Goal: Task Accomplishment & Management: Manage account settings

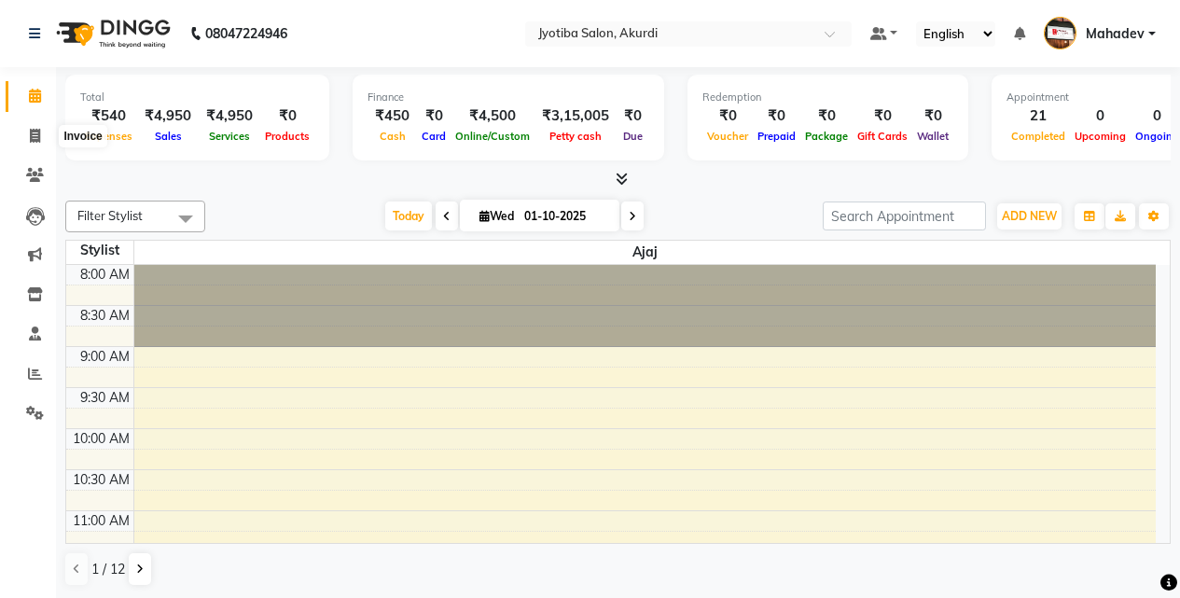
click at [39, 131] on icon at bounding box center [35, 136] width 10 height 14
select select "557"
select select "service"
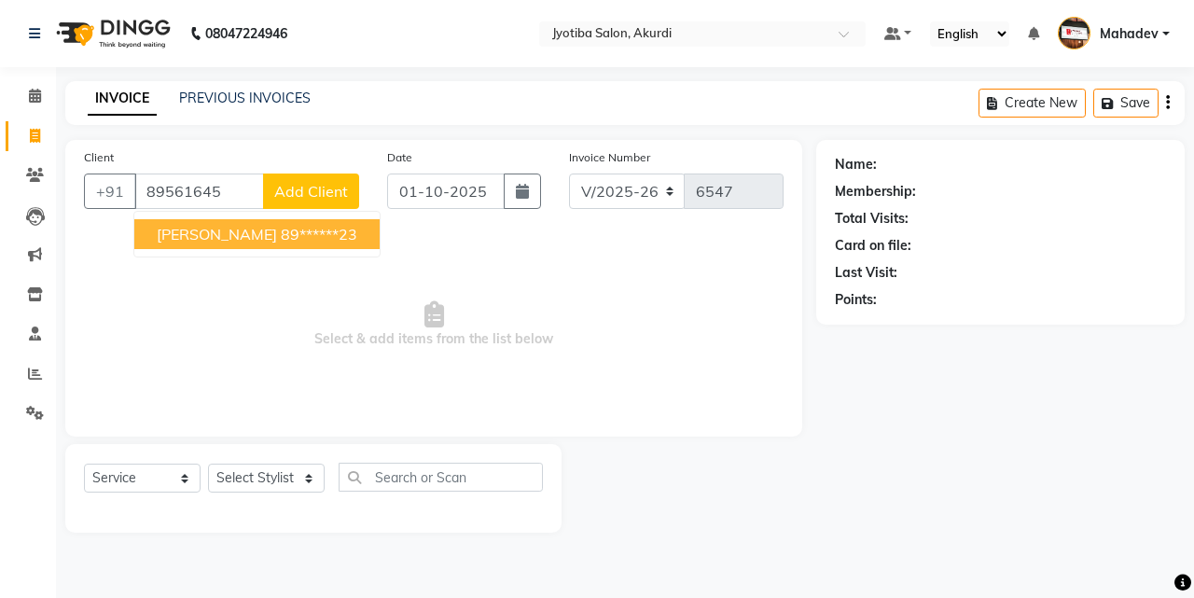
drag, startPoint x: 235, startPoint y: 240, endPoint x: 221, endPoint y: 355, distance: 115.6
click at [281, 240] on ngb-highlight "89******23" at bounding box center [319, 234] width 77 height 19
type input "89******23"
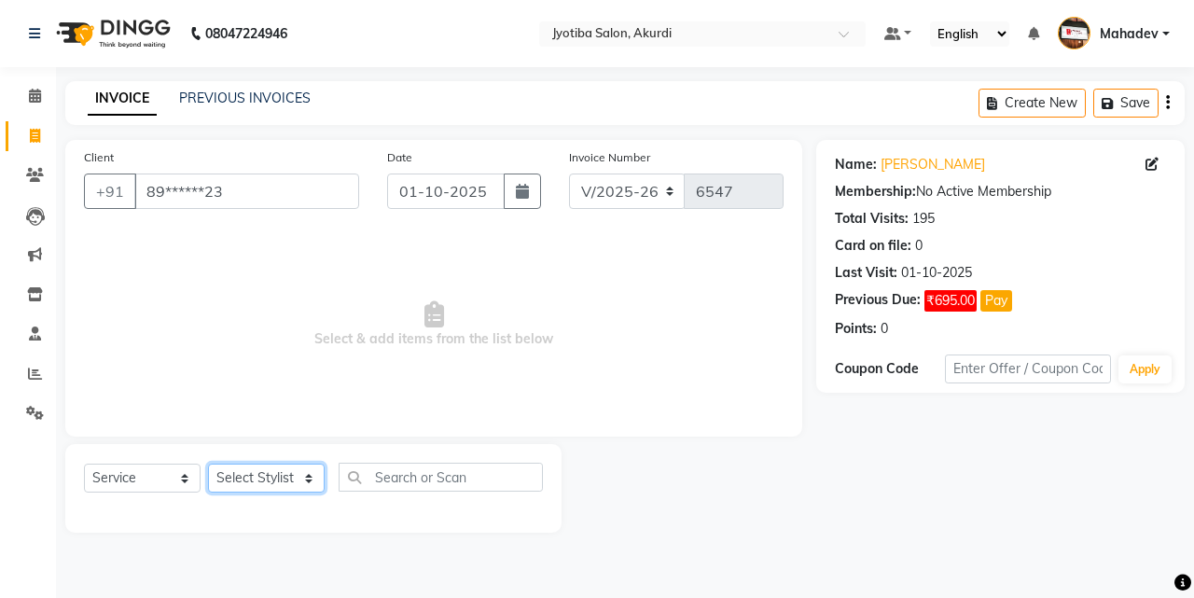
click at [238, 475] on select "Select Stylist Ajaj Ansari sahid Arif Ganpat Mahadev manish choudhari Parmu tat…" at bounding box center [266, 478] width 117 height 29
select select "78017"
click at [208, 464] on select "Select Stylist Ajaj Ansari sahid Arif Ganpat Mahadev manish choudhari Parmu tat…" at bounding box center [266, 478] width 117 height 29
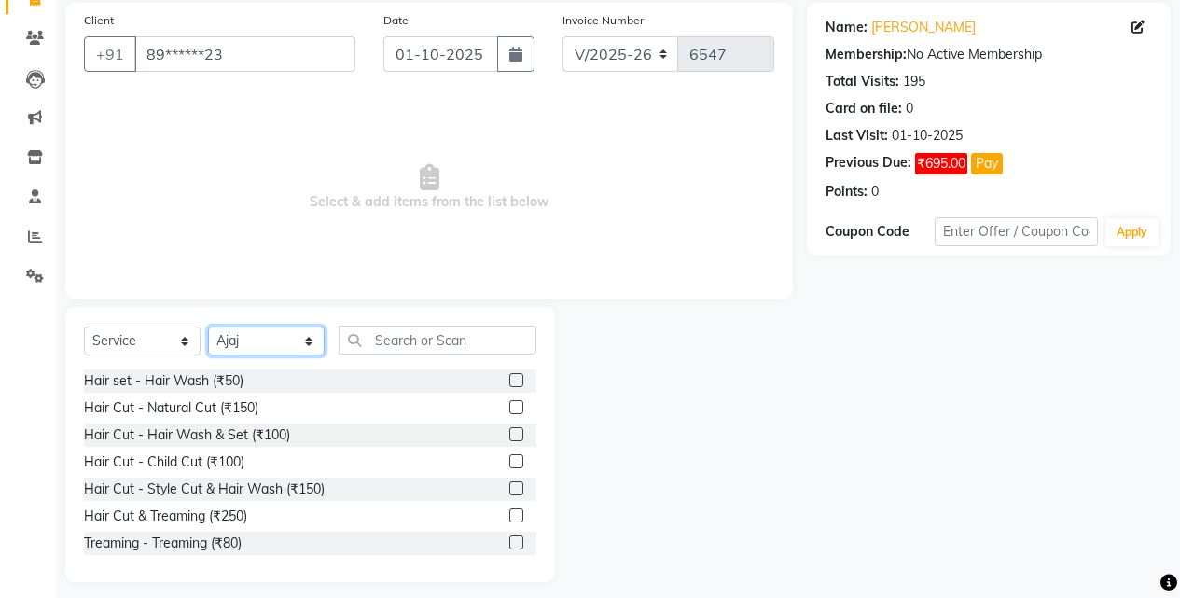
scroll to position [149, 0]
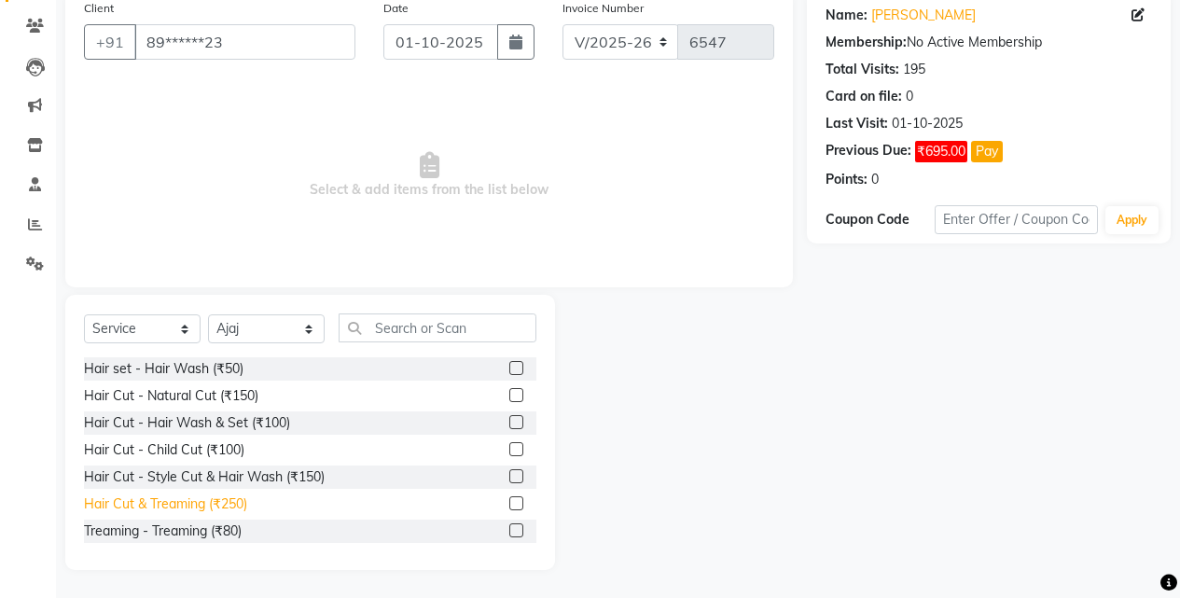
click at [230, 505] on div "Hair Cut & Treaming (₹250)" at bounding box center [165, 505] width 163 height 20
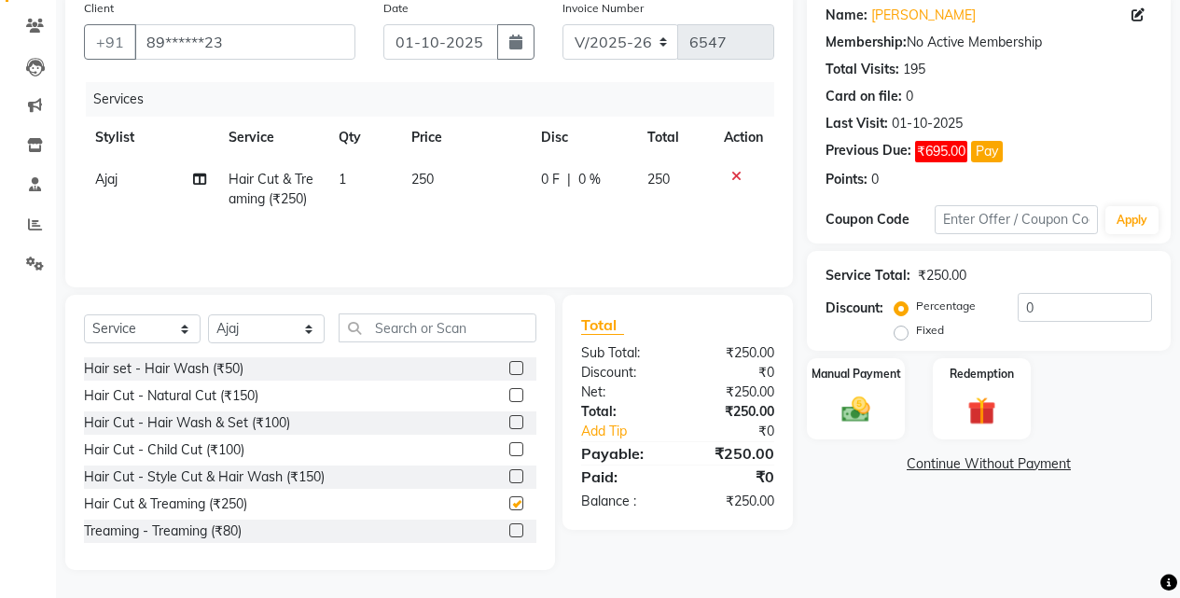
checkbox input "false"
click at [281, 336] on select "Select Stylist Ajaj Ansari sahid Arif Ganpat Mahadev manish choudhari Parmu tat…" at bounding box center [266, 328] width 117 height 29
select select "43504"
click at [208, 314] on select "Select Stylist Ajaj Ansari sahid Arif Ganpat Mahadev manish choudhari Parmu tat…" at bounding box center [266, 328] width 117 height 29
click at [272, 425] on div "Hair Cut - Hair Wash & Set (₹100)" at bounding box center [187, 423] width 206 height 20
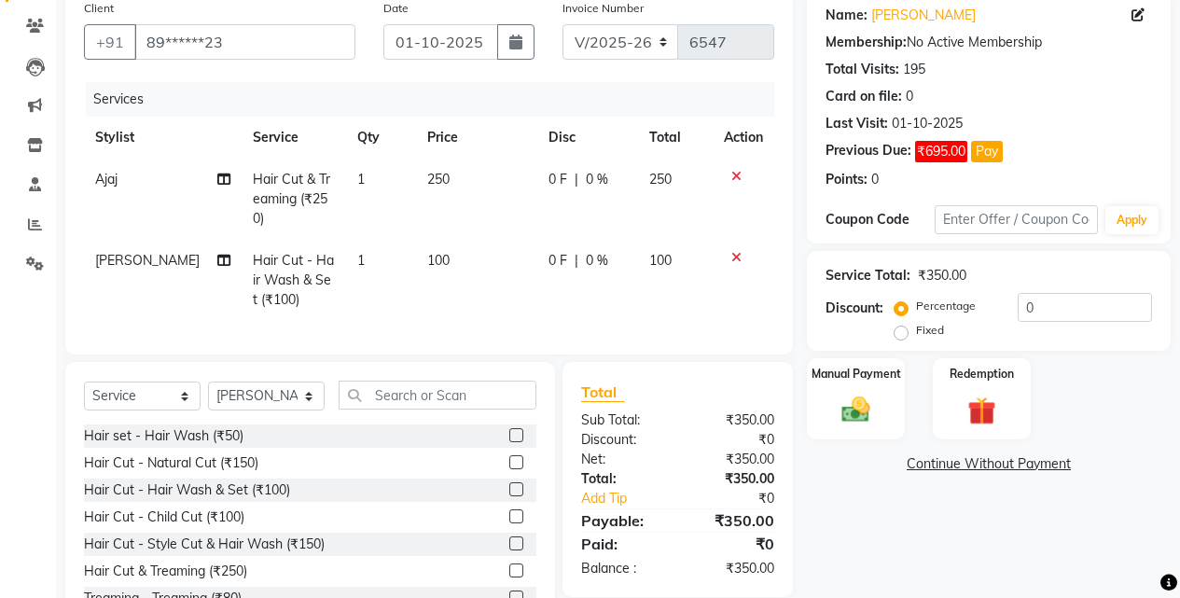
drag, startPoint x: 270, startPoint y: 481, endPoint x: 281, endPoint y: 476, distance: 12.1
click at [270, 483] on div "Hair Cut - Hair Wash & Set (₹100)" at bounding box center [187, 491] width 206 height 20
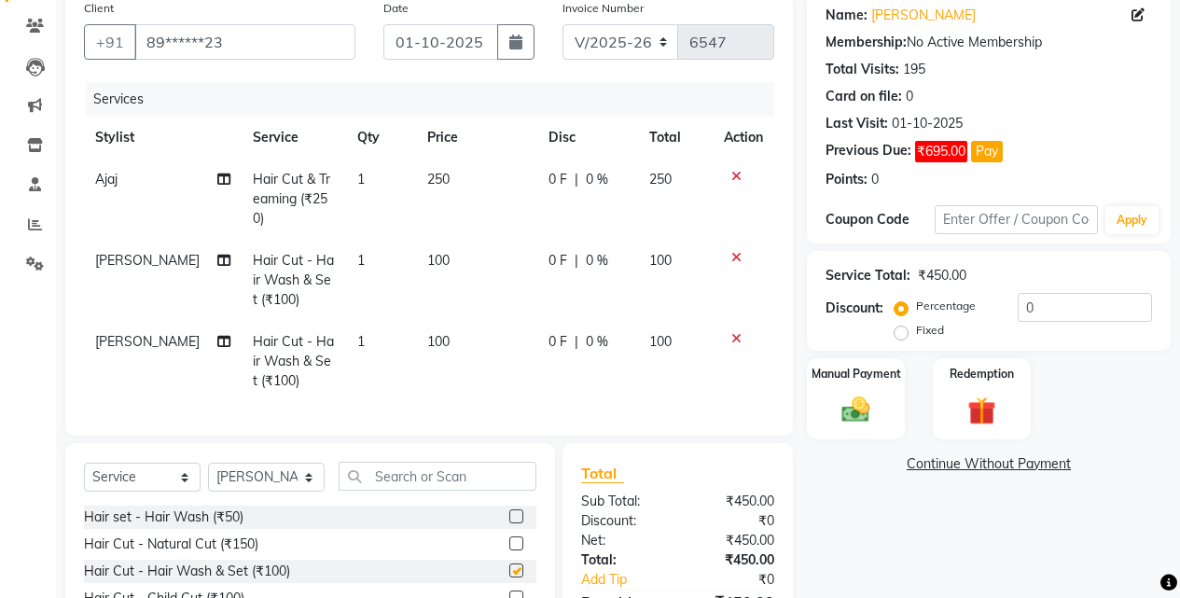
checkbox input "false"
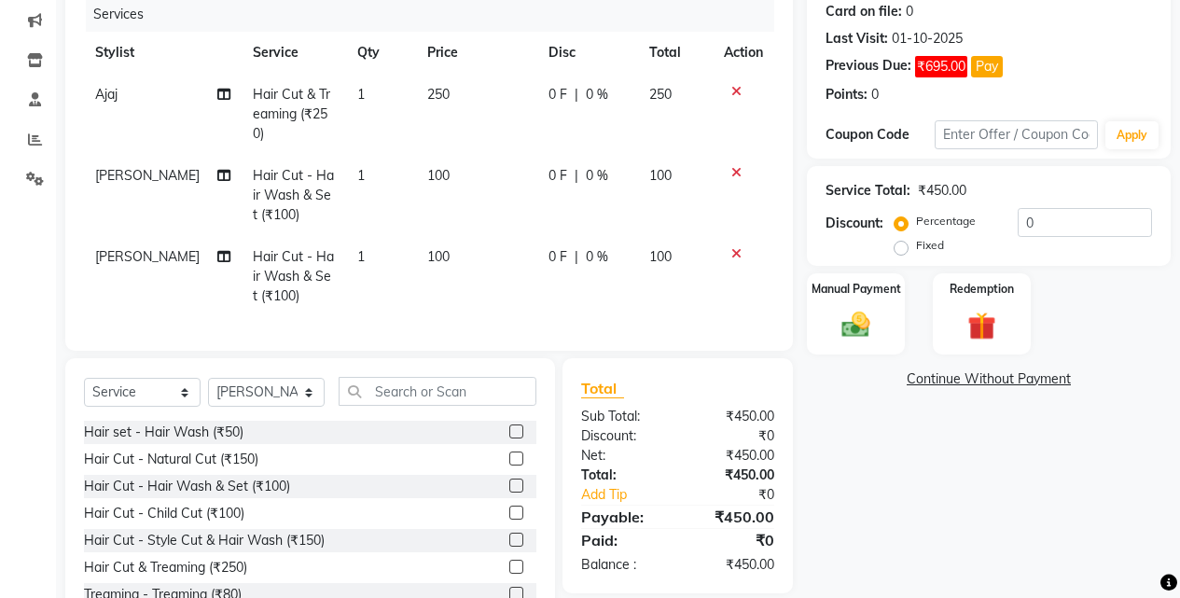
scroll to position [292, 0]
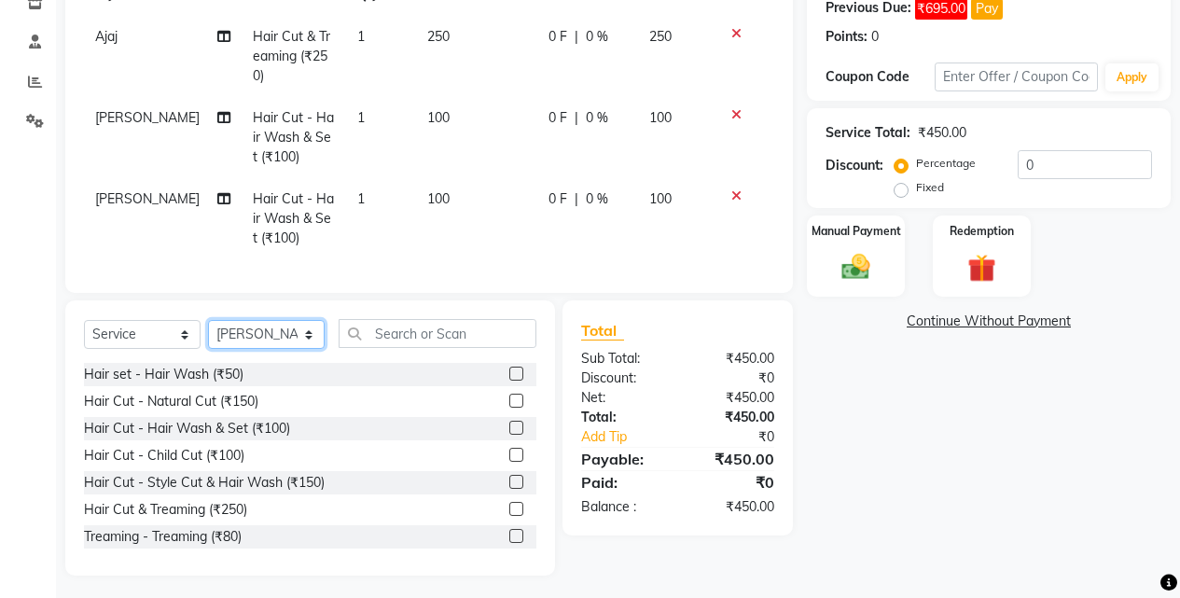
click at [282, 342] on select "Select Stylist Ajaj Ansari sahid Arif Ganpat Mahadev manish choudhari Parmu tat…" at bounding box center [266, 334] width 117 height 29
select select "70863"
click at [208, 320] on select "Select Stylist Ajaj Ansari sahid Arif Ganpat Mahadev manish choudhari Parmu tat…" at bounding box center [266, 334] width 117 height 29
click at [233, 507] on div "Hair Cut & Treaming (₹250)" at bounding box center [165, 510] width 163 height 20
checkbox input "false"
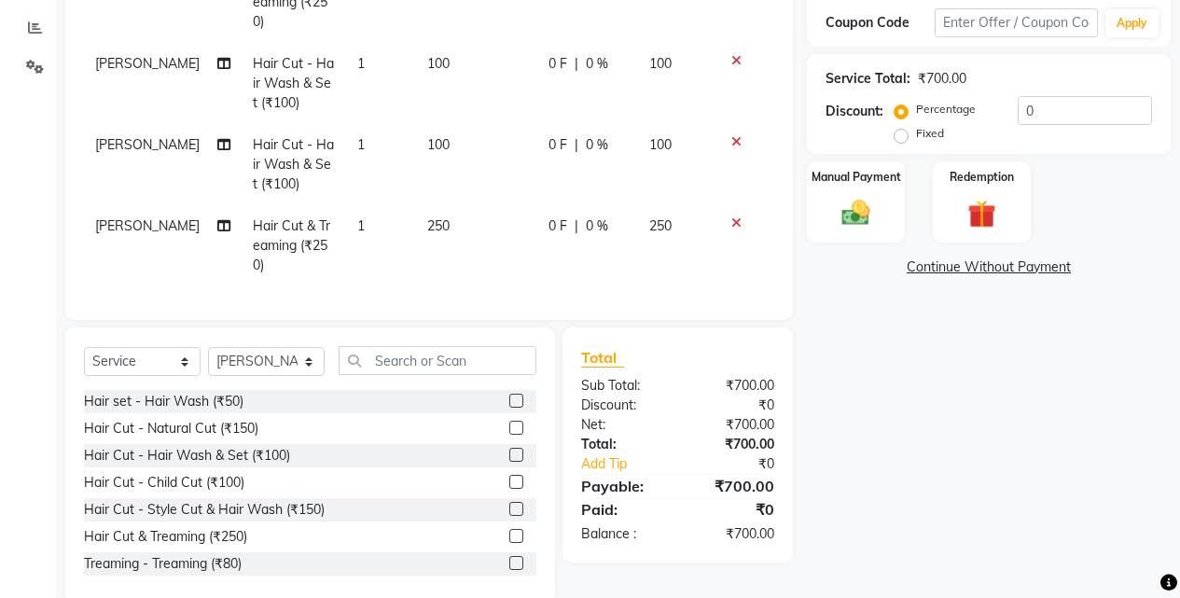
scroll to position [354, 0]
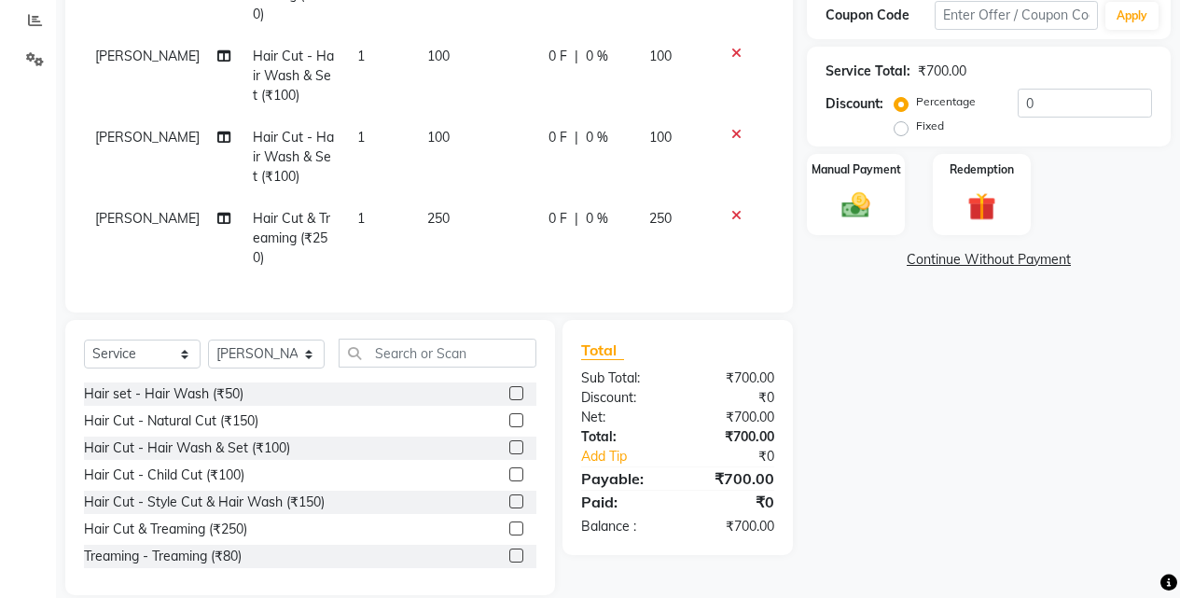
click at [289, 354] on div "Select Service Product Membership Package Voucher Prepaid Gift Card Select Styl…" at bounding box center [310, 361] width 453 height 44
click at [289, 340] on select "Select Stylist Ajaj Ansari sahid Arif Ganpat Mahadev manish choudhari Parmu tat…" at bounding box center [266, 354] width 117 height 29
select select "43504"
click at [208, 340] on select "Select Stylist Ajaj Ansari sahid Arif Ganpat Mahadev manish choudhari Parmu tat…" at bounding box center [266, 354] width 117 height 29
click at [238, 520] on div "Hair Cut & Treaming (₹250)" at bounding box center [165, 530] width 163 height 20
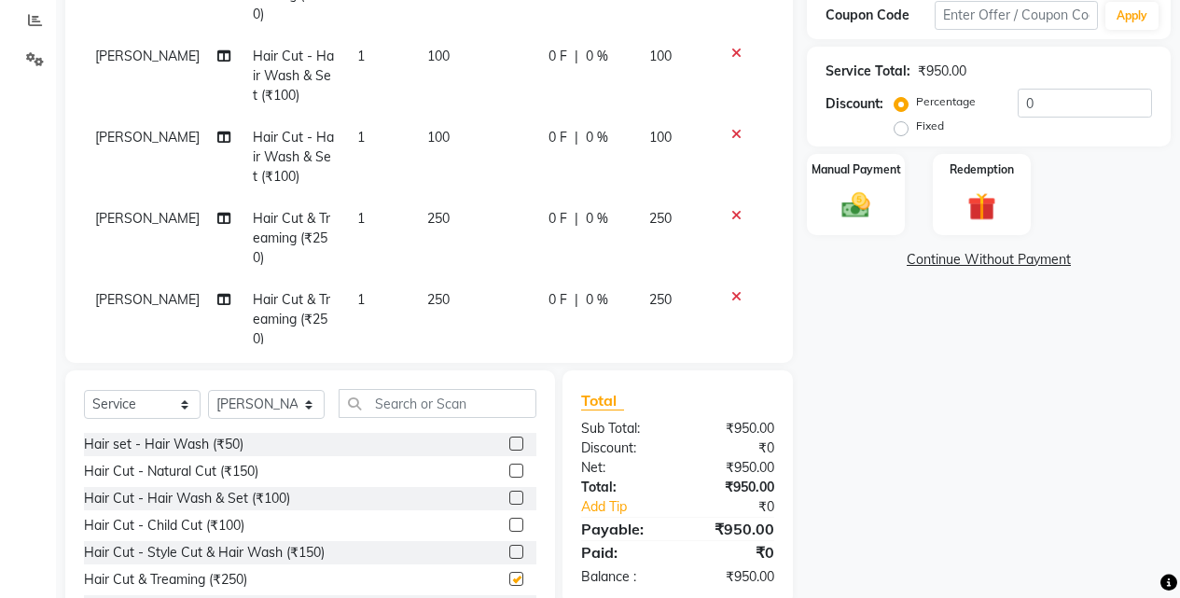
checkbox input "false"
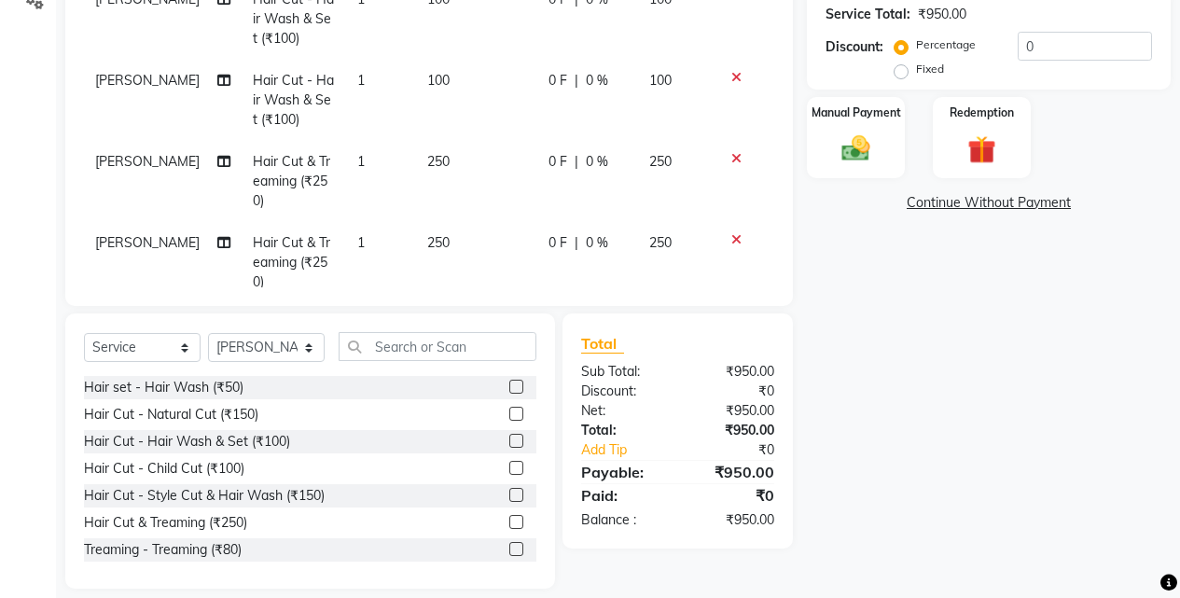
scroll to position [415, 0]
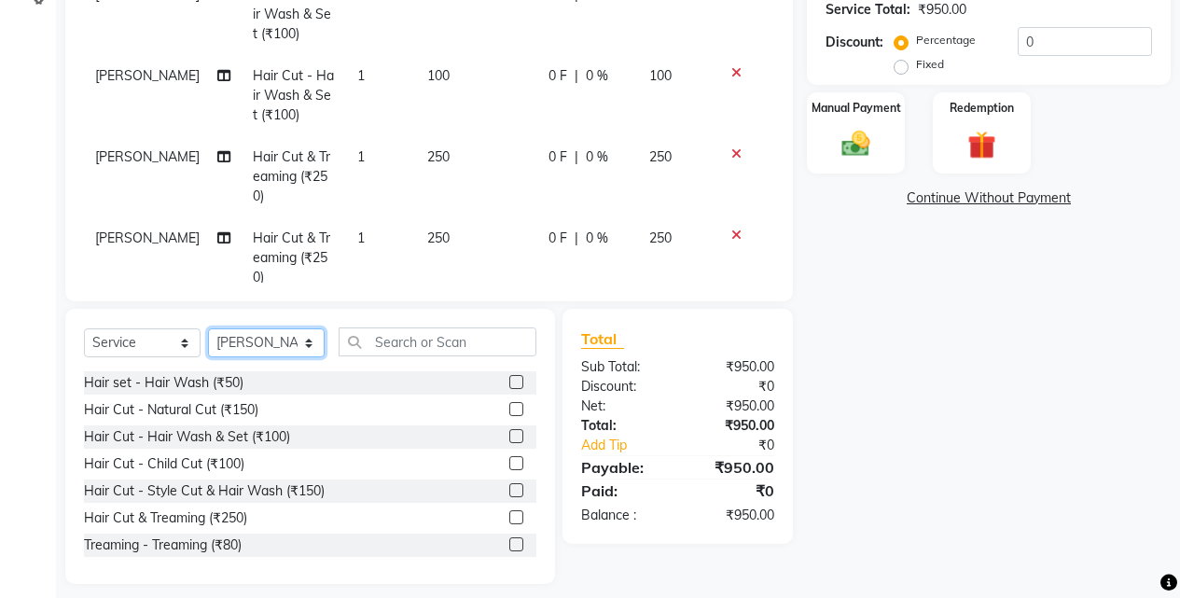
click at [283, 328] on select "Select Stylist Ajaj Ansari sahid Arif Ganpat Mahadev manish choudhari Parmu tat…" at bounding box center [266, 342] width 117 height 29
select select "78017"
click at [208, 328] on select "Select Stylist Ajaj Ansari sahid Arif Ganpat Mahadev manish choudhari Parmu tat…" at bounding box center [266, 342] width 117 height 29
click at [245, 510] on div "Hair Cut & Treaming (₹250)" at bounding box center [165, 519] width 163 height 20
checkbox input "false"
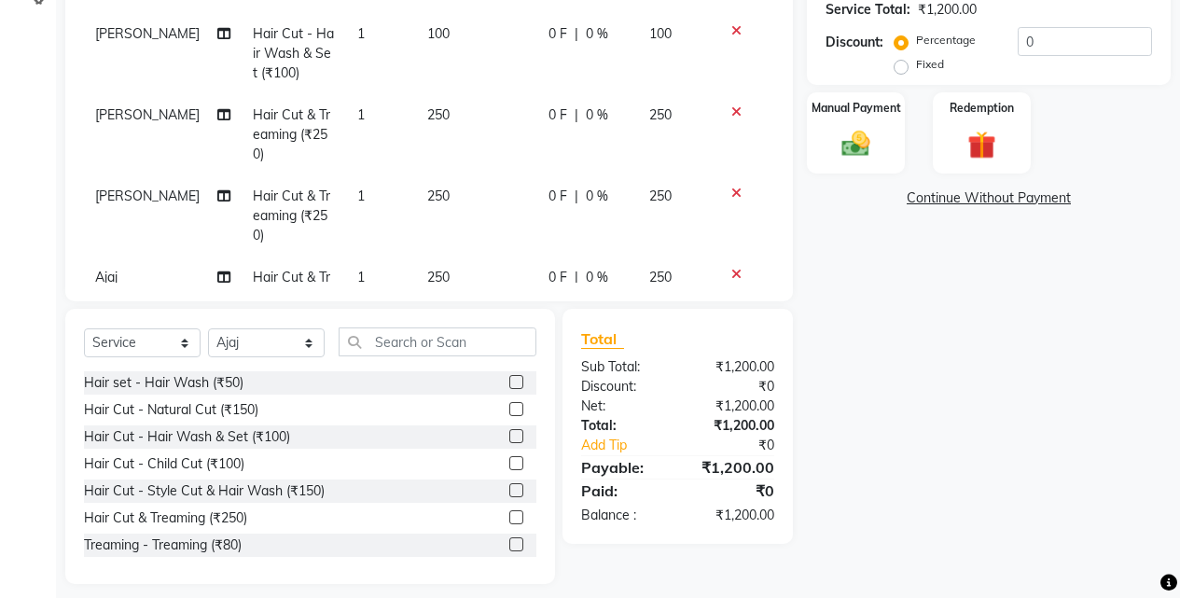
scroll to position [48, 0]
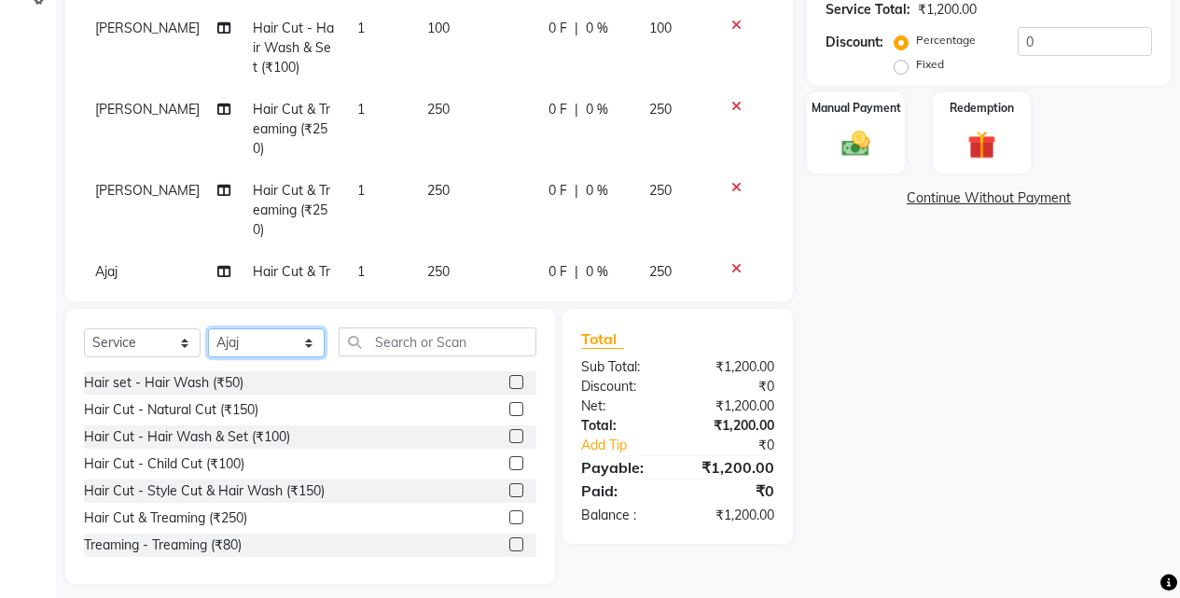
click at [291, 332] on select "Select Stylist Ajaj Ansari sahid Arif Ganpat Mahadev manish choudhari Parmu tat…" at bounding box center [266, 342] width 117 height 29
select select "70863"
click at [208, 328] on select "Select Stylist Ajaj Ansari sahid Arif Ganpat Mahadev manish choudhari Parmu tat…" at bounding box center [266, 342] width 117 height 29
drag, startPoint x: 232, startPoint y: 517, endPoint x: 262, endPoint y: 430, distance: 91.8
click at [232, 516] on div "Hair Cut & Treaming (₹250)" at bounding box center [165, 519] width 163 height 20
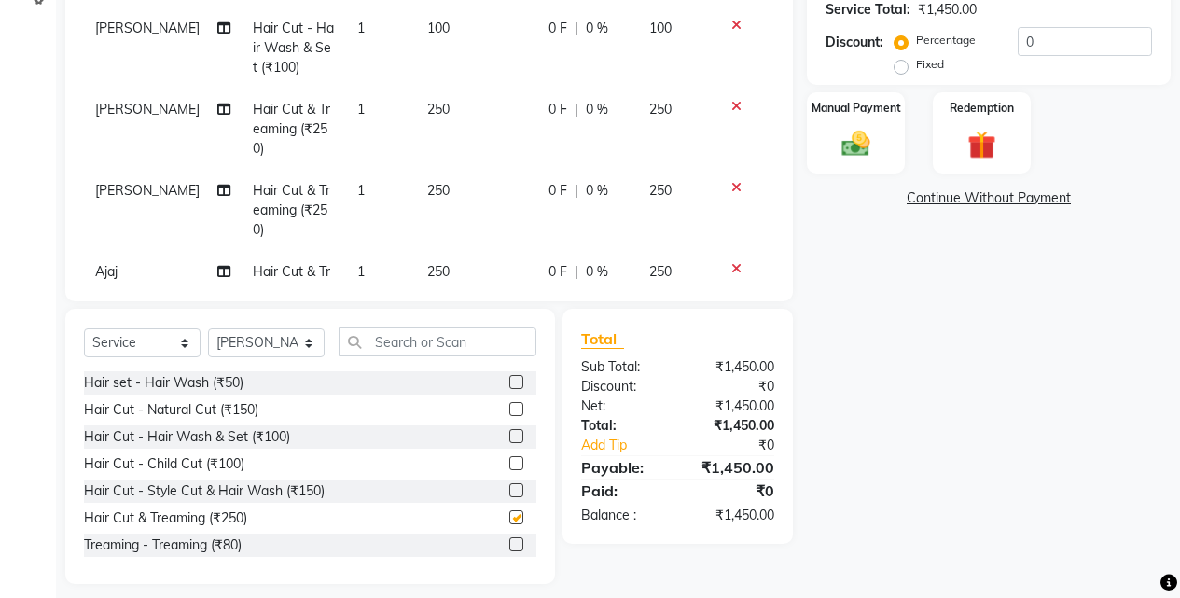
checkbox input "false"
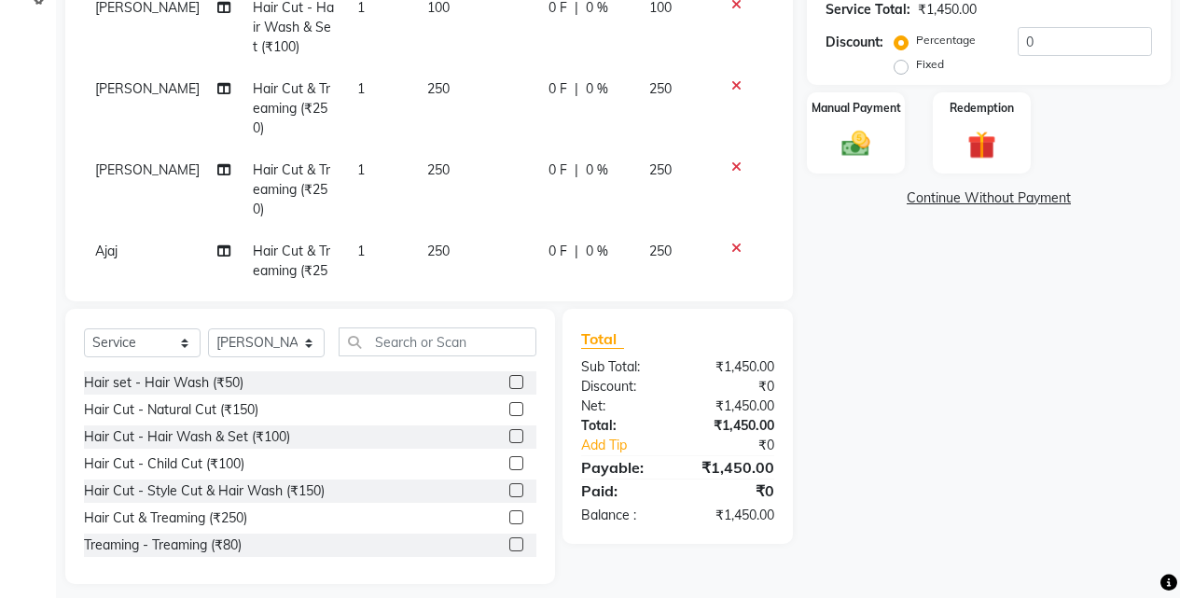
scroll to position [109, 0]
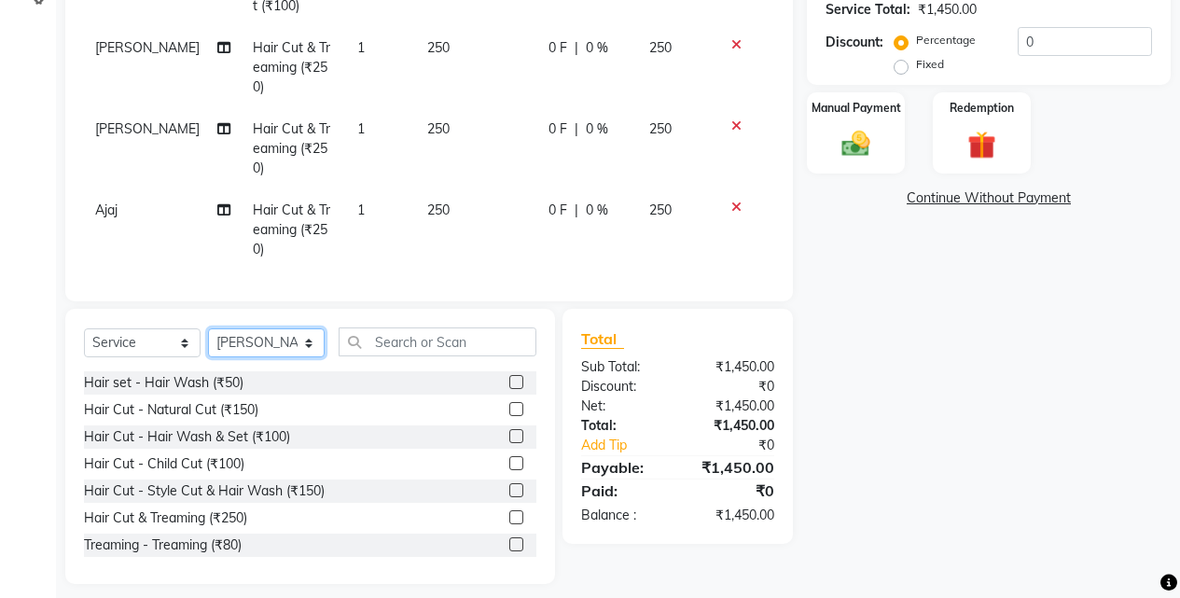
click at [232, 336] on select "Select Stylist Ajaj Ansari sahid Arif Ganpat Mahadev manish choudhari Parmu tat…" at bounding box center [266, 342] width 117 height 29
select select "78017"
click at [208, 328] on select "Select Stylist Ajaj Ansari sahid Arif Ganpat Mahadev manish choudhari Parmu tat…" at bounding box center [266, 342] width 117 height 29
click at [247, 400] on div "Hair Cut - Natural Cut (₹150)" at bounding box center [171, 410] width 174 height 20
checkbox input "false"
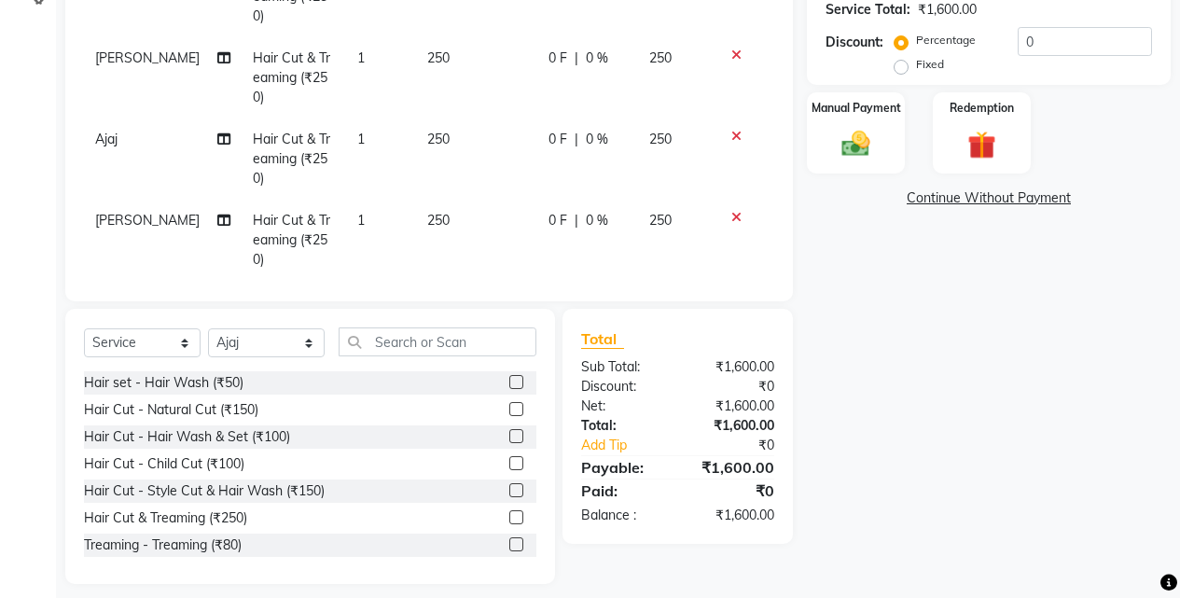
scroll to position [190, 0]
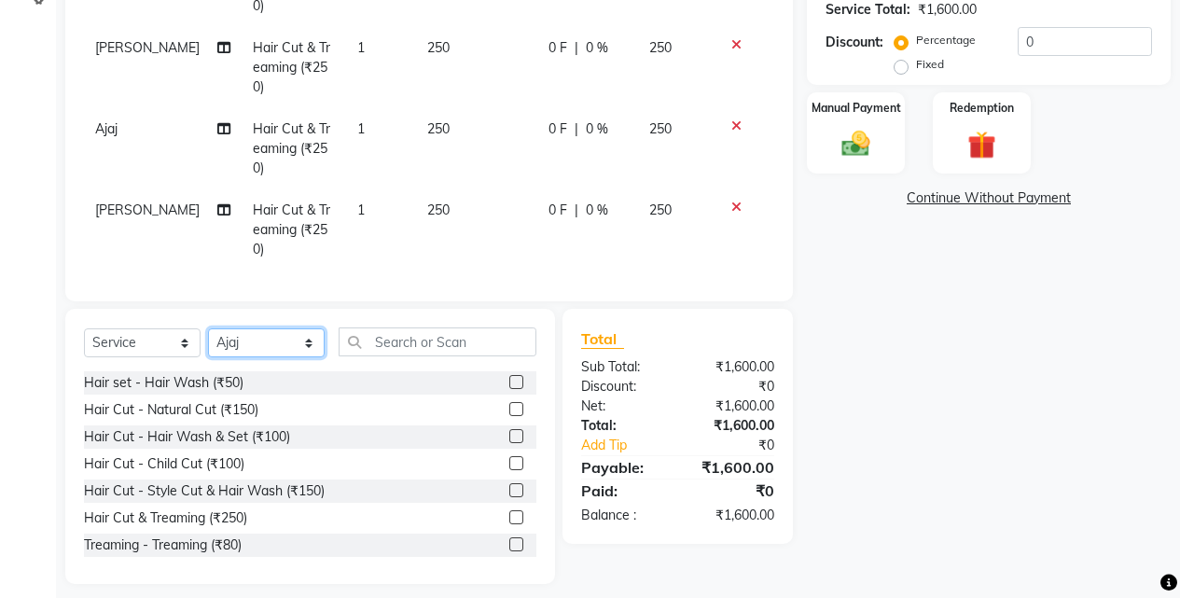
click at [260, 353] on select "Select Stylist Ajaj Ansari sahid Arif Ganpat Mahadev manish choudhari Parmu tat…" at bounding box center [266, 342] width 117 height 29
select select "70863"
click at [208, 328] on select "Select Stylist Ajaj Ansari sahid Arif Ganpat Mahadev manish choudhari Parmu tat…" at bounding box center [266, 342] width 117 height 29
click at [257, 413] on div "Hair Cut - Natural Cut (₹150)" at bounding box center [171, 410] width 174 height 20
checkbox input "false"
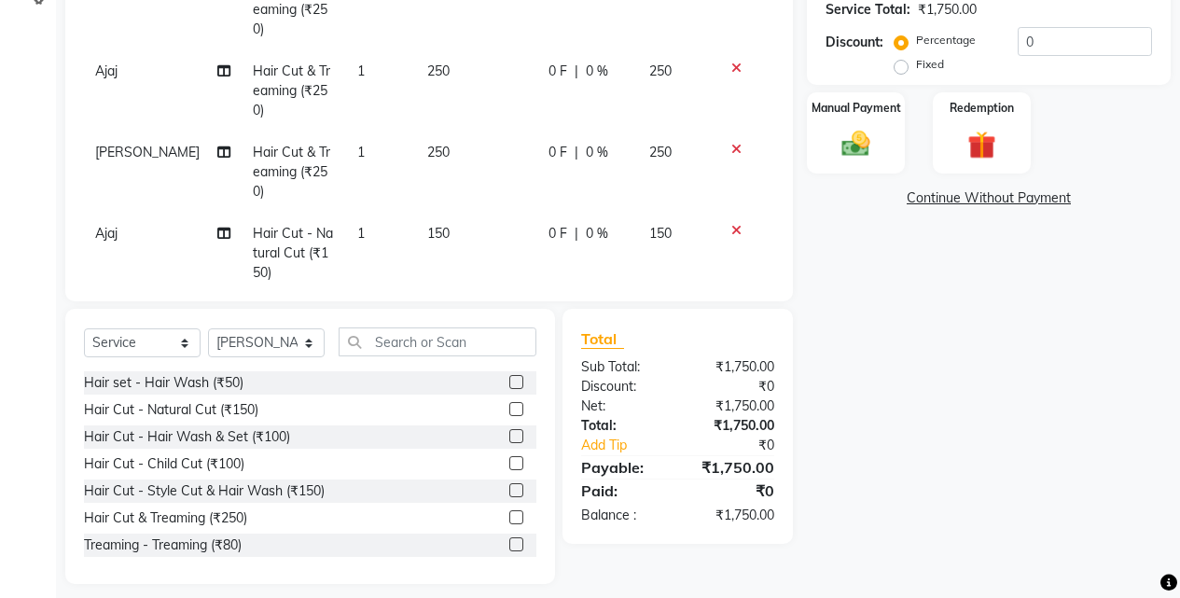
scroll to position [272, 0]
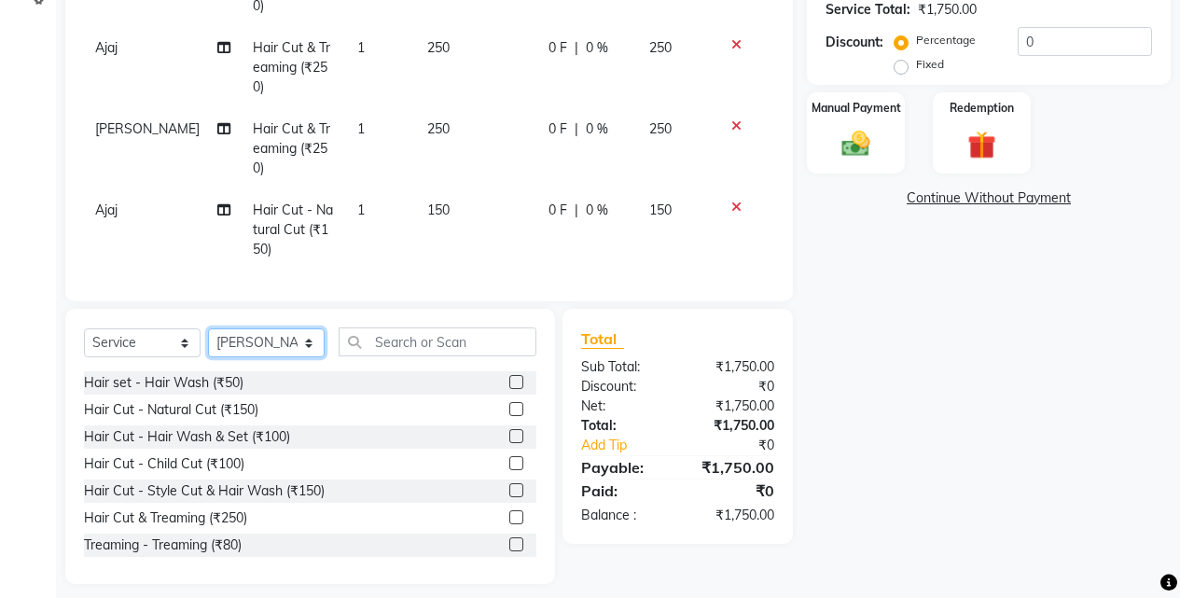
click at [244, 339] on select "Select Stylist Ajaj Ansari sahid Arif Ganpat Mahadev manish choudhari Parmu tat…" at bounding box center [266, 342] width 117 height 29
select select "43504"
click at [208, 328] on select "Select Stylist Ajaj Ansari sahid Arif Ganpat Mahadev manish choudhari Parmu tat…" at bounding box center [266, 342] width 117 height 29
click at [225, 510] on div "Hair Cut & Treaming (₹250)" at bounding box center [165, 519] width 163 height 20
checkbox input "false"
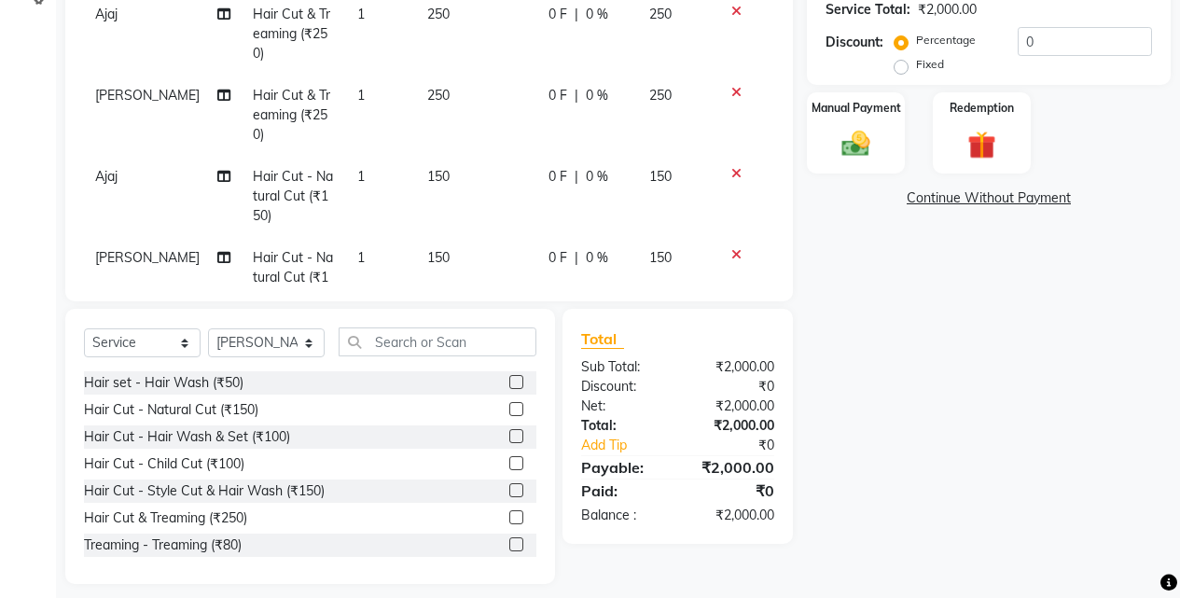
scroll to position [333, 0]
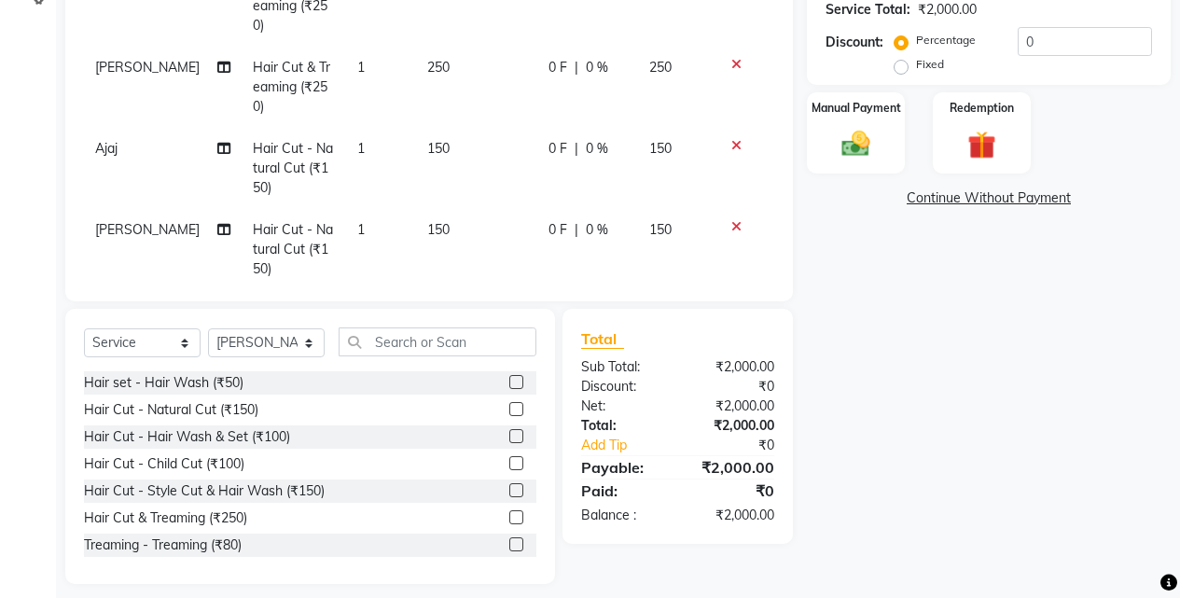
click at [294, 358] on div "Select Service Product Membership Package Voucher Prepaid Gift Card Select Styl…" at bounding box center [310, 350] width 453 height 44
click at [300, 337] on select "Select Stylist Ajaj Ansari sahid Arif Ganpat Mahadev manish choudhari Parmu tat…" at bounding box center [266, 342] width 117 height 29
select select "70863"
click at [208, 328] on select "Select Stylist Ajaj Ansari sahid Arif Ganpat Mahadev manish choudhari Parmu tat…" at bounding box center [266, 342] width 117 height 29
click at [252, 415] on div "Hair Cut - Natural Cut (₹150)" at bounding box center [171, 410] width 174 height 20
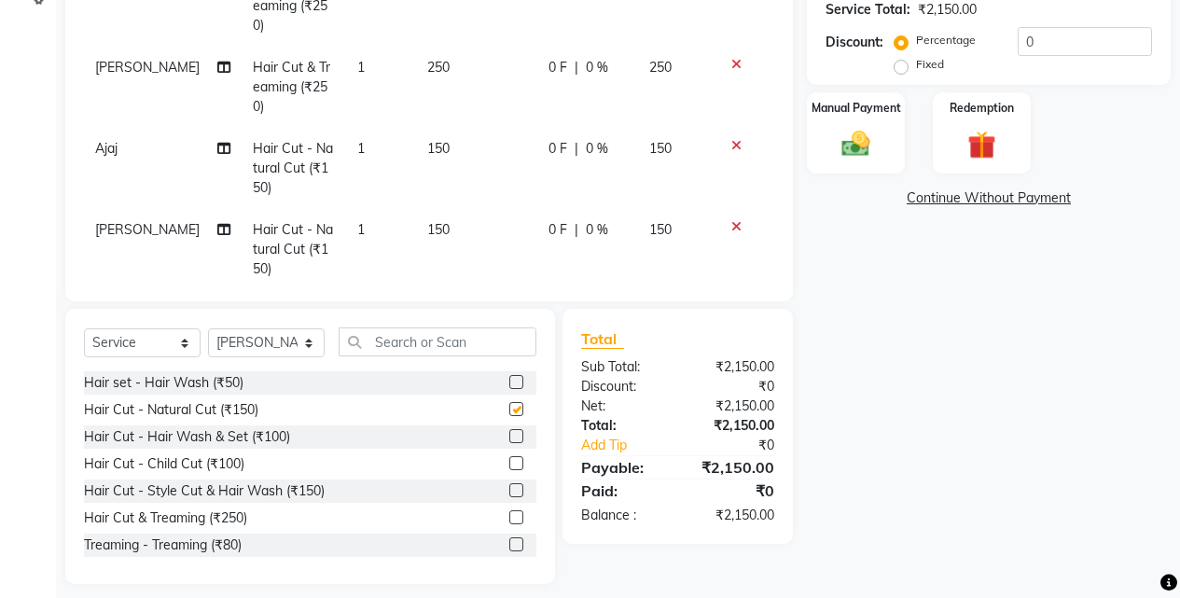
checkbox input "false"
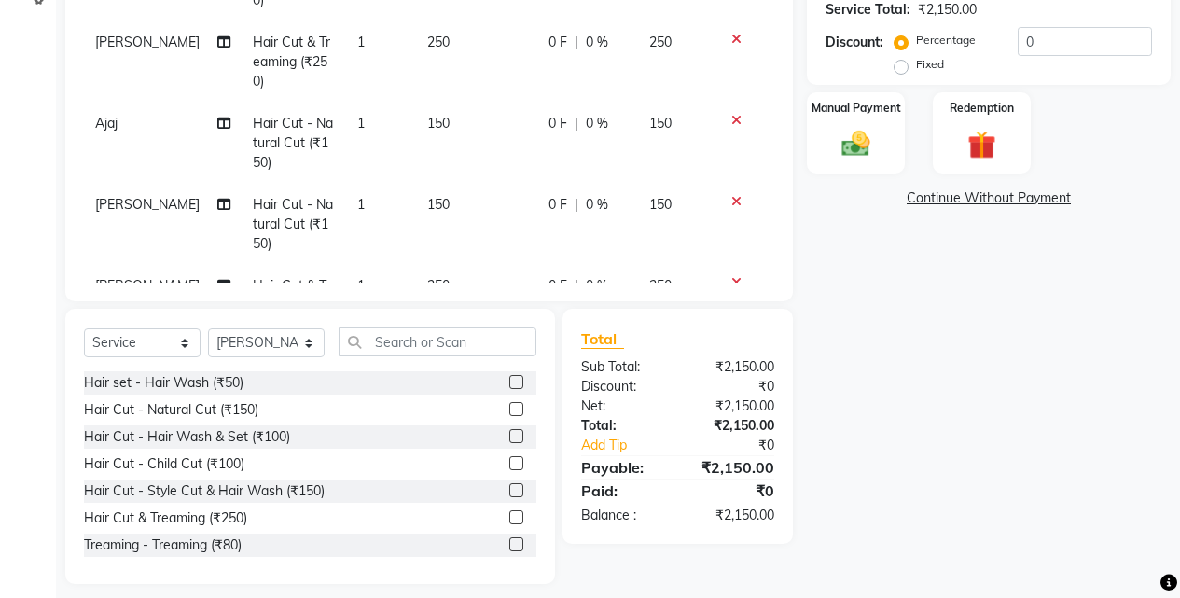
scroll to position [414, 0]
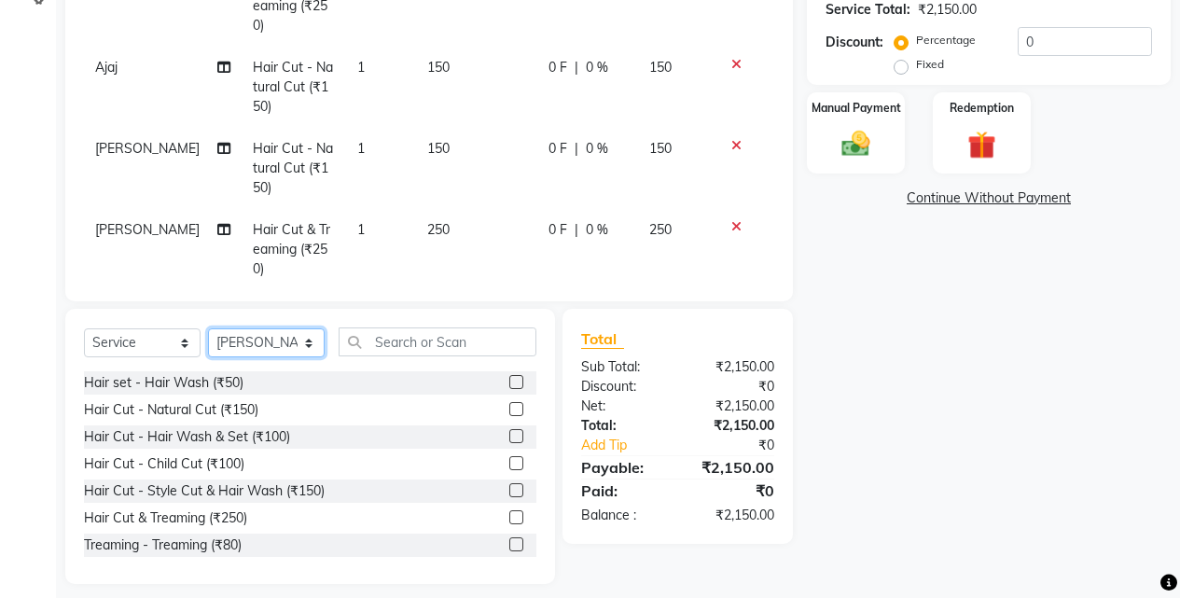
click at [279, 342] on select "Select Stylist Ajaj Ansari sahid Arif Ganpat Mahadev manish choudhari Parmu tat…" at bounding box center [266, 342] width 117 height 29
select select "78017"
click at [208, 328] on select "Select Stylist Ajaj Ansari sahid Arif Ganpat Mahadev manish choudhari Parmu tat…" at bounding box center [266, 342] width 117 height 29
click at [222, 524] on div "Hair Cut & Treaming (₹250)" at bounding box center [165, 519] width 163 height 20
checkbox input "false"
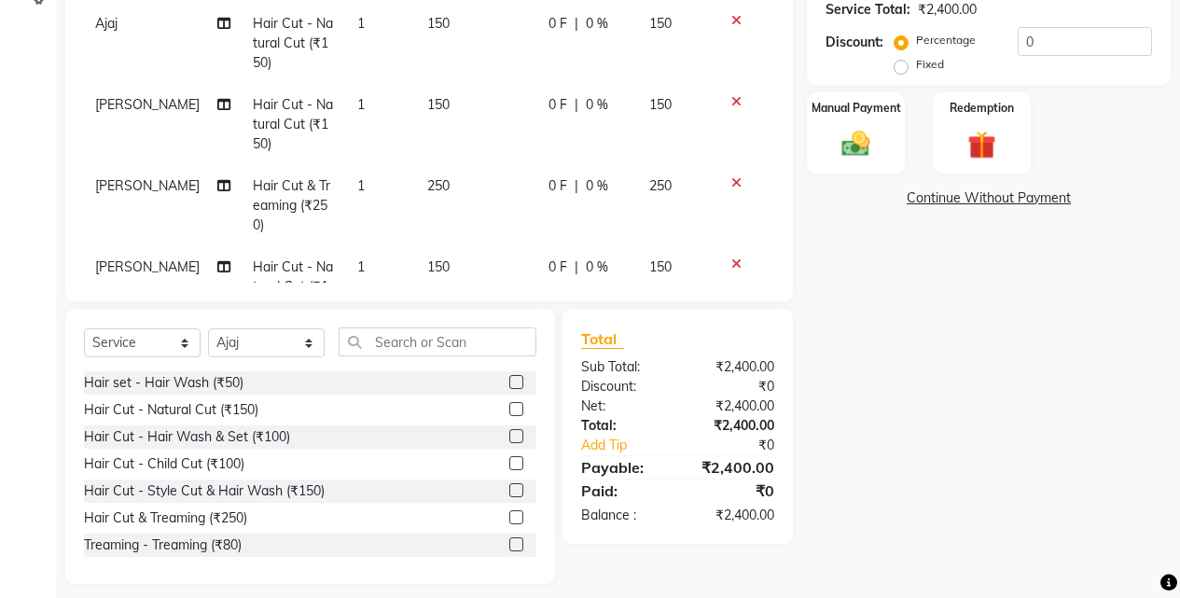
scroll to position [476, 0]
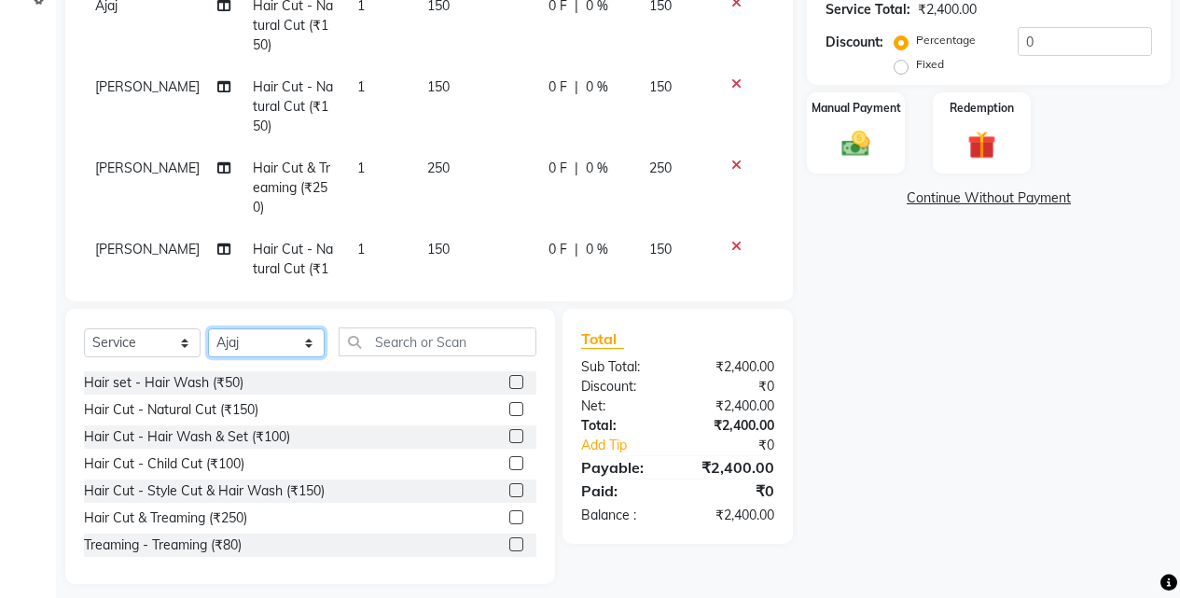
click at [300, 343] on select "Select Stylist Ajaj Ansari sahid Arif Ganpat Mahadev manish choudhari Parmu tat…" at bounding box center [266, 342] width 117 height 29
select select "70863"
click at [208, 328] on select "Select Stylist Ajaj Ansari sahid Arif Ganpat Mahadev manish choudhari Parmu tat…" at bounding box center [266, 342] width 117 height 29
click at [265, 434] on div "Hair Cut - Hair Wash & Set (₹100)" at bounding box center [187, 437] width 206 height 20
checkbox input "false"
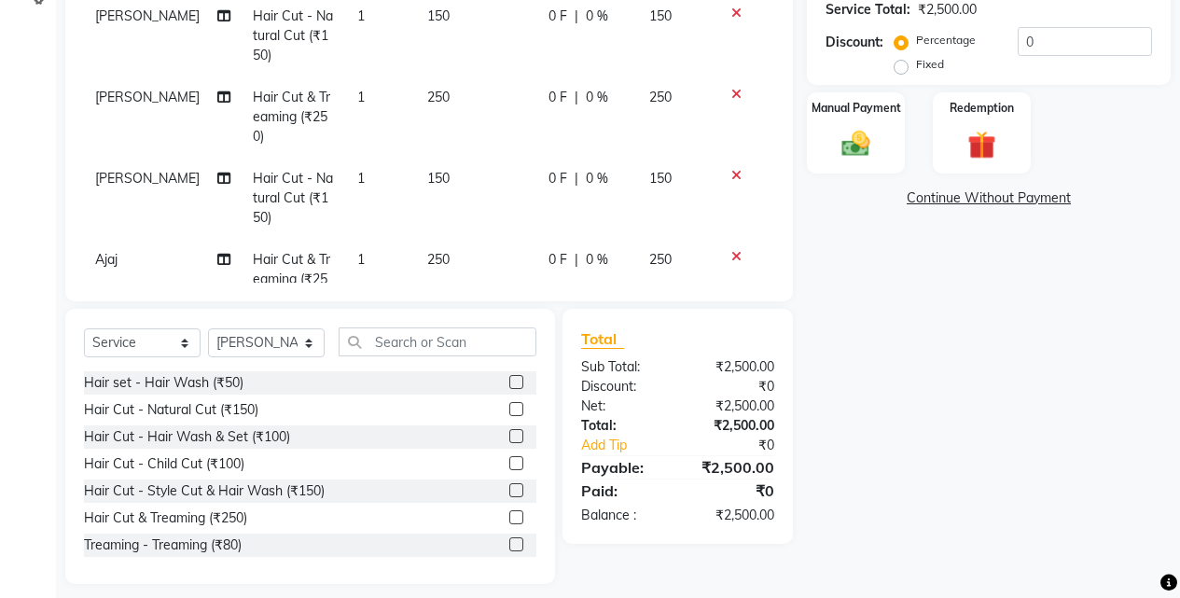
scroll to position [557, 0]
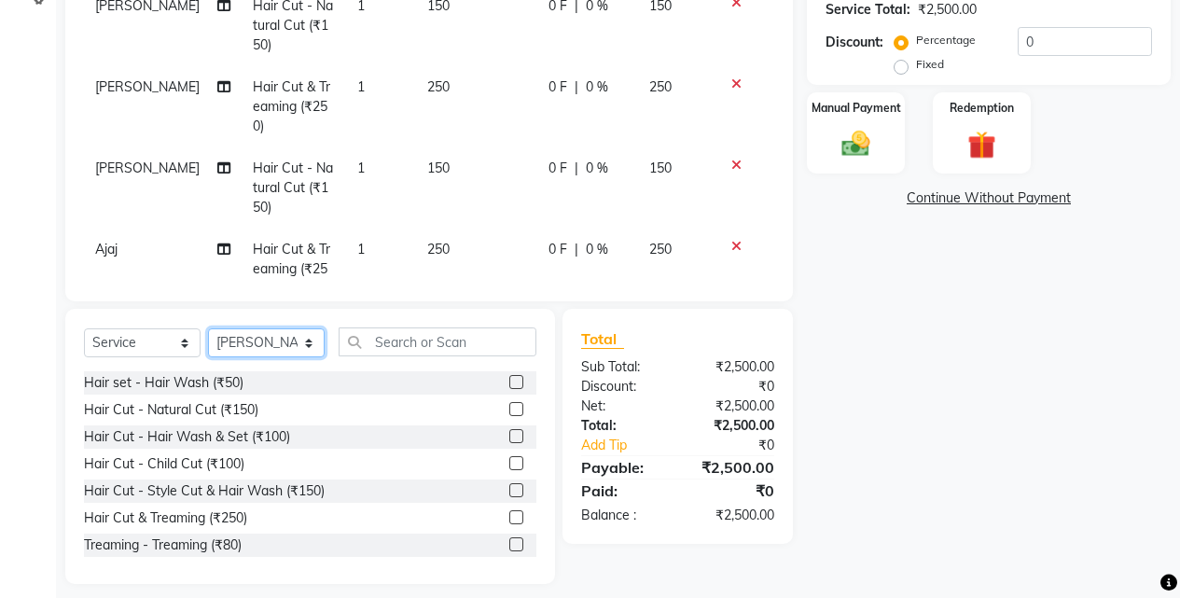
click at [281, 350] on select "Select Stylist Ajaj Ansari sahid Arif Ganpat Mahadev manish choudhari Parmu tat…" at bounding box center [266, 342] width 117 height 29
select select "43504"
click at [208, 328] on select "Select Stylist Ajaj Ansari sahid Arif Ganpat Mahadev manish choudhari Parmu tat…" at bounding box center [266, 342] width 117 height 29
click at [238, 515] on div "Hair Cut & Treaming (₹250)" at bounding box center [165, 519] width 163 height 20
checkbox input "false"
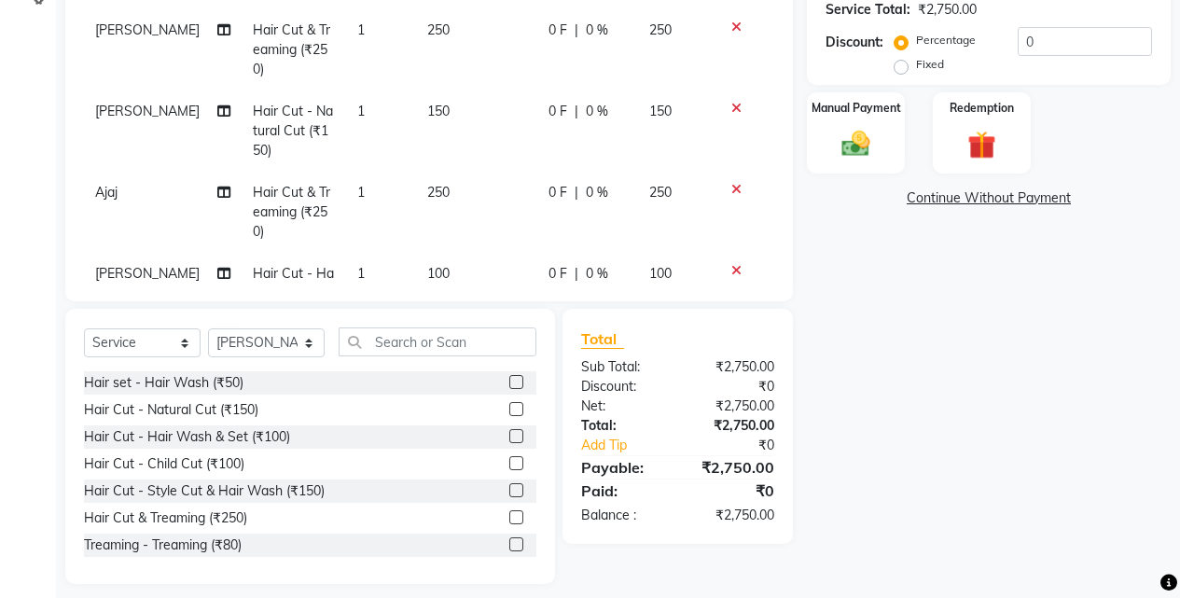
scroll to position [619, 0]
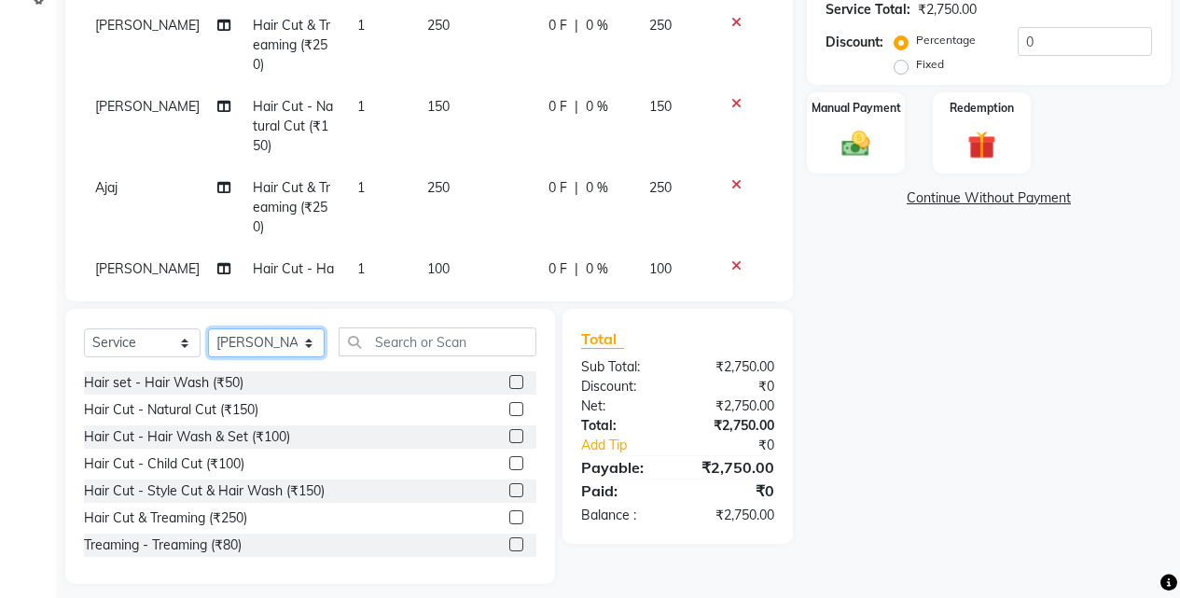
click at [276, 353] on select "Select Stylist Ajaj Ansari sahid Arif Ganpat Mahadev manish choudhari Parmu tat…" at bounding box center [266, 342] width 117 height 29
select select "70863"
click at [208, 328] on select "Select Stylist Ajaj Ansari sahid Arif Ganpat Mahadev manish choudhari Parmu tat…" at bounding box center [266, 342] width 117 height 29
click at [236, 515] on div "Hair Cut & Treaming (₹250)" at bounding box center [165, 519] width 163 height 20
checkbox input "false"
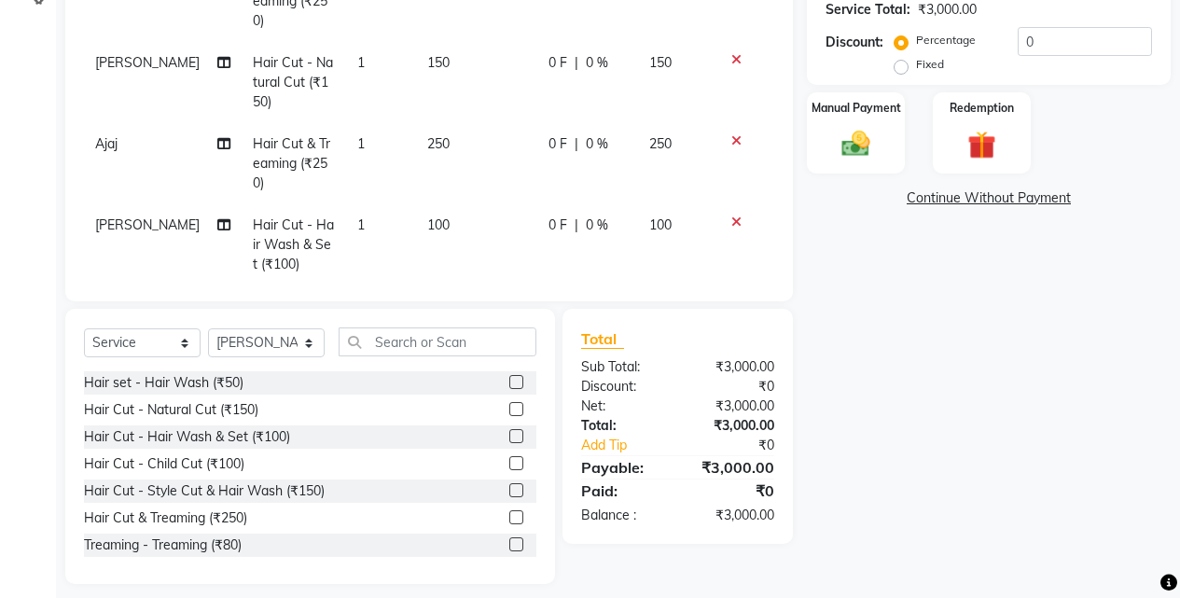
scroll to position [680, 0]
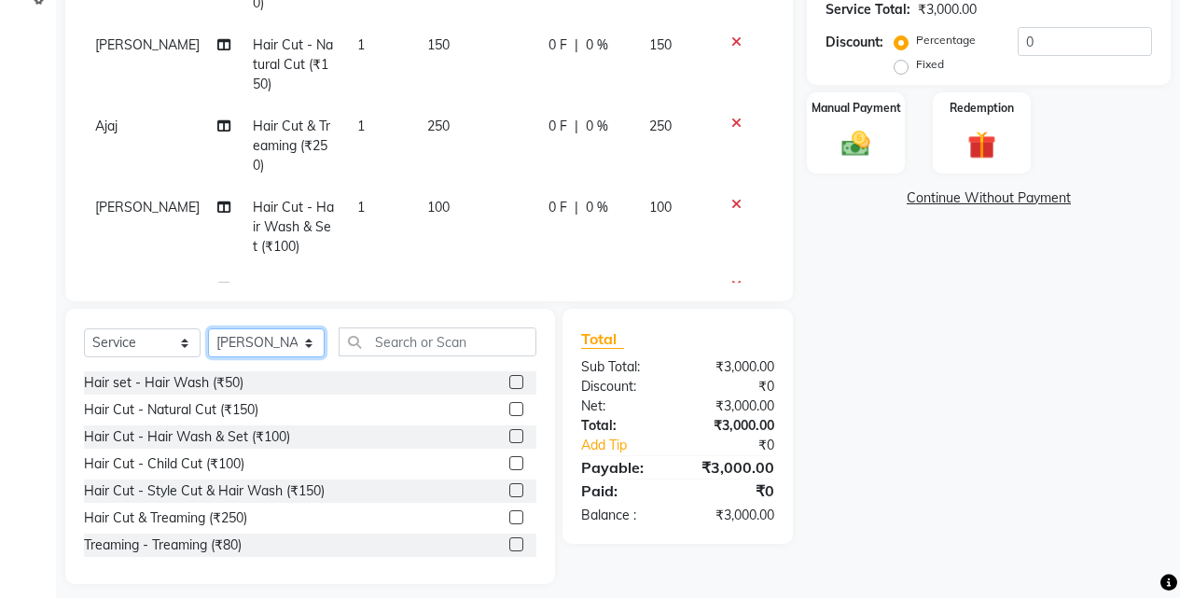
click at [290, 351] on select "Select Stylist Ajaj Ansari sahid Arif Ganpat Mahadev manish choudhari Parmu tat…" at bounding box center [266, 342] width 117 height 29
select select "78017"
click at [208, 328] on select "Select Stylist Ajaj Ansari sahid Arif Ganpat Mahadev manish choudhari Parmu tat…" at bounding box center [266, 342] width 117 height 29
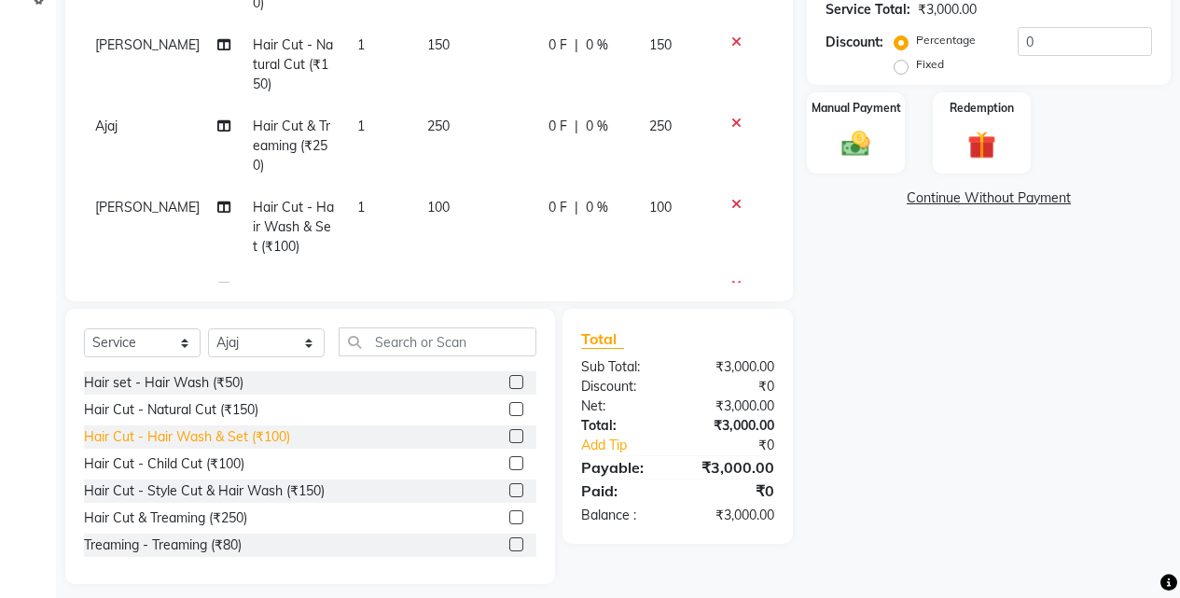
click at [262, 440] on div "Hair Cut - Hair Wash & Set (₹100)" at bounding box center [187, 437] width 206 height 20
checkbox input "false"
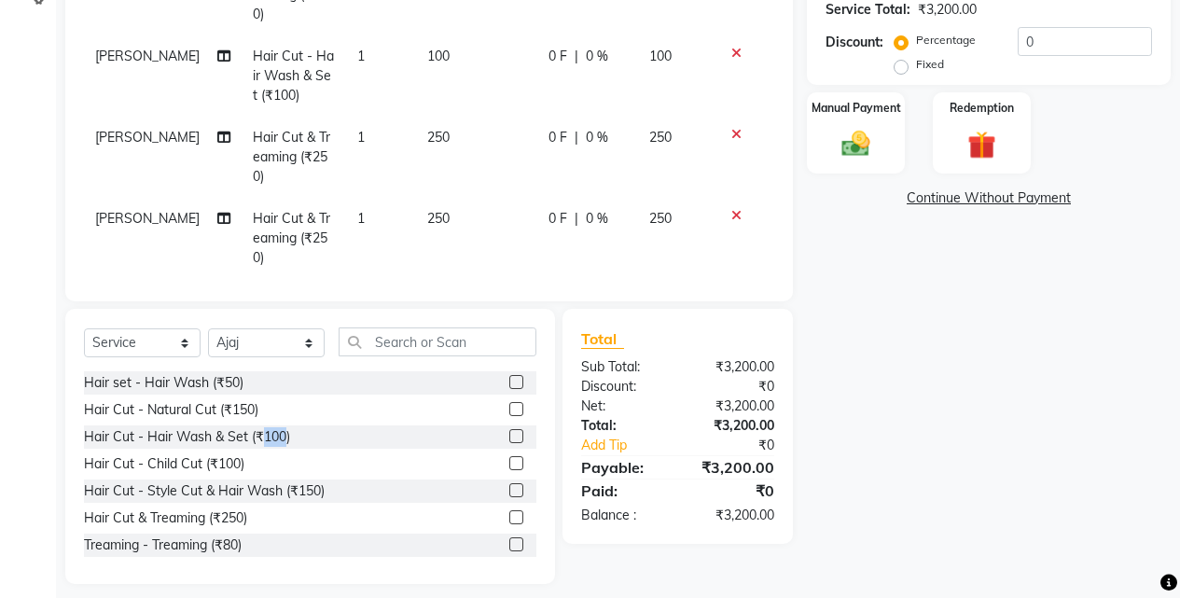
scroll to position [843, 0]
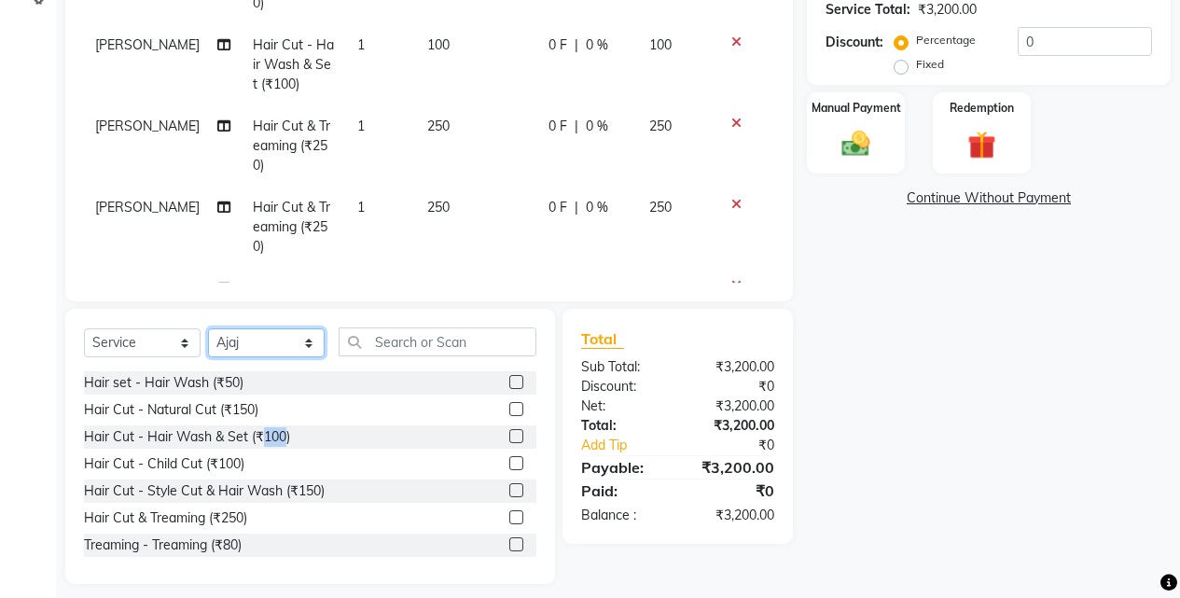
click at [293, 338] on select "Select Stylist Ajaj Ansari sahid Arif Ganpat Mahadev manish choudhari Parmu tat…" at bounding box center [266, 342] width 117 height 29
select select "76807"
click at [208, 328] on select "Select Stylist Ajaj Ansari sahid Arif Ganpat Mahadev manish choudhari Parmu tat…" at bounding box center [266, 342] width 117 height 29
click at [234, 519] on div "Hair Cut & Treaming (₹250)" at bounding box center [165, 519] width 163 height 20
checkbox input "false"
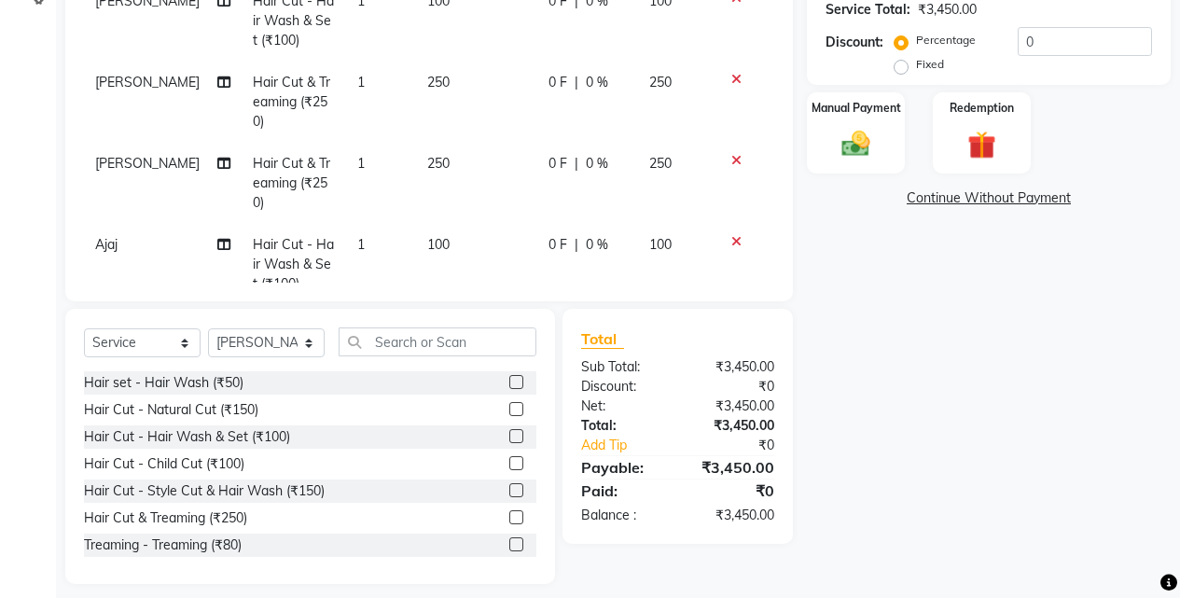
scroll to position [904, 0]
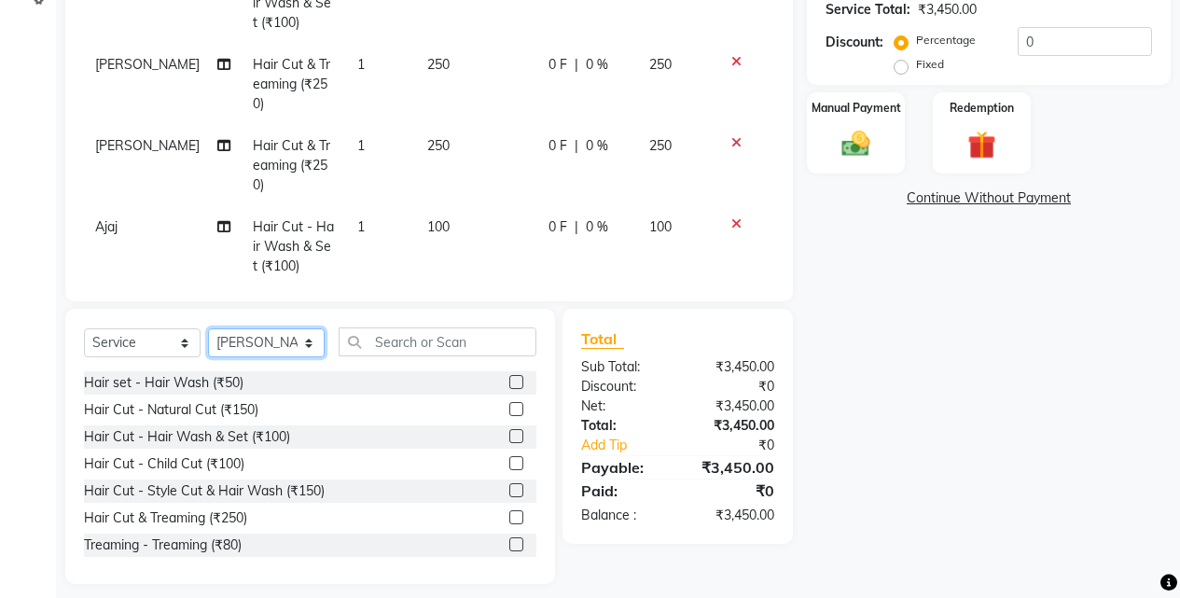
click at [284, 353] on select "Select Stylist Ajaj Ansari sahid Arif Ganpat Mahadev manish choudhari Parmu tat…" at bounding box center [266, 342] width 117 height 29
select select "70863"
click at [208, 328] on select "Select Stylist Ajaj Ansari sahid Arif Ganpat Mahadev manish choudhari Parmu tat…" at bounding box center [266, 342] width 117 height 29
click at [259, 429] on div "Hair Cut - Hair Wash & Set (₹100)" at bounding box center [187, 437] width 206 height 20
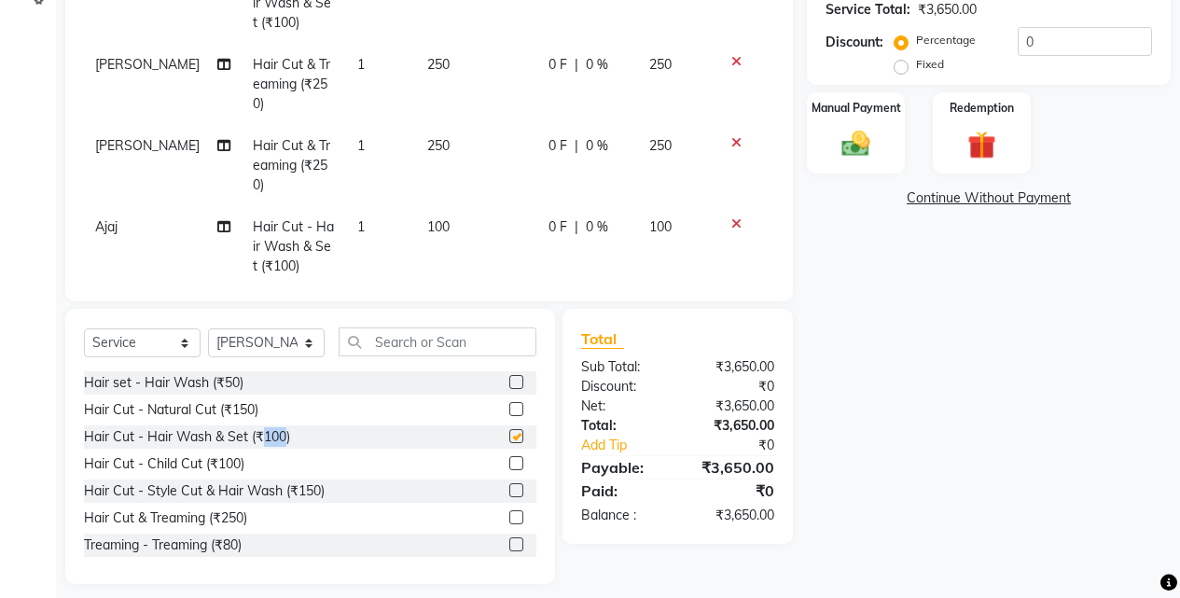
checkbox input "false"
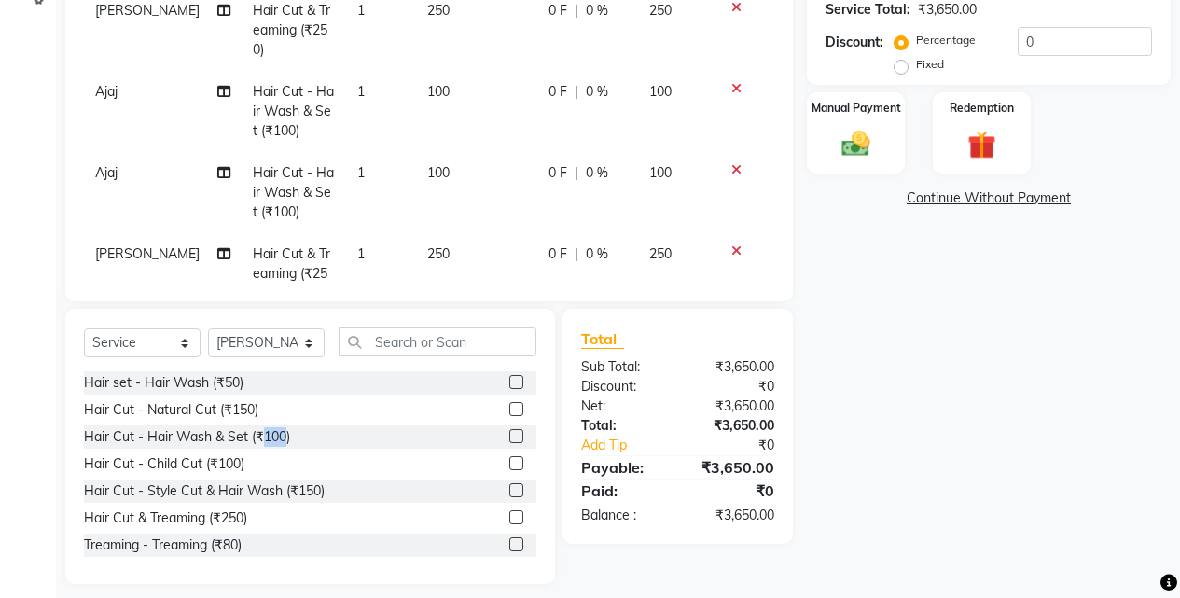
scroll to position [1067, 0]
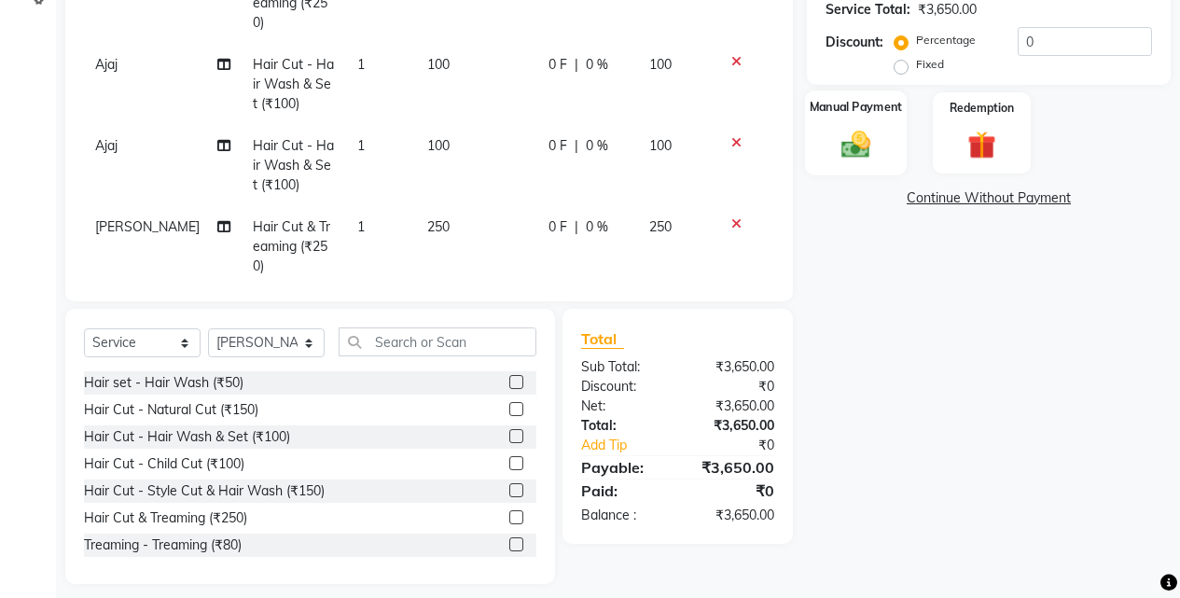
click at [885, 136] on div "Manual Payment" at bounding box center [856, 133] width 102 height 85
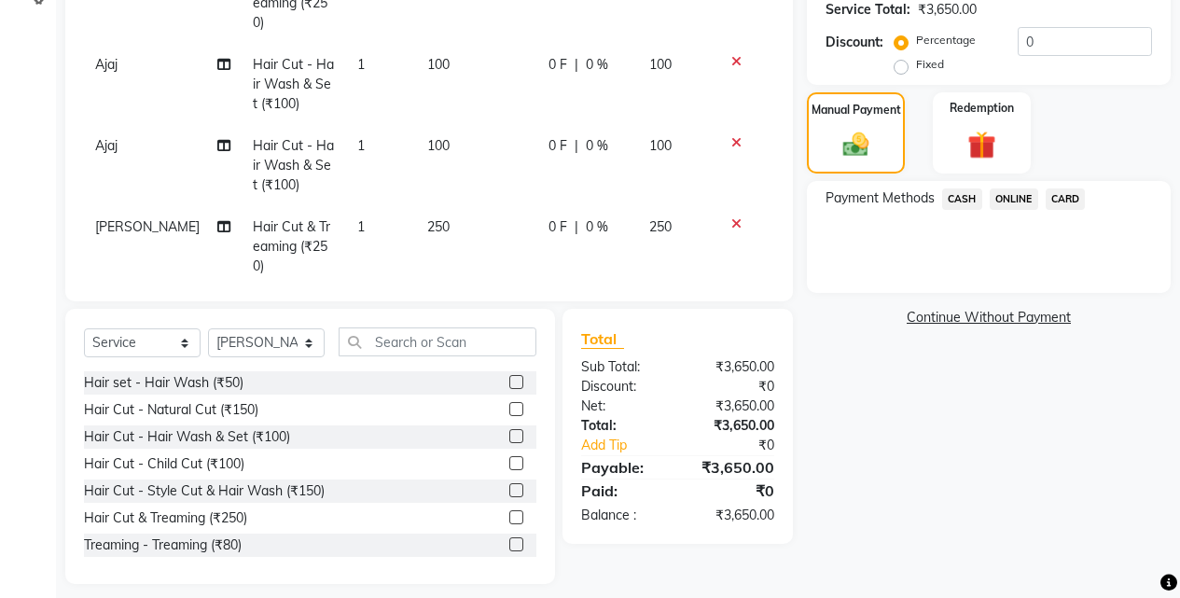
click at [996, 202] on span "ONLINE" at bounding box center [1014, 198] width 49 height 21
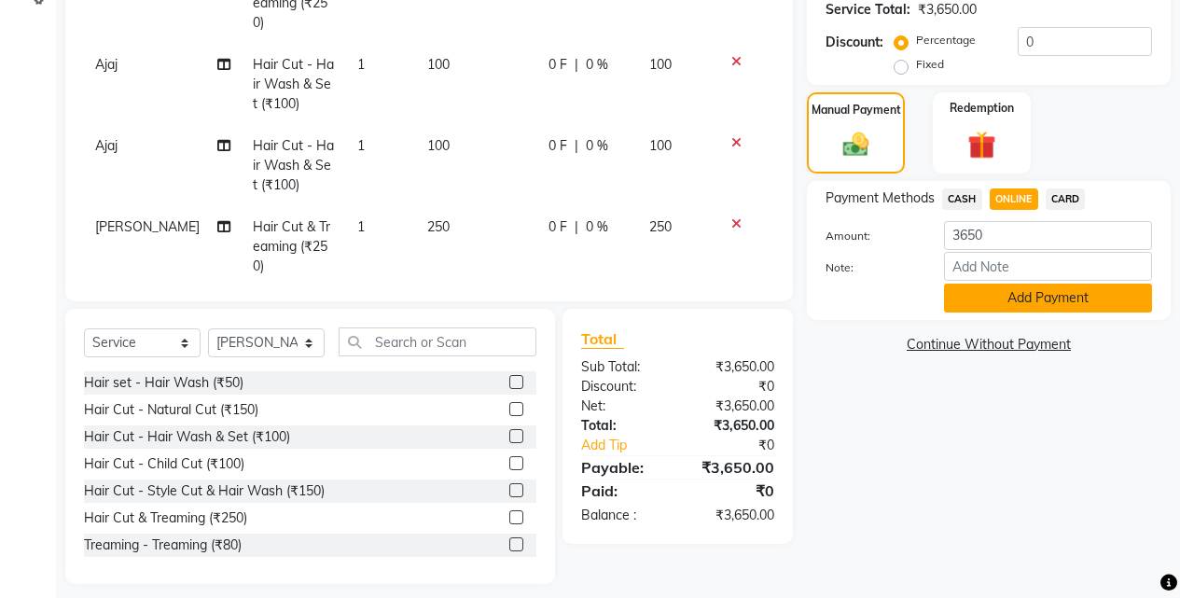
click at [987, 294] on button "Add Payment" at bounding box center [1048, 298] width 208 height 29
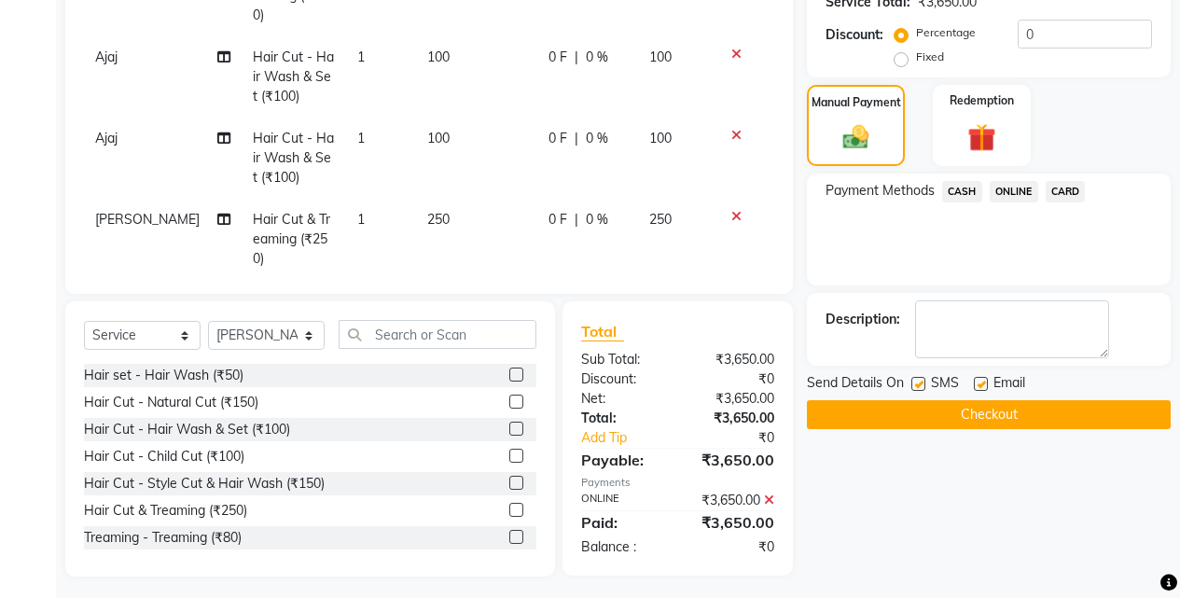
scroll to position [429, 0]
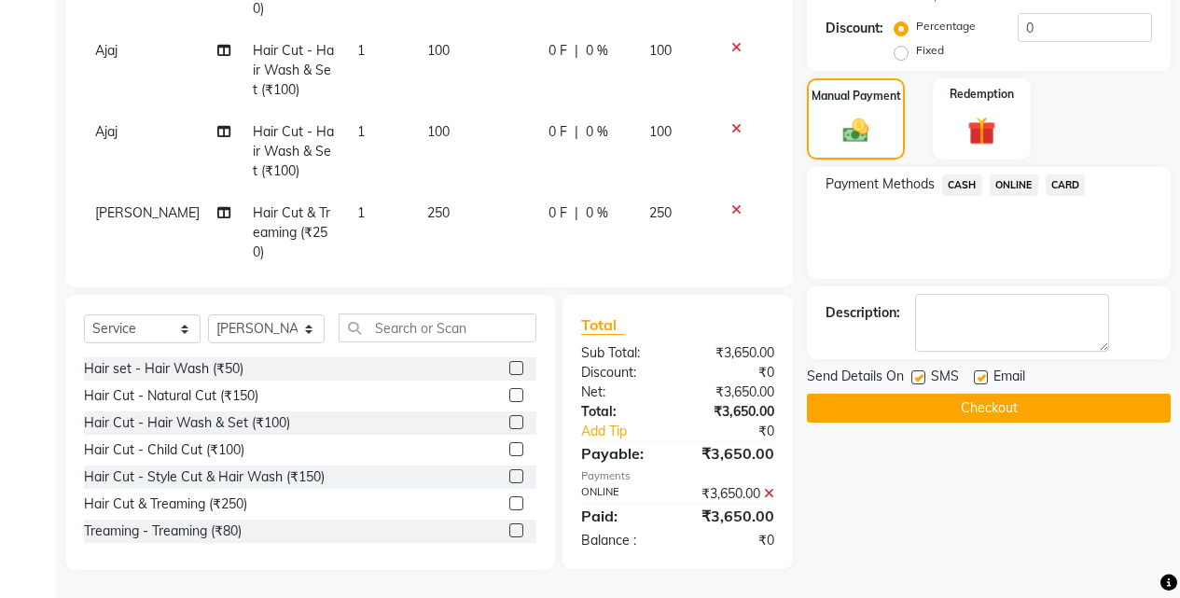
click at [1007, 409] on button "Checkout" at bounding box center [989, 408] width 364 height 29
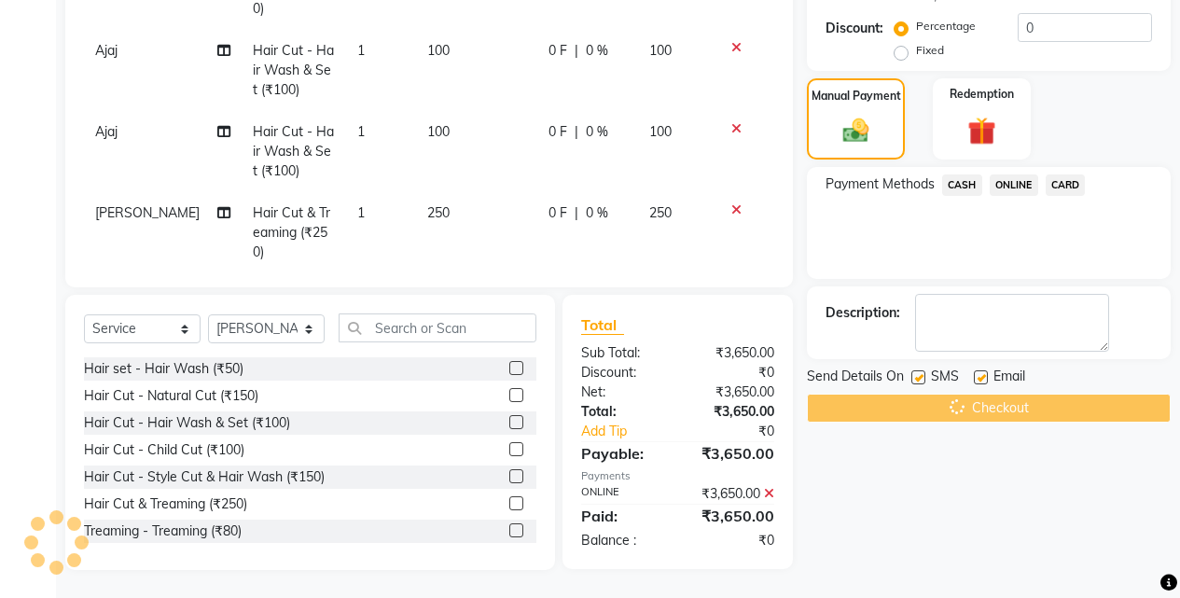
scroll to position [0, 0]
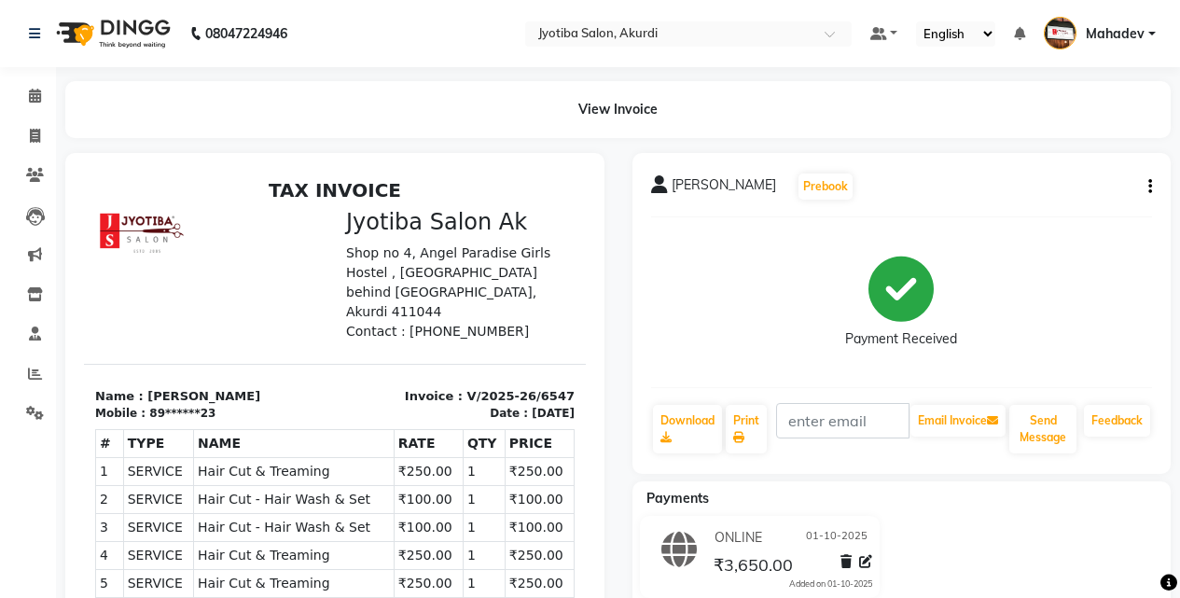
click at [8, 79] on li "Calendar" at bounding box center [28, 97] width 56 height 40
click at [27, 406] on icon at bounding box center [35, 413] width 18 height 14
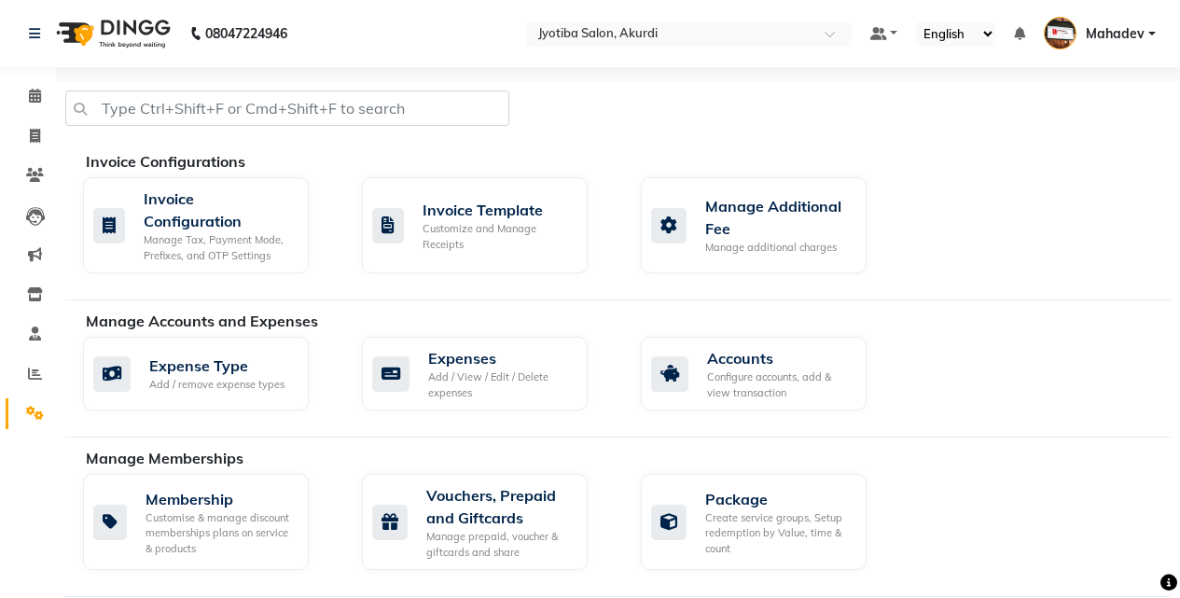
click at [418, 424] on div "Manage Accounts and Expenses Expense Type Add / remove expense types Expenses A…" at bounding box center [618, 374] width 1106 height 128
click at [462, 382] on div "Add / View / Edit / Delete expenses" at bounding box center [500, 384] width 145 height 31
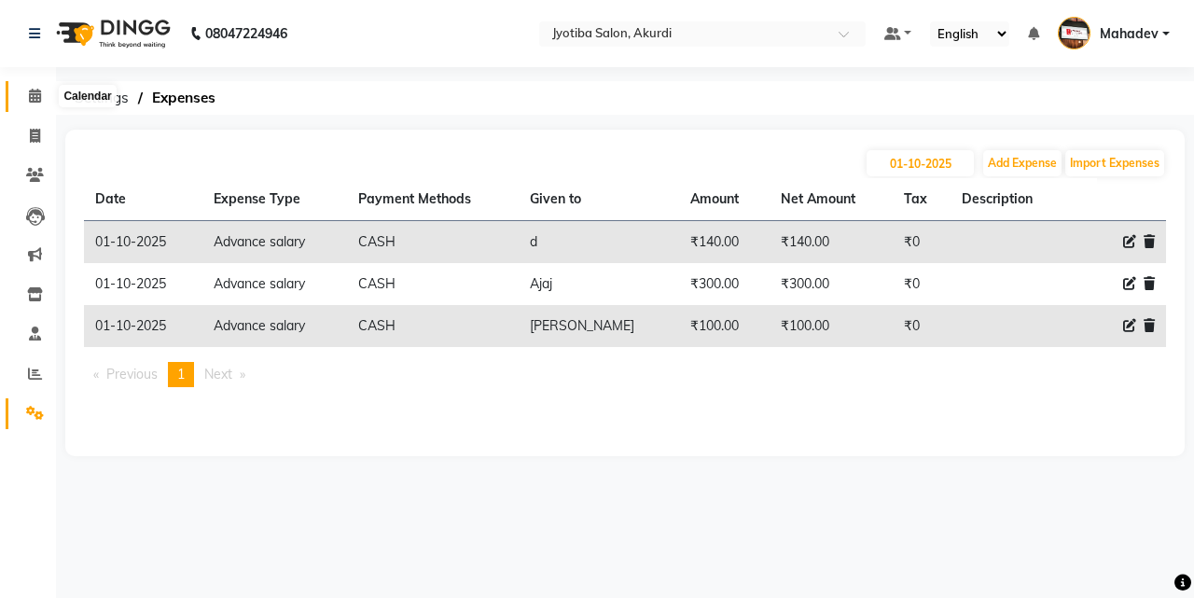
click at [33, 96] on icon at bounding box center [35, 96] width 12 height 14
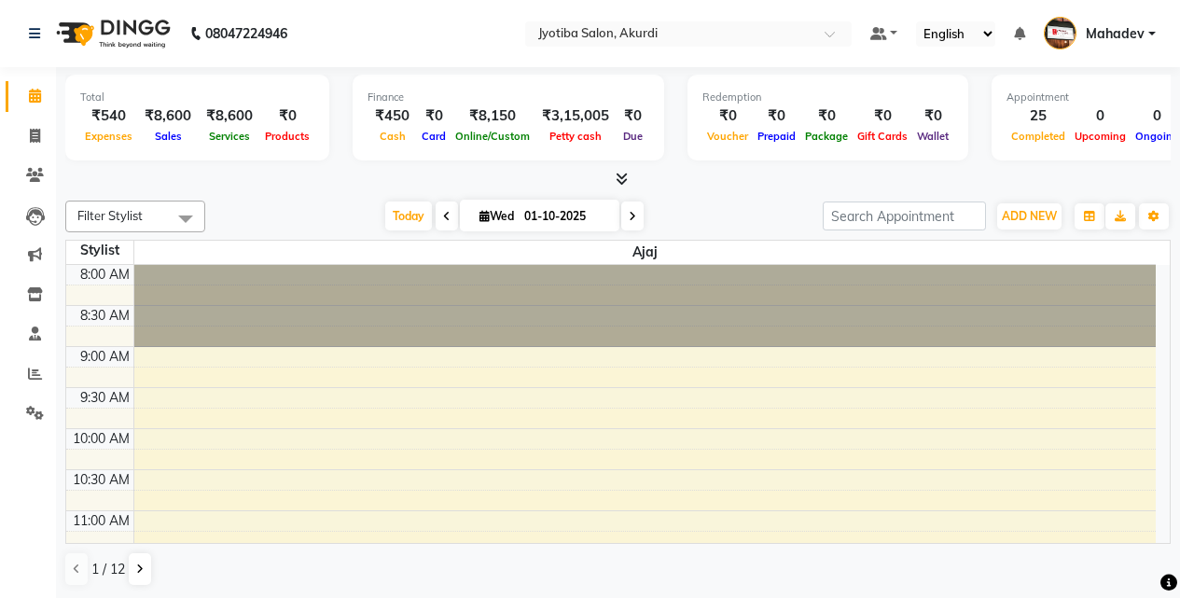
click at [1015, 193] on div "Filter Stylist Select All Ajaj Ansari sahid Arif Ganpat Mahadev manish choudhar…" at bounding box center [618, 393] width 1106 height 401
click at [1011, 223] on button "ADD NEW Toggle Dropdown" at bounding box center [1029, 216] width 64 height 26
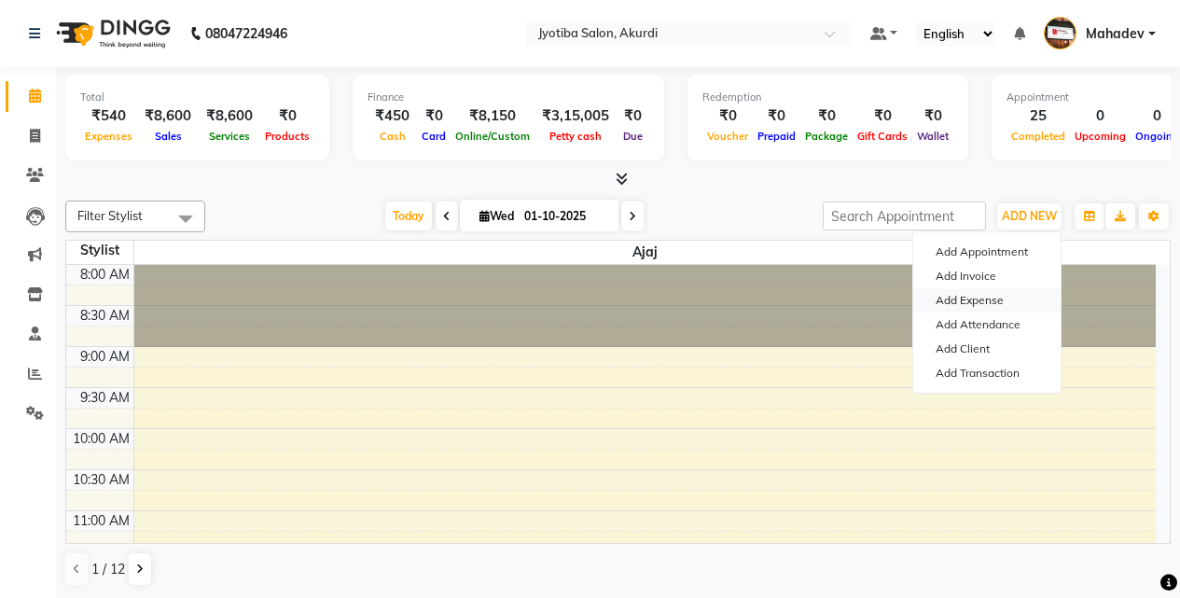
click at [981, 308] on link "Add Expense" at bounding box center [986, 300] width 147 height 24
select select "1"
select select "2400"
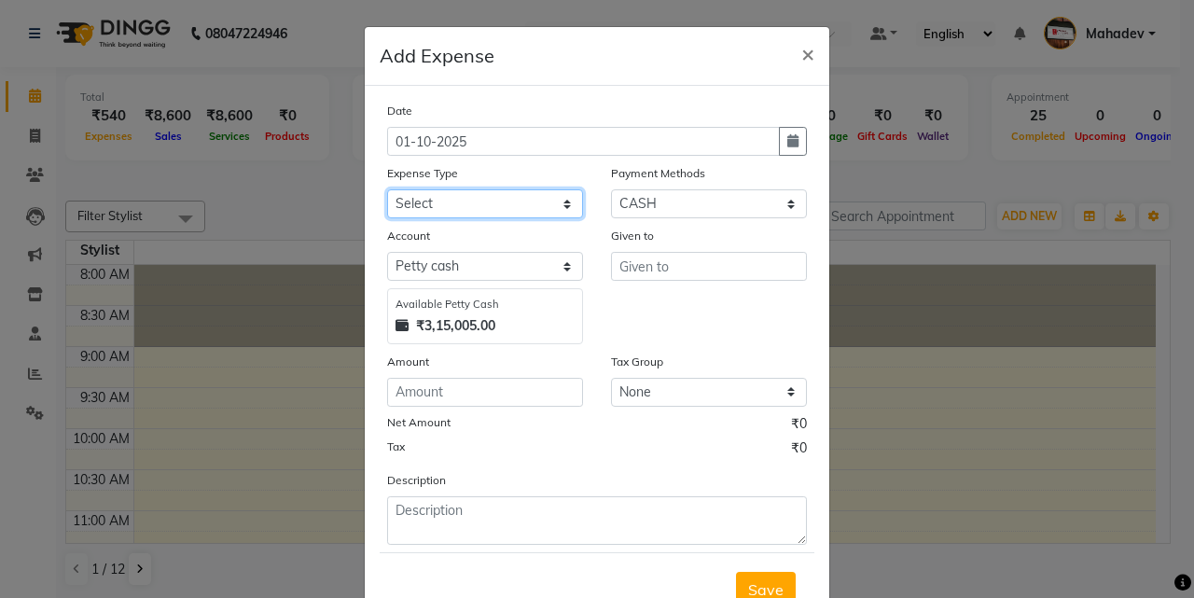
click at [449, 208] on select "Select Advance salary Advance salary ajaj Bank charges Car maintenance Cash tra…" at bounding box center [485, 203] width 196 height 29
select select "18043"
click at [387, 189] on select "Select Advance salary Advance salary ajaj Bank charges Car maintenance Cash tra…" at bounding box center [485, 203] width 196 height 29
click at [657, 222] on div "Date 01-10-2025 Expense Type Select Advance salary Advance salary ajaj Bank cha…" at bounding box center [597, 323] width 420 height 444
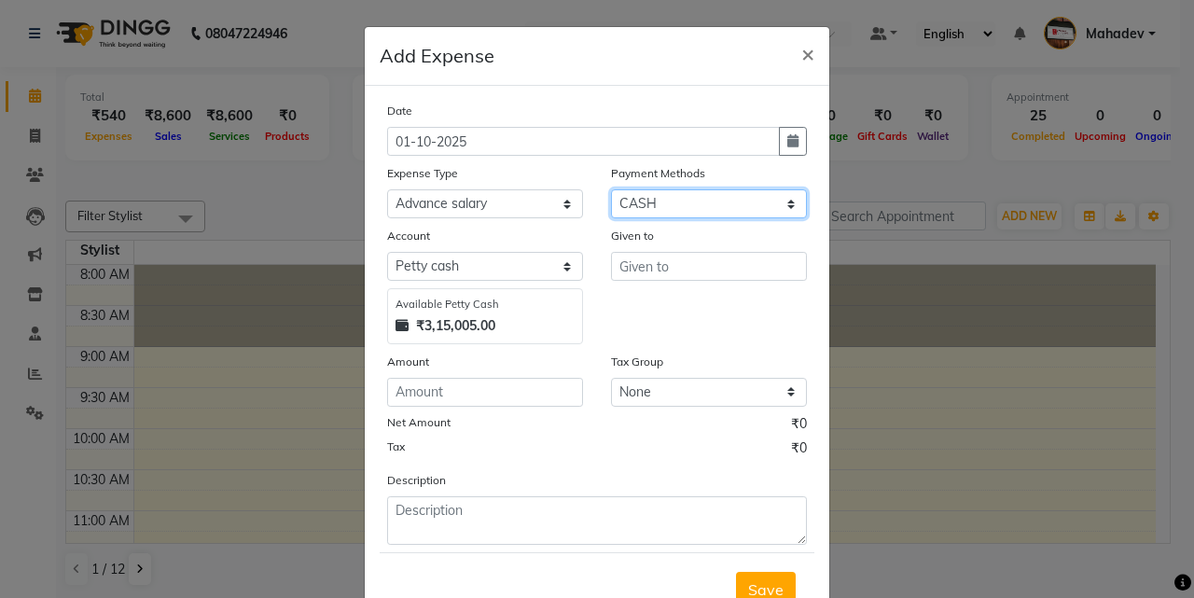
click at [662, 208] on select "Select CASH ONLINE CARD" at bounding box center [709, 203] width 196 height 29
click at [611, 189] on select "Select CASH ONLINE CARD" at bounding box center [709, 203] width 196 height 29
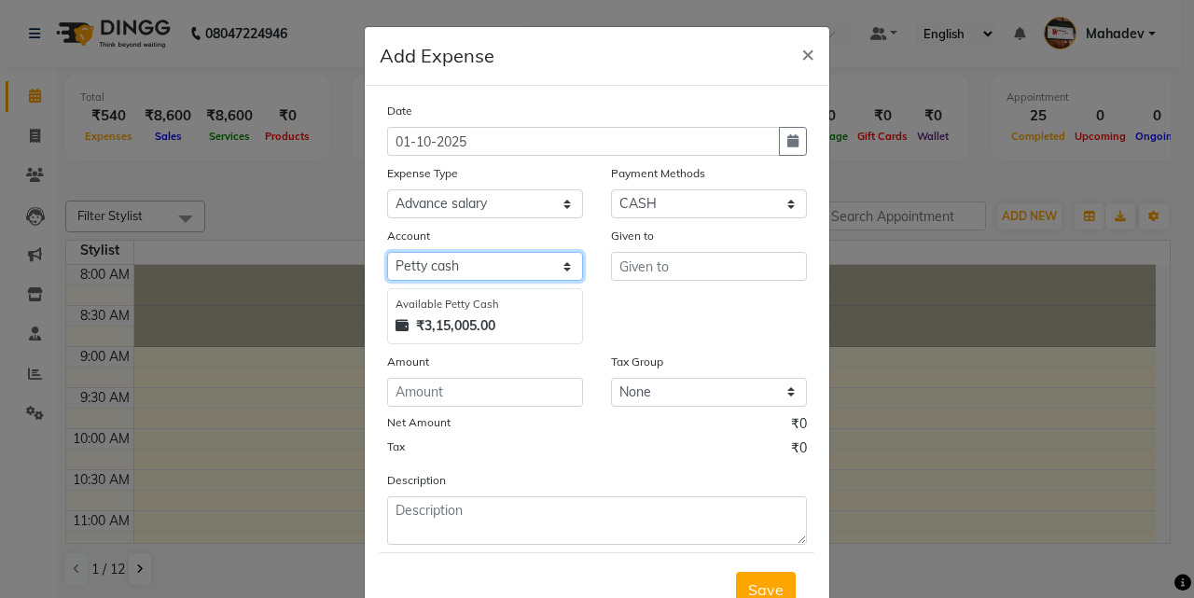
drag, startPoint x: 488, startPoint y: 262, endPoint x: 488, endPoint y: 279, distance: 16.8
click at [488, 265] on select "Select Default account [PERSON_NAME] cash" at bounding box center [485, 266] width 196 height 29
select select "295"
click at [387, 252] on select "Select Default account [PERSON_NAME] cash" at bounding box center [485, 266] width 196 height 29
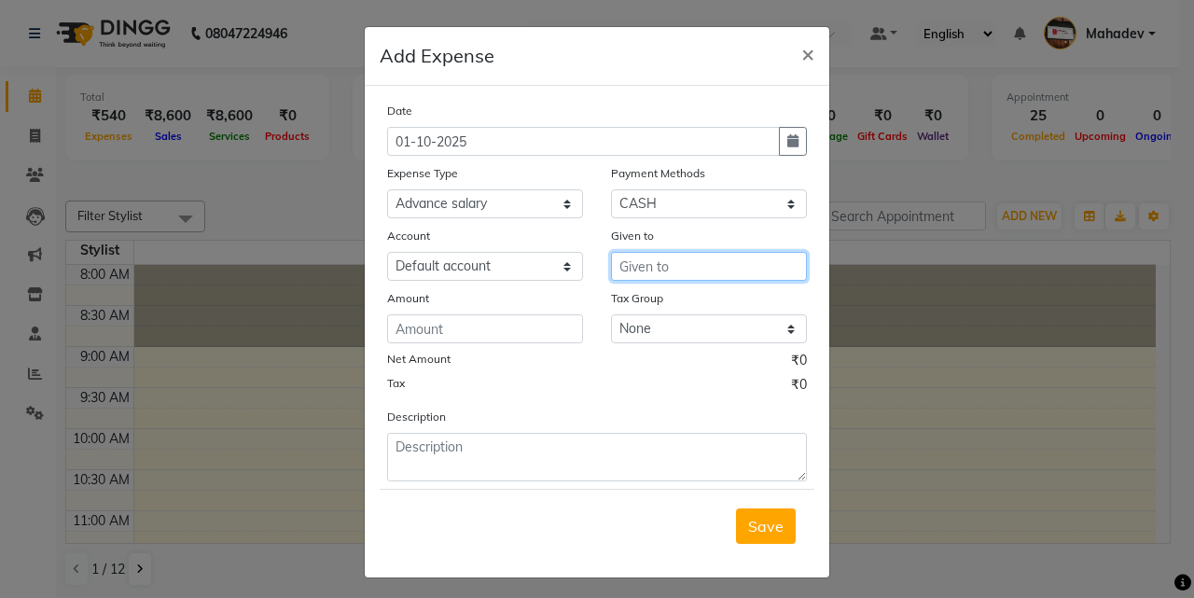
click at [622, 271] on input "text" at bounding box center [709, 266] width 196 height 29
type input "s"
type input "tip"
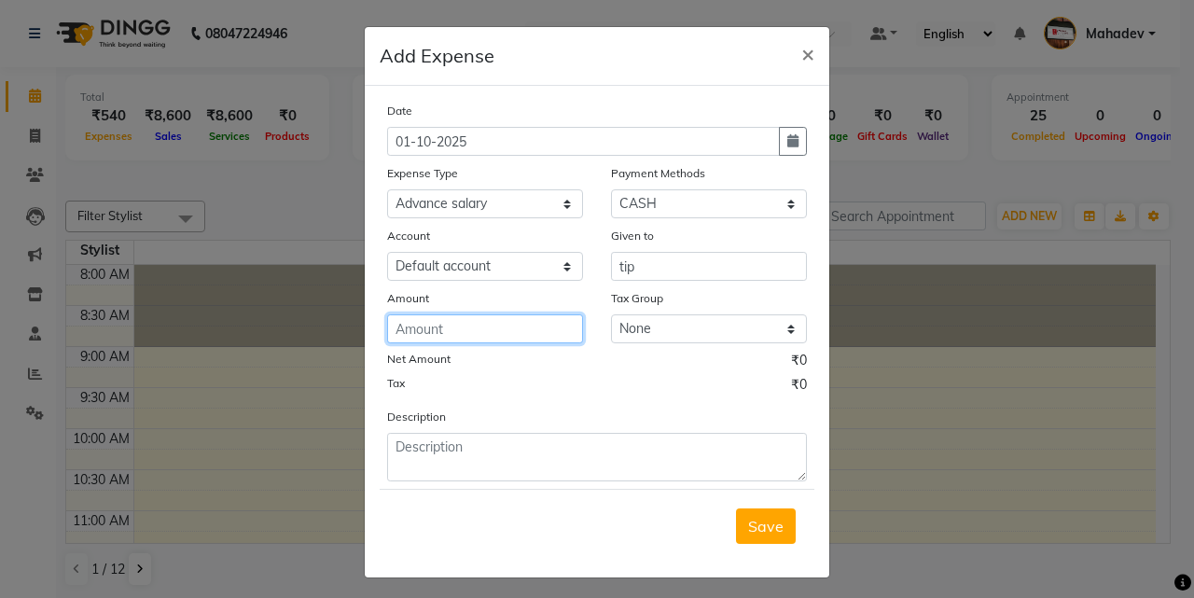
click at [547, 330] on input "number" at bounding box center [485, 328] width 196 height 29
type input "5"
click at [449, 330] on input "number" at bounding box center [485, 328] width 196 height 29
type input "5"
type input "50"
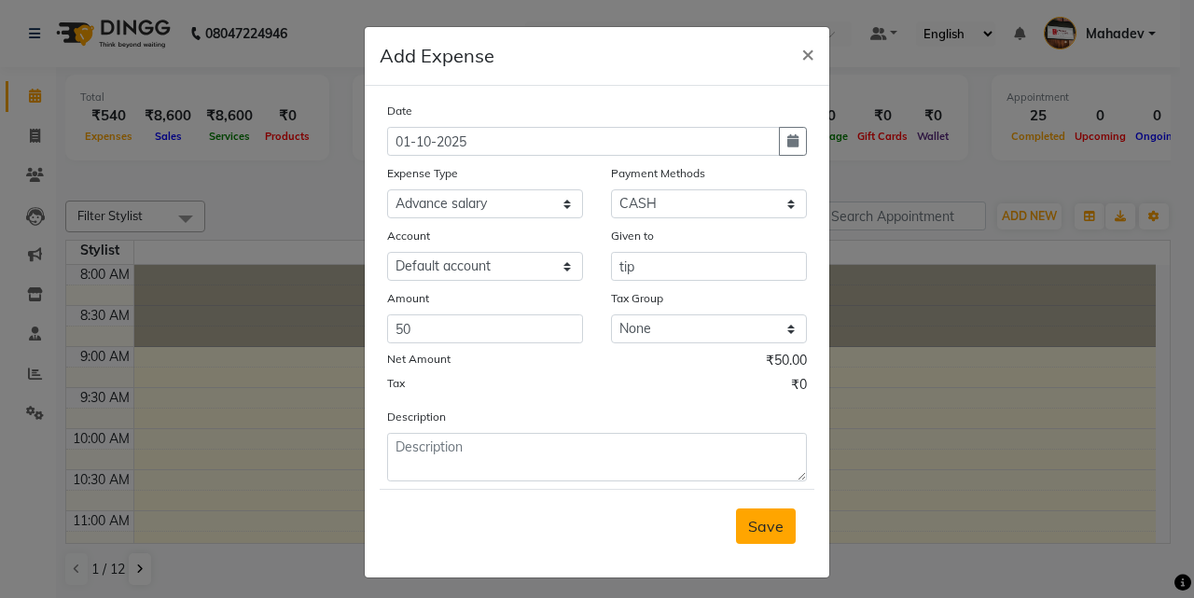
click at [748, 523] on span "Save" at bounding box center [765, 526] width 35 height 19
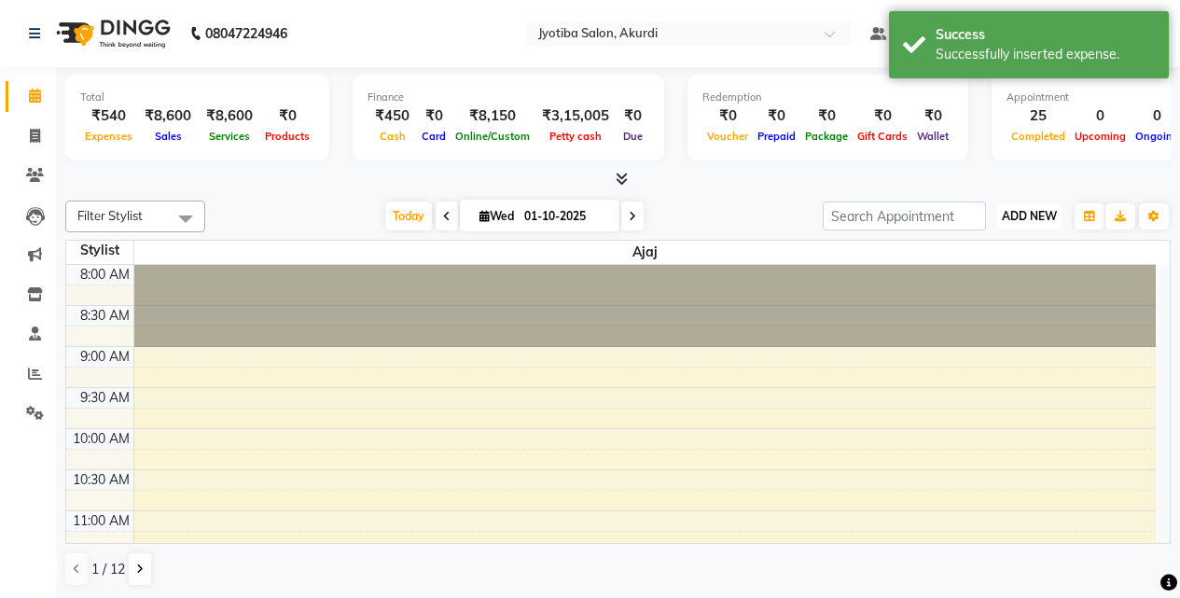
click at [1023, 214] on span "ADD NEW" at bounding box center [1029, 216] width 55 height 14
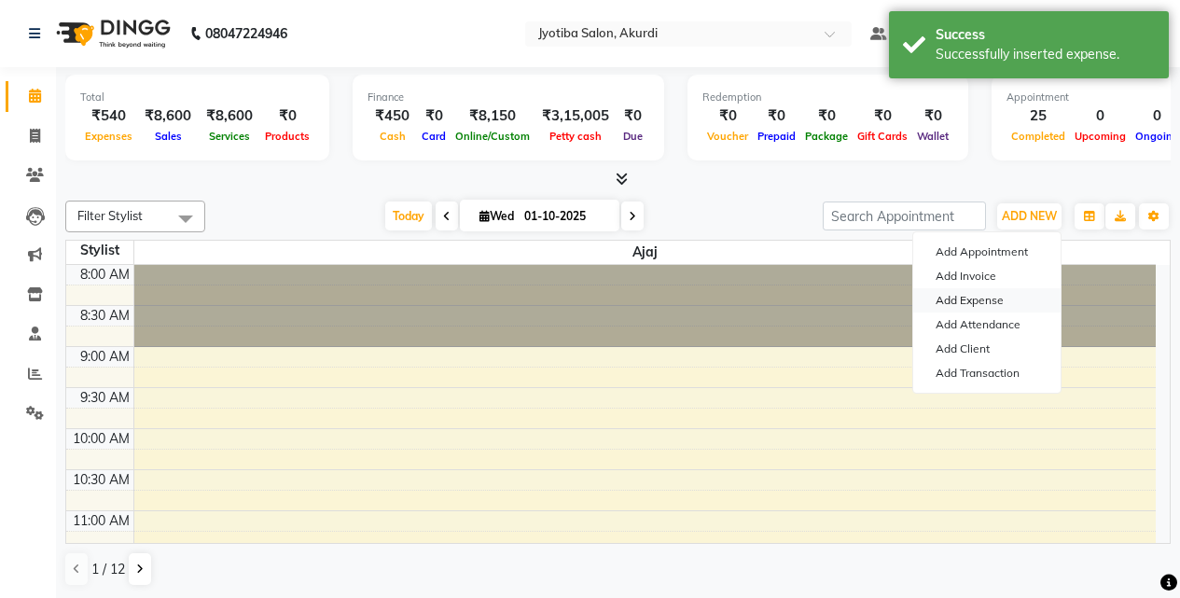
click at [978, 294] on link "Add Expense" at bounding box center [986, 300] width 147 height 24
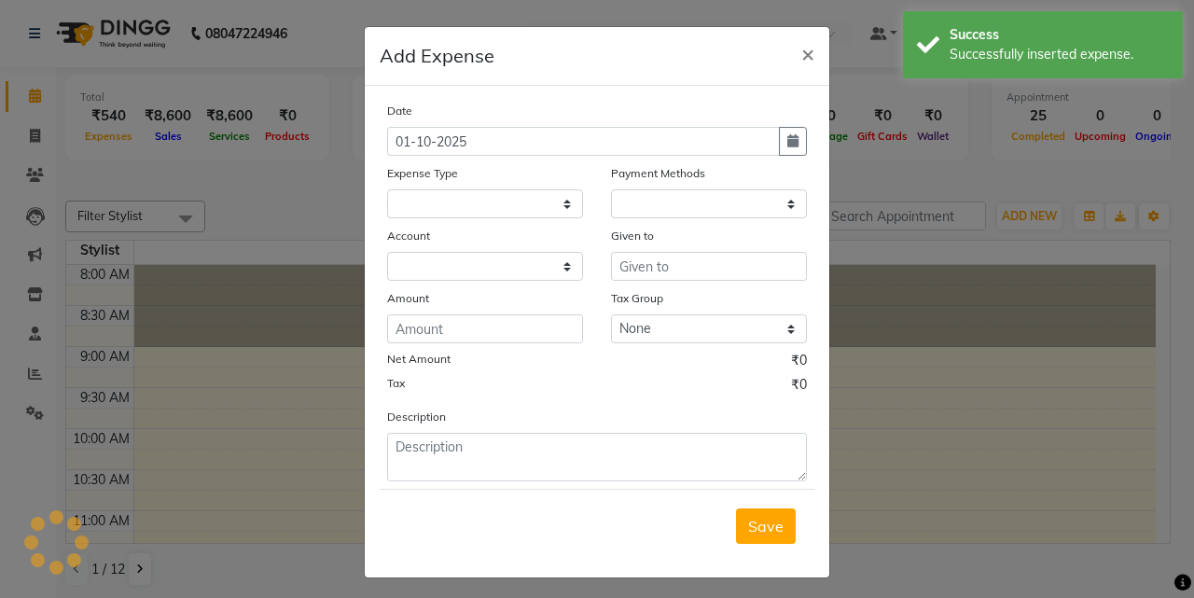
select select "1"
select select "2400"
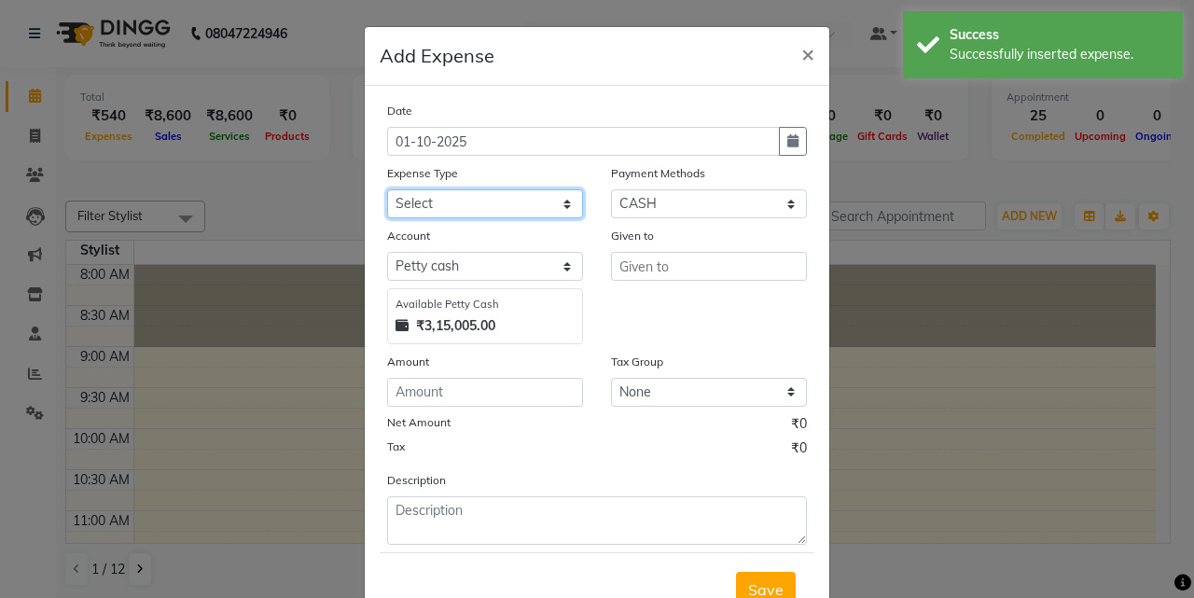
click at [537, 213] on select "Select Advance salary Advance salary ajaj Bank charges Car maintenance Cash tra…" at bounding box center [485, 203] width 196 height 29
select select "21933"
click at [387, 189] on select "Select Advance salary Advance salary ajaj Bank charges Car maintenance Cash tra…" at bounding box center [485, 203] width 196 height 29
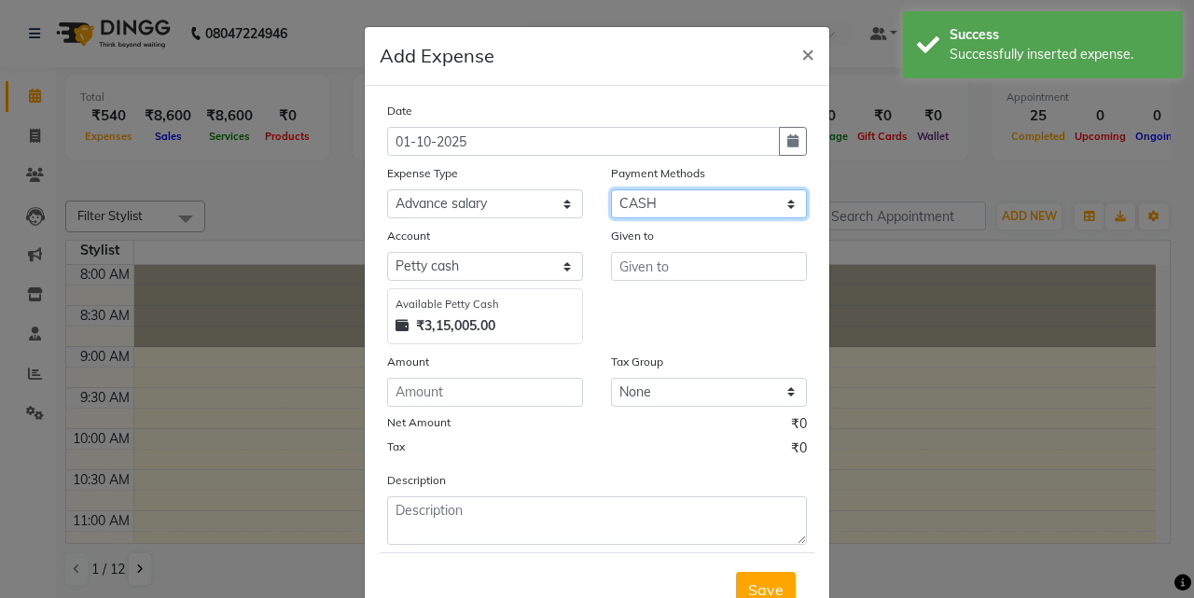
click at [686, 203] on select "Select CASH ONLINE CARD" at bounding box center [709, 203] width 196 height 29
click at [611, 189] on select "Select CASH ONLINE CARD" at bounding box center [709, 203] width 196 height 29
drag, startPoint x: 492, startPoint y: 282, endPoint x: 490, endPoint y: 310, distance: 28.1
click at [492, 283] on div "Account Select Default account Petty cash Available Petty Cash ₹3,15,005.00" at bounding box center [485, 285] width 224 height 119
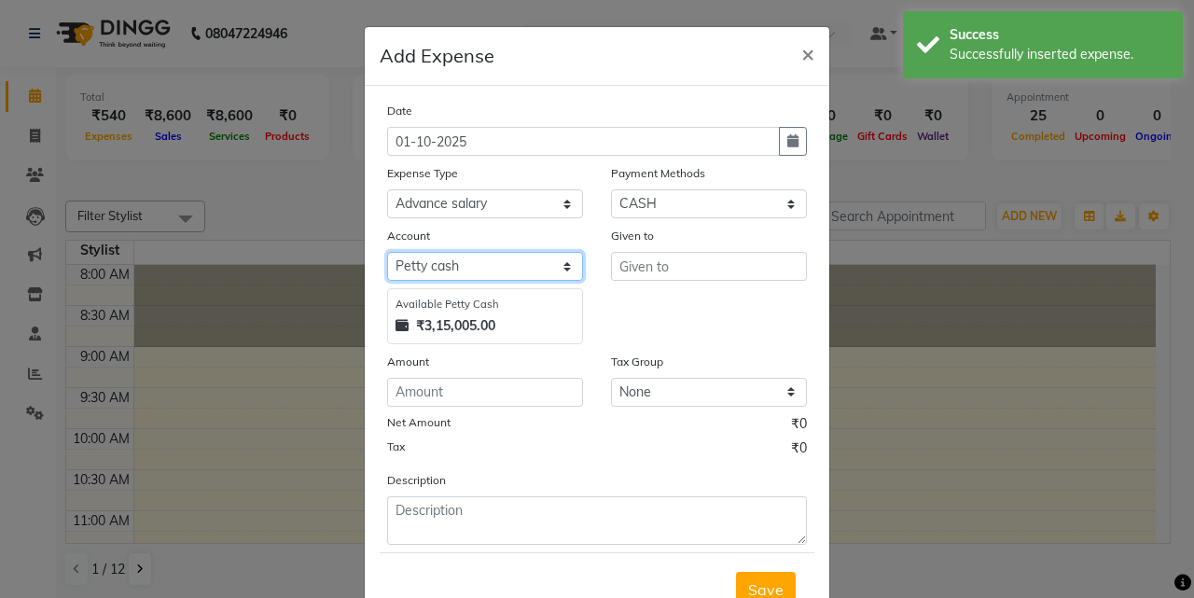
click at [489, 277] on select "Select Default account Petty cash" at bounding box center [485, 266] width 196 height 29
select select "295"
click at [387, 252] on select "Select Default account Petty cash" at bounding box center [485, 266] width 196 height 29
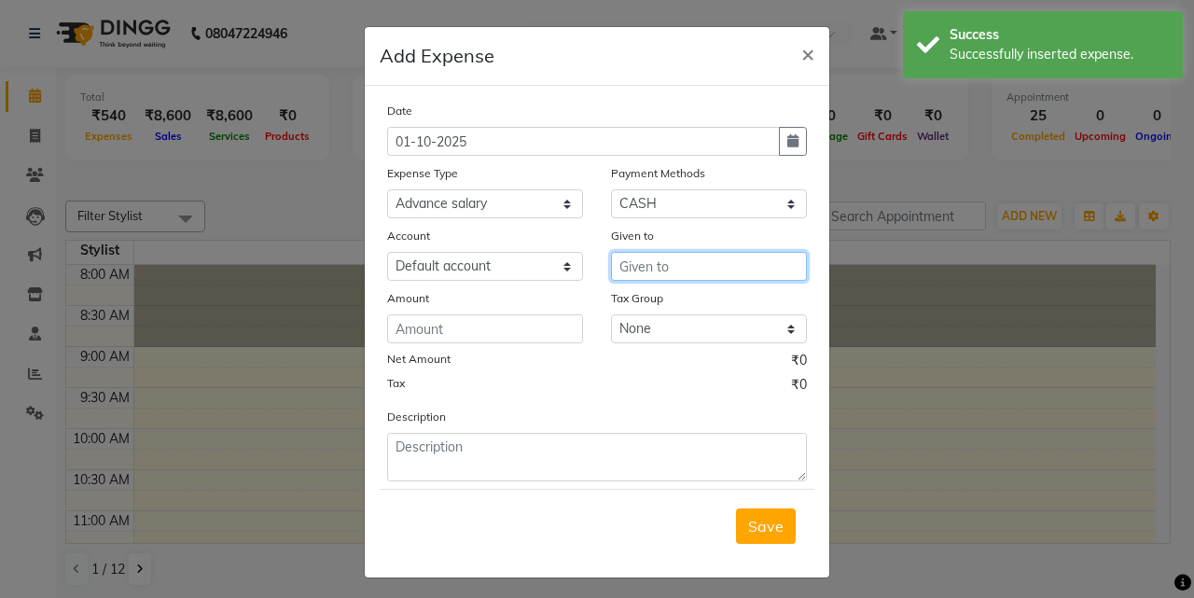
click at [623, 274] on input "text" at bounding box center [709, 266] width 196 height 29
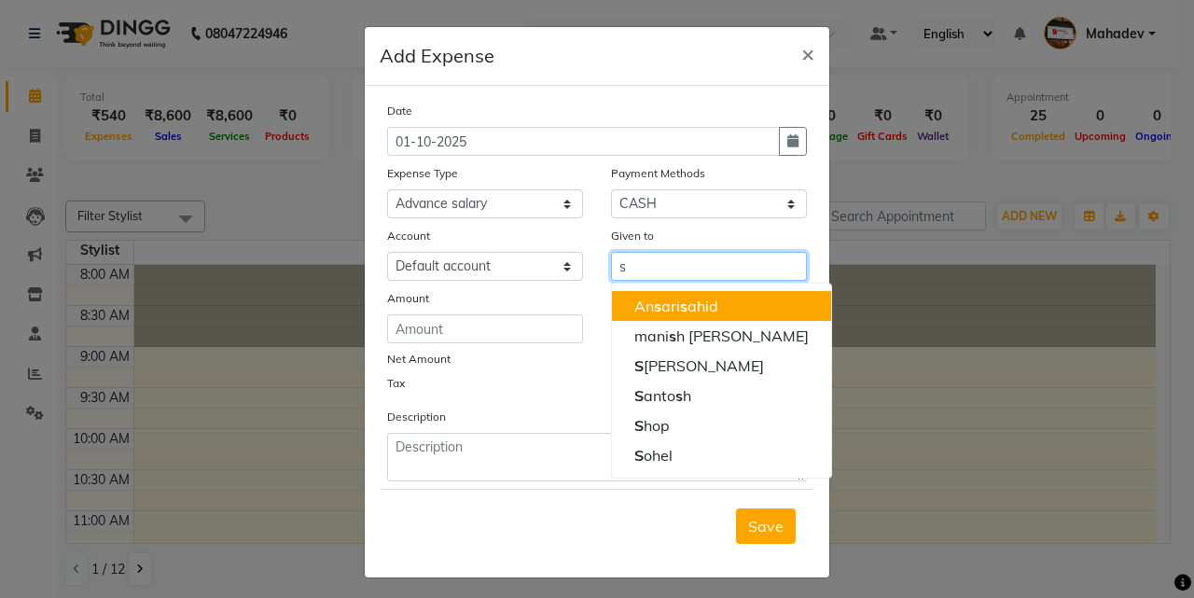
click at [688, 311] on ngb-highlight "An s ari s ahid" at bounding box center [676, 306] width 84 height 19
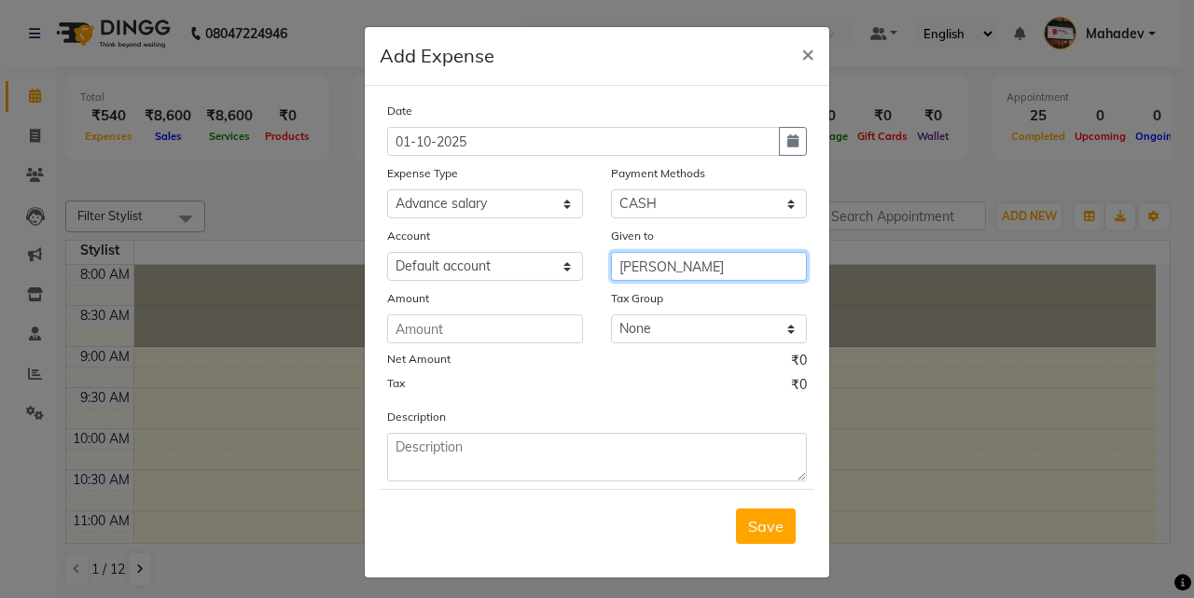
type input "[PERSON_NAME]"
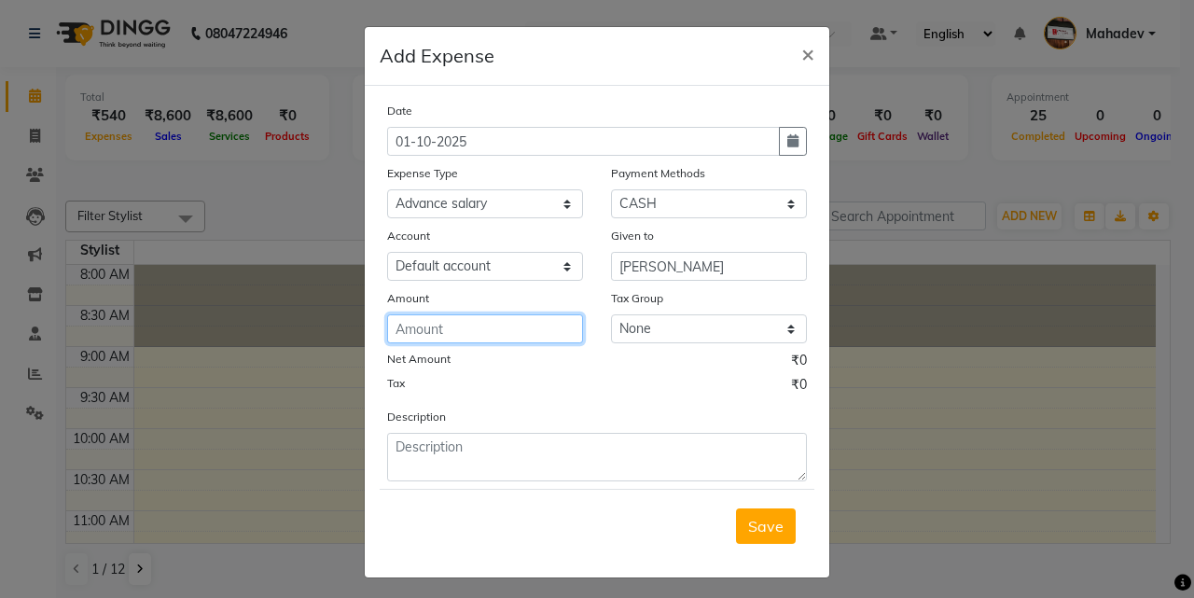
click at [441, 335] on input "number" at bounding box center [485, 328] width 196 height 29
type input "200"
click at [736, 519] on button "Save" at bounding box center [766, 526] width 60 height 35
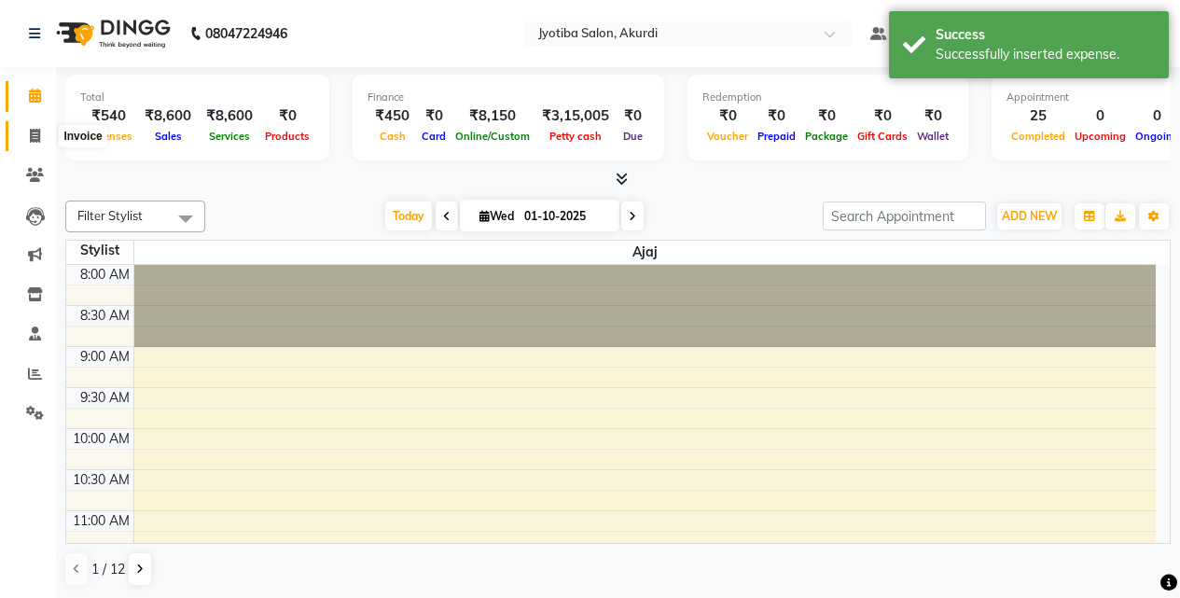
click at [25, 137] on span at bounding box center [35, 136] width 33 height 21
select select "557"
select select "service"
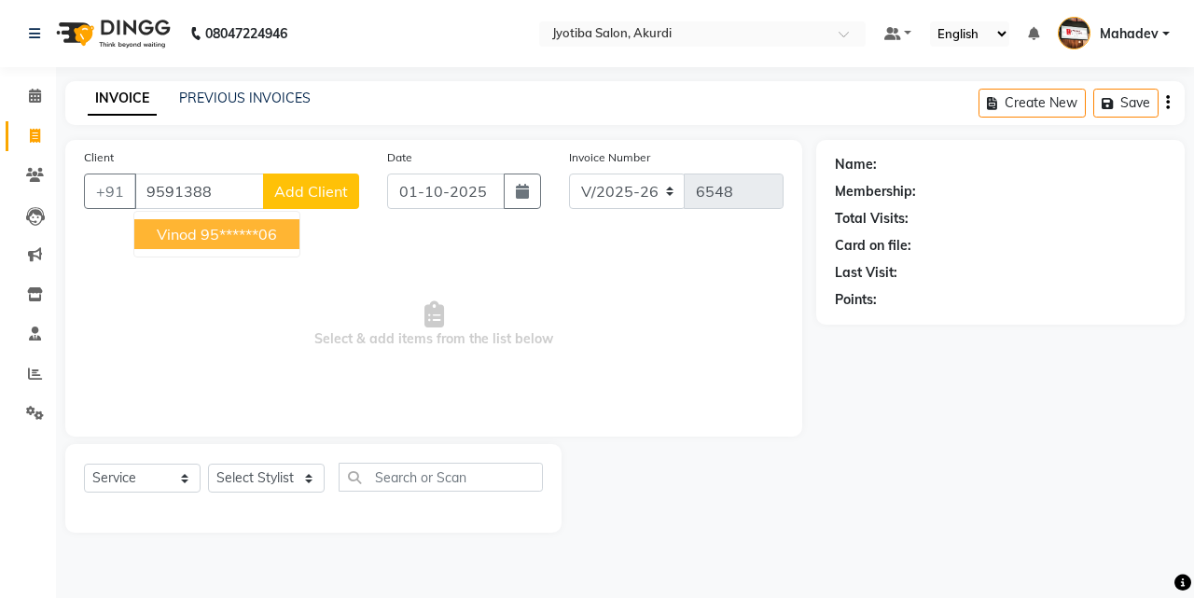
drag, startPoint x: 307, startPoint y: 230, endPoint x: 275, endPoint y: 234, distance: 32.1
click at [303, 230] on div "Client +91 9591388 vinod 95******06 Add Client Date 01-10-2025 Invoice Number V…" at bounding box center [433, 288] width 737 height 297
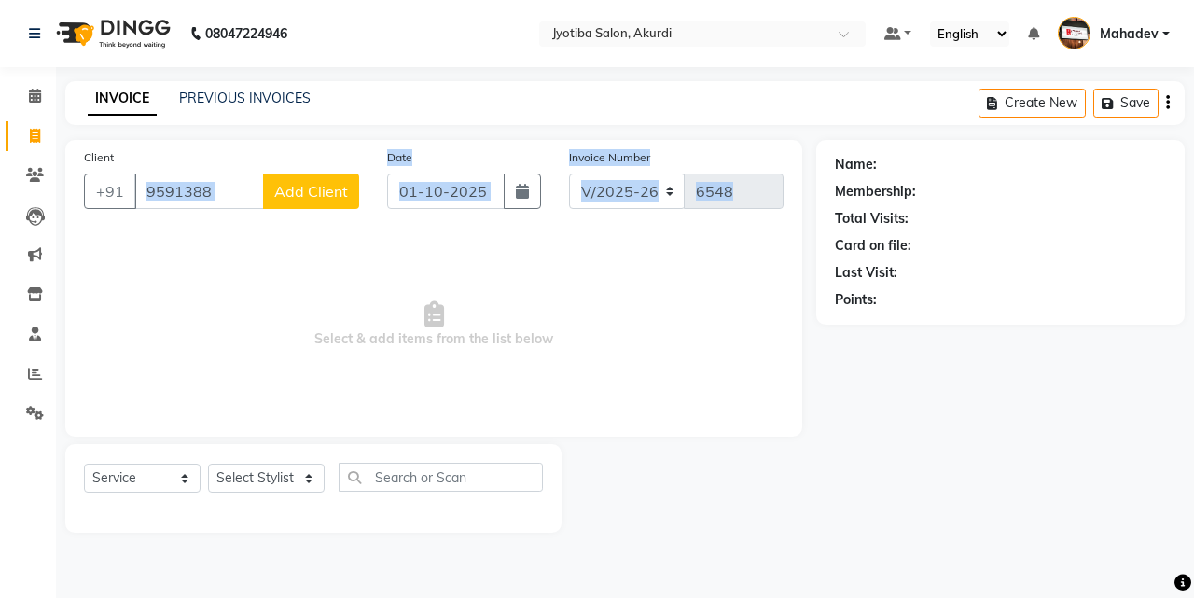
click at [275, 234] on span "Select & add items from the list below" at bounding box center [434, 324] width 700 height 187
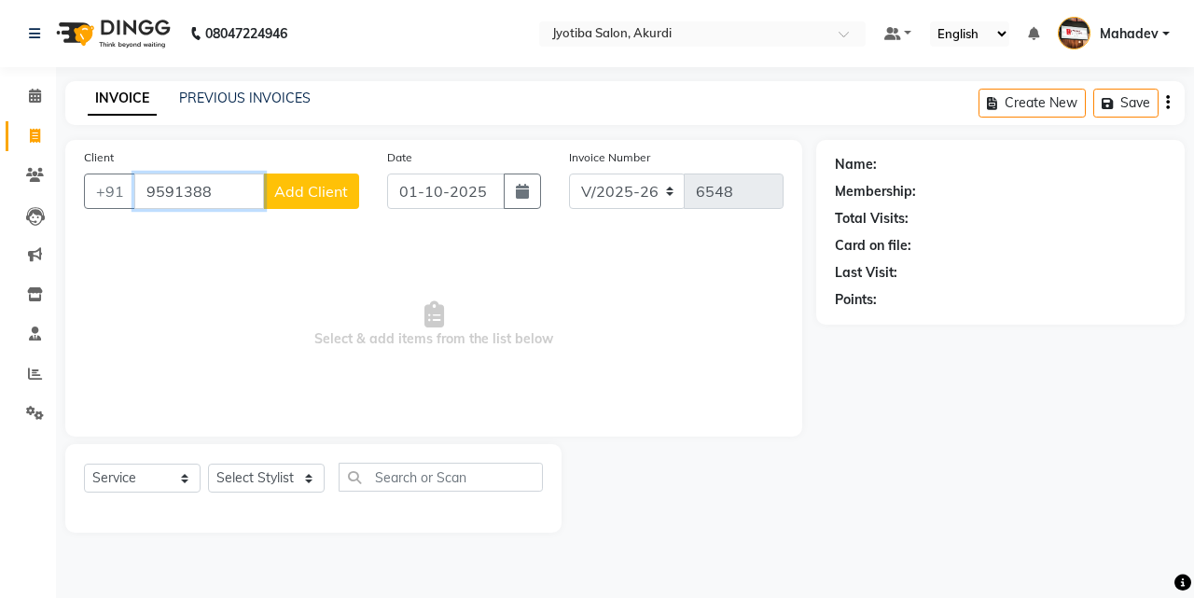
click at [243, 187] on input "9591388" at bounding box center [199, 191] width 130 height 35
click at [236, 235] on ngb-highlight "95******06" at bounding box center [239, 234] width 77 height 19
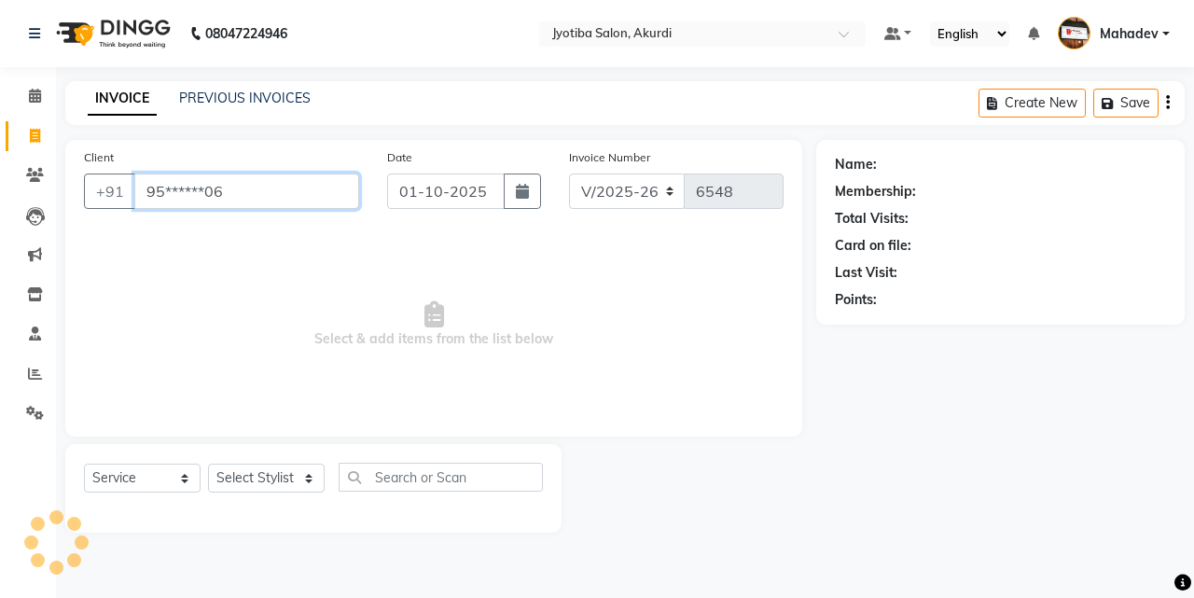
type input "95******06"
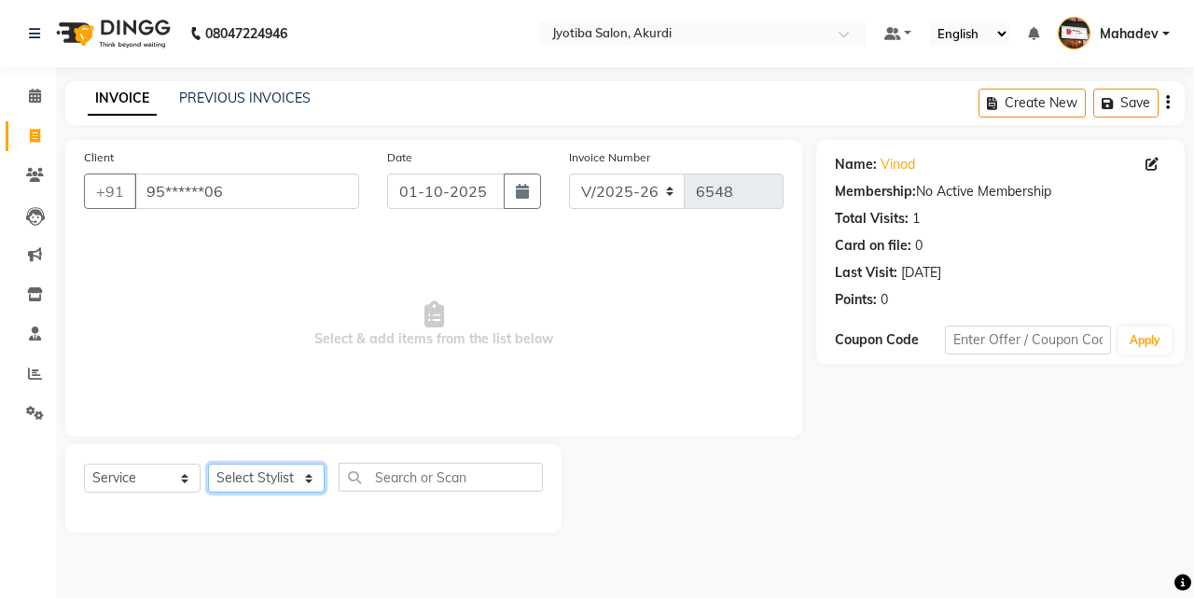
click at [280, 479] on select "Select Stylist Ajaj Ansari sahid Arif Ganpat Mahadev manish choudhari Parmu tat…" at bounding box center [266, 478] width 117 height 29
select select "78017"
click at [208, 464] on select "Select Stylist Ajaj Ansari sahid Arif Ganpat Mahadev manish choudhari Parmu tat…" at bounding box center [266, 478] width 117 height 29
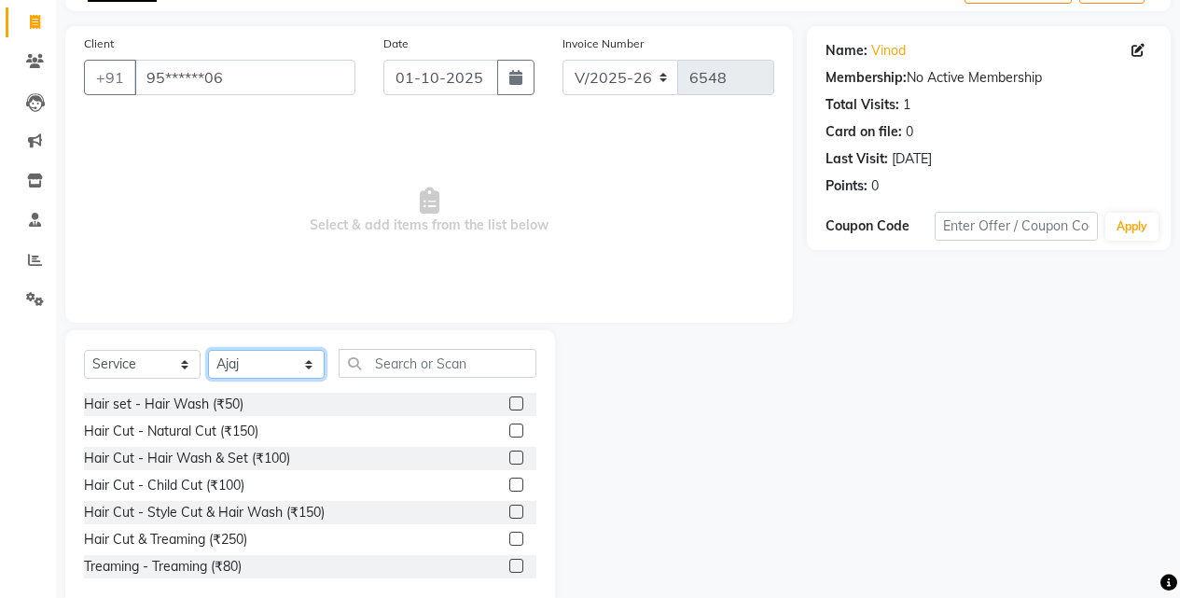
scroll to position [149, 0]
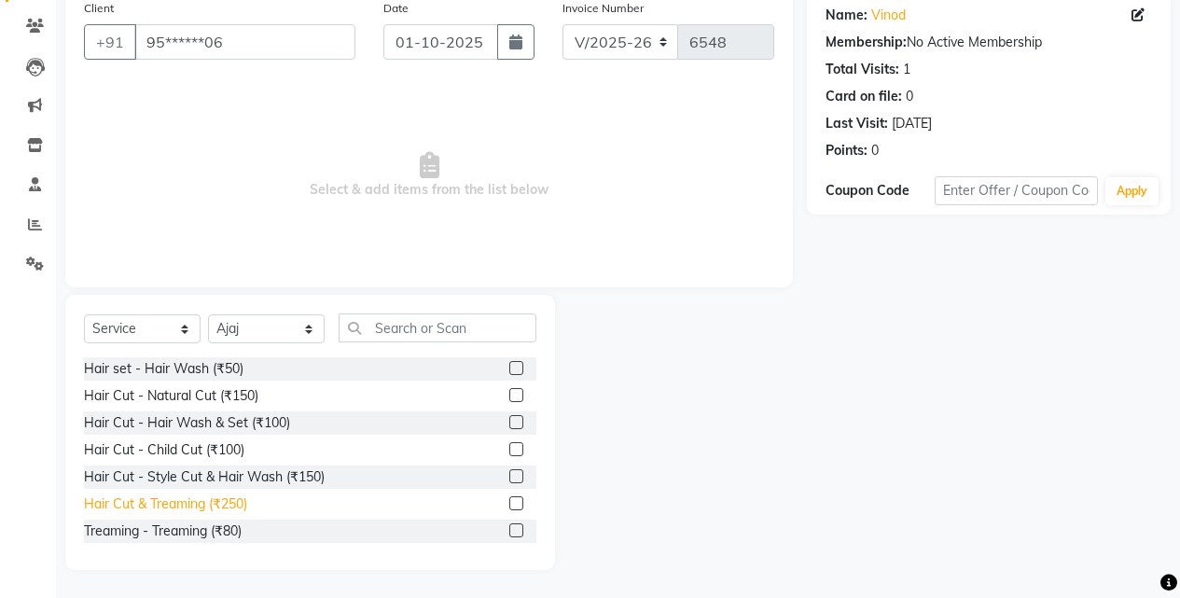
click at [247, 510] on div "Hair Cut & Treaming (₹250)" at bounding box center [165, 505] width 163 height 20
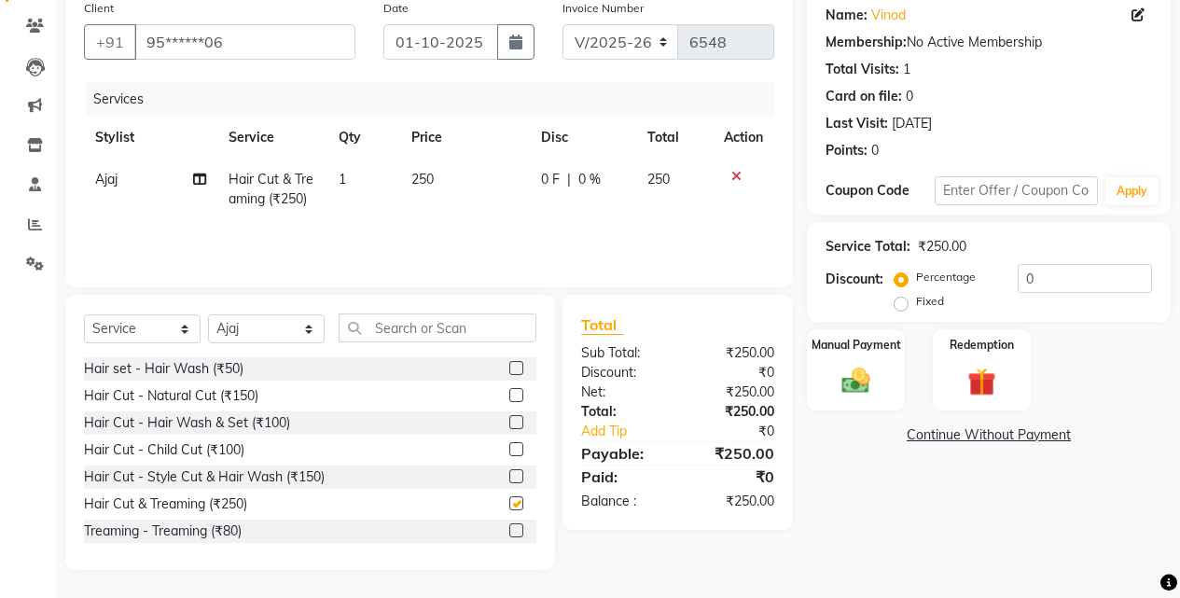
checkbox input "false"
click at [879, 394] on img at bounding box center [856, 381] width 48 height 34
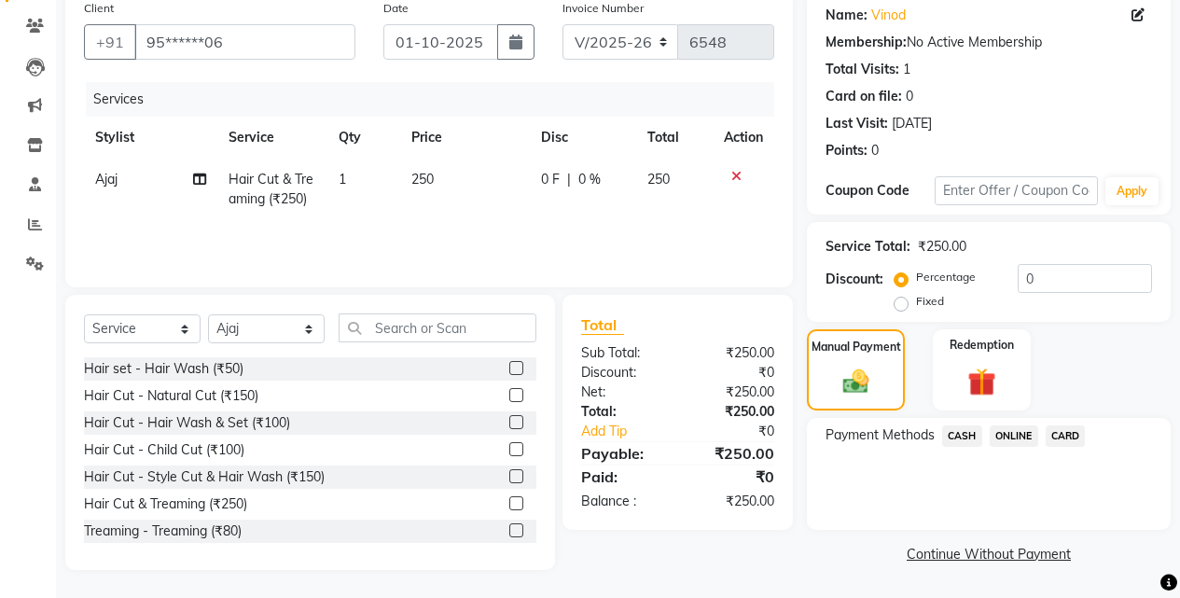
click at [958, 426] on span "CASH" at bounding box center [962, 435] width 40 height 21
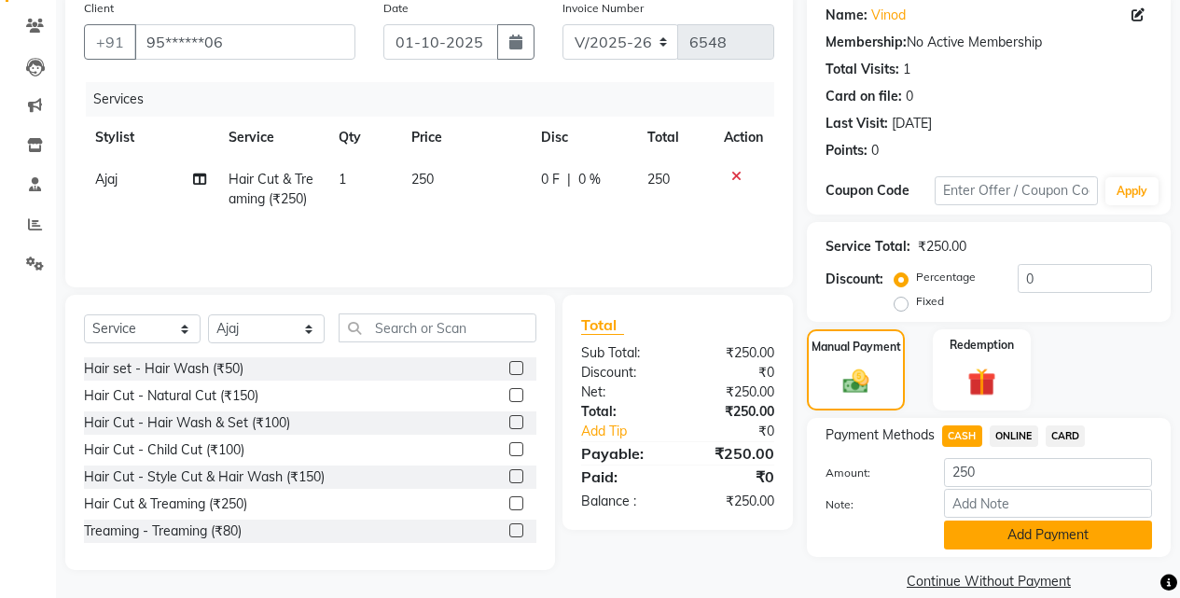
click at [982, 521] on button "Add Payment" at bounding box center [1048, 535] width 208 height 29
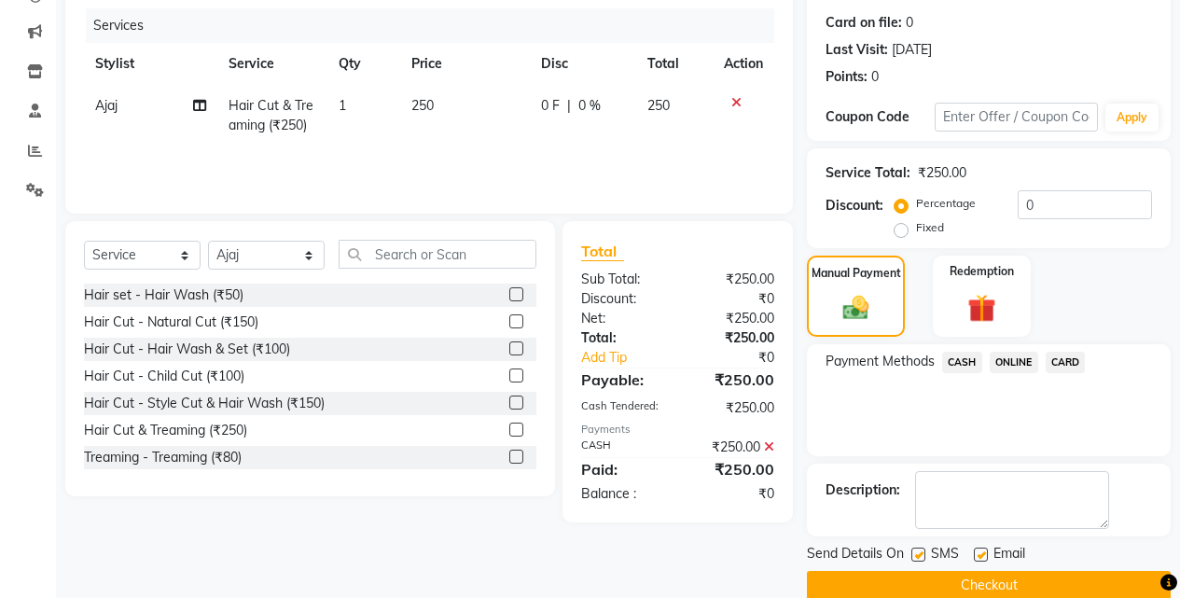
scroll to position [253, 0]
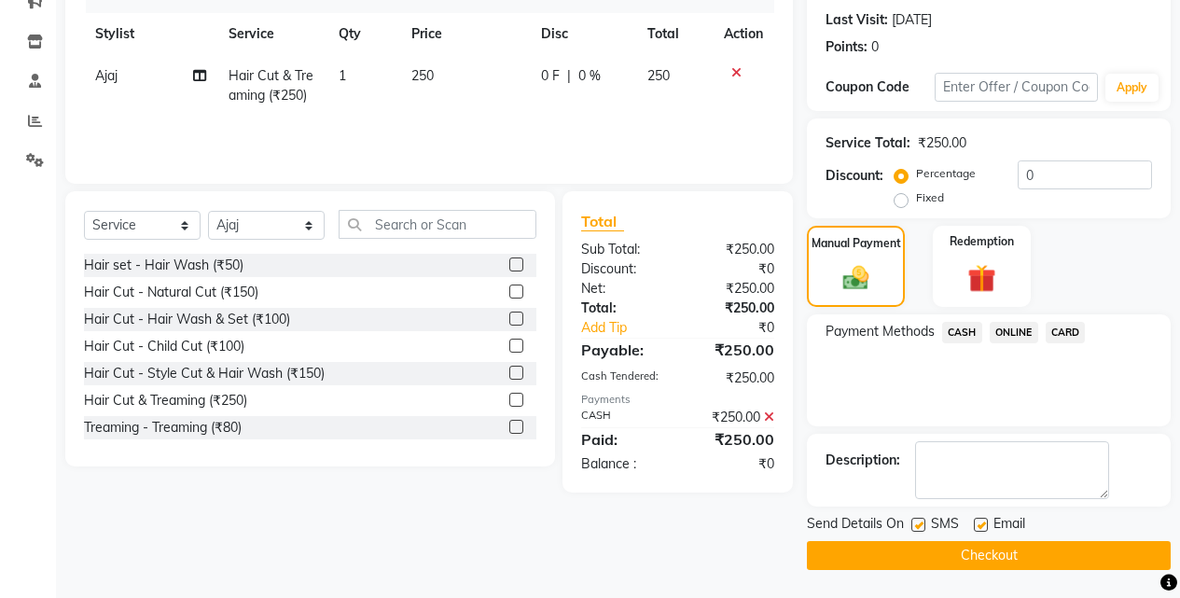
click at [996, 561] on button "Checkout" at bounding box center [989, 555] width 364 height 29
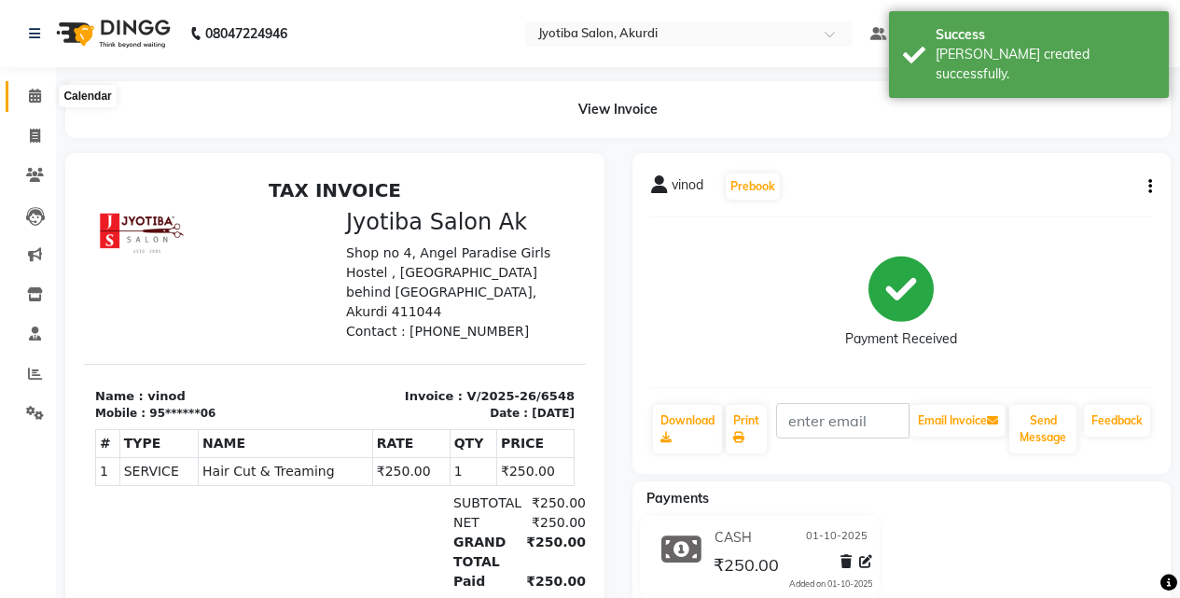
click at [49, 99] on span at bounding box center [35, 96] width 33 height 21
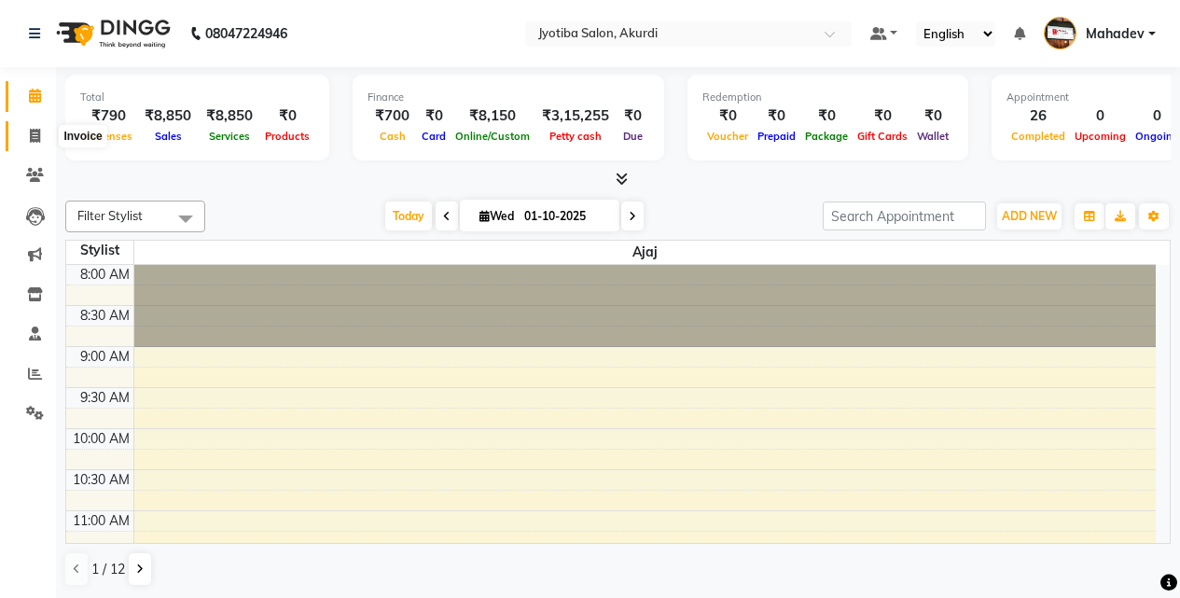
click at [32, 134] on icon at bounding box center [35, 136] width 10 height 14
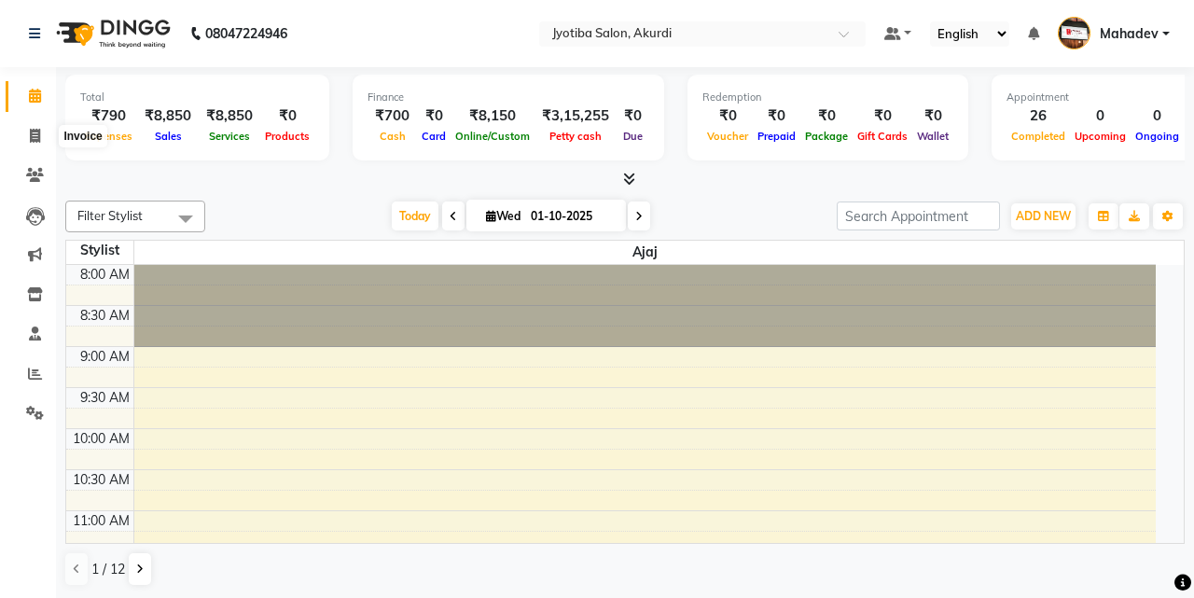
select select "557"
select select "service"
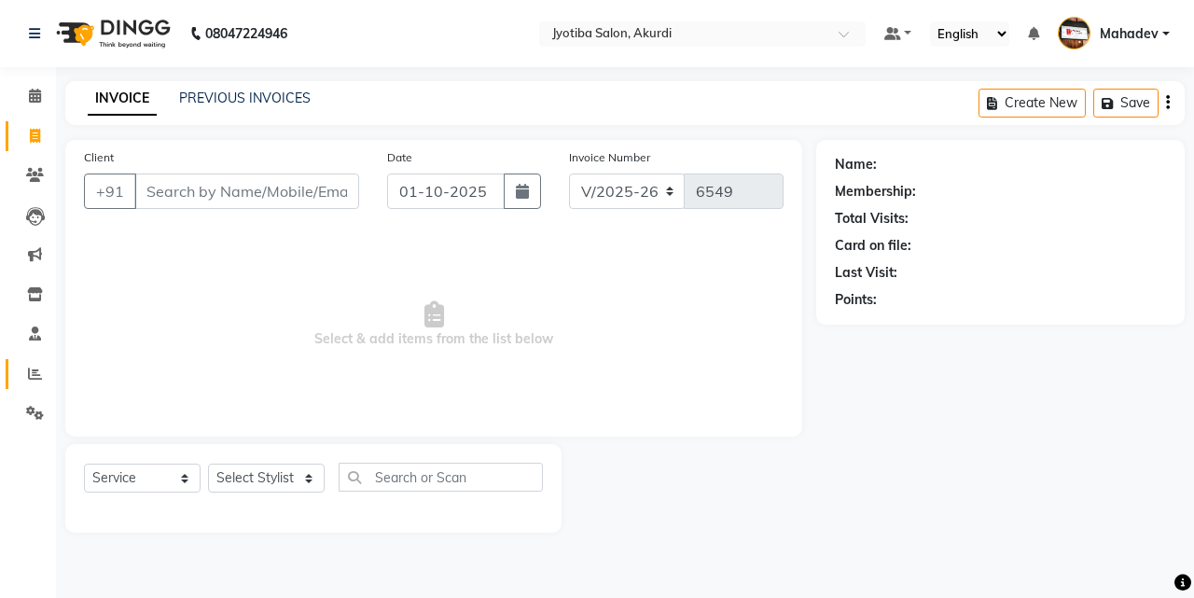
click at [14, 376] on link "Reports" at bounding box center [28, 374] width 45 height 31
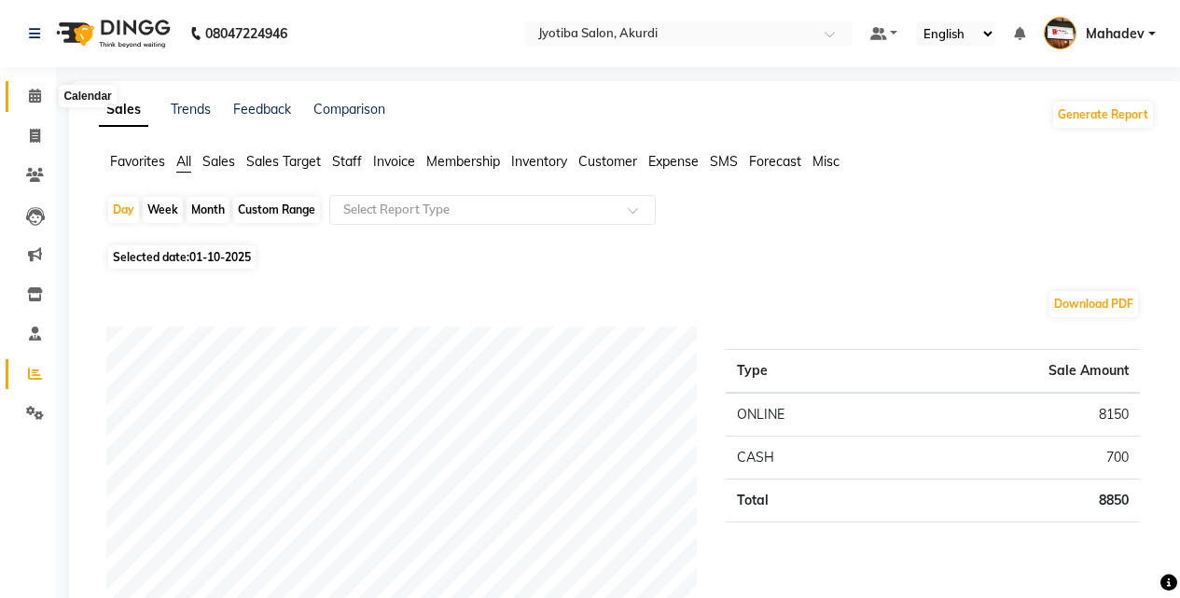
click at [19, 87] on span at bounding box center [35, 96] width 33 height 21
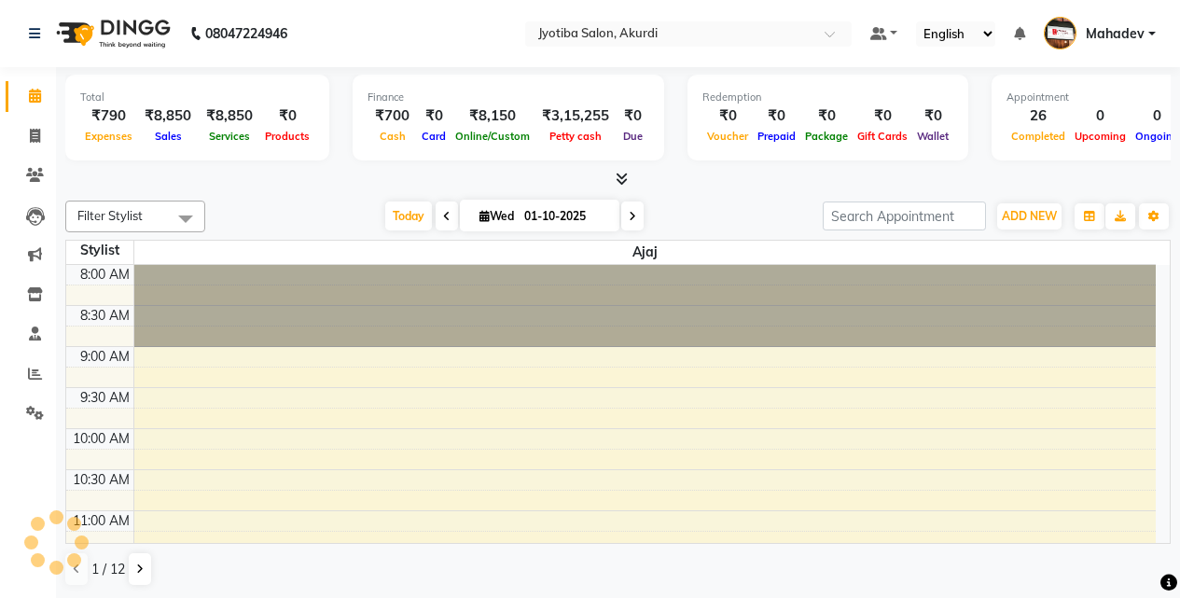
scroll to position [1, 0]
click at [22, 131] on span at bounding box center [35, 135] width 33 height 21
select select "557"
select select "service"
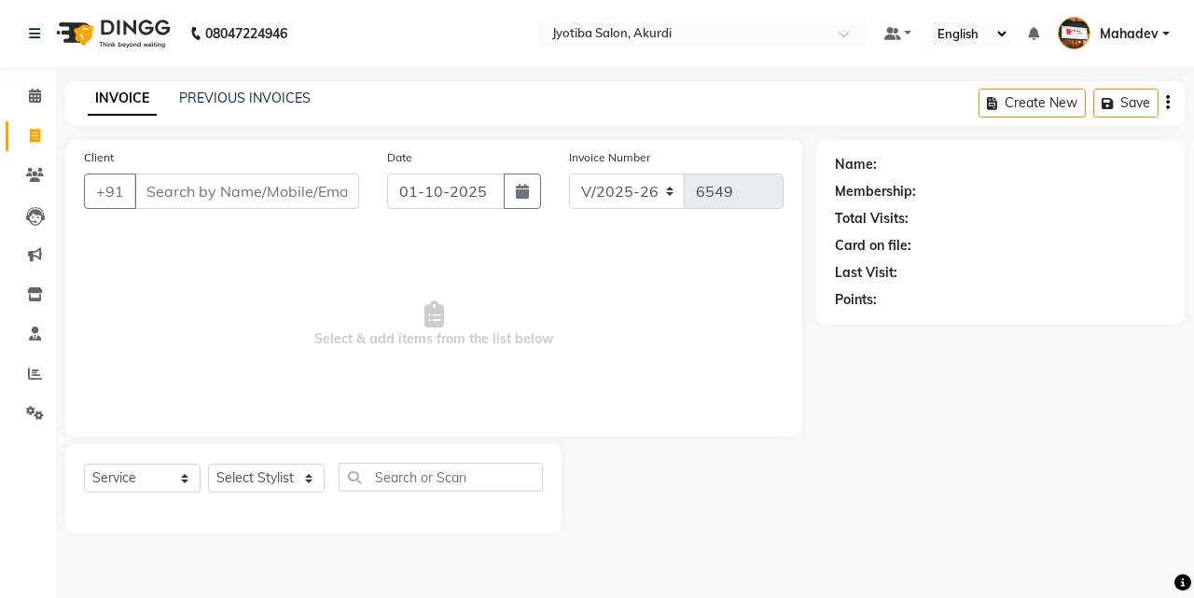
click at [237, 204] on input "Client" at bounding box center [246, 191] width 225 height 35
click at [44, 411] on span at bounding box center [35, 413] width 33 height 21
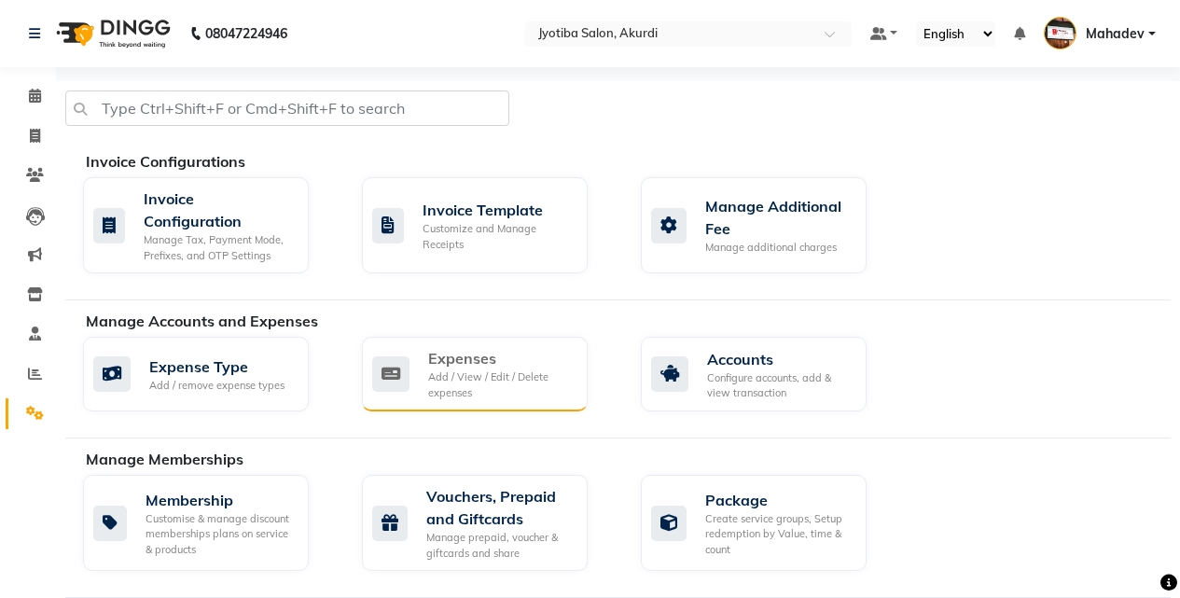
click at [433, 390] on div "Add / View / Edit / Delete expenses" at bounding box center [500, 384] width 145 height 31
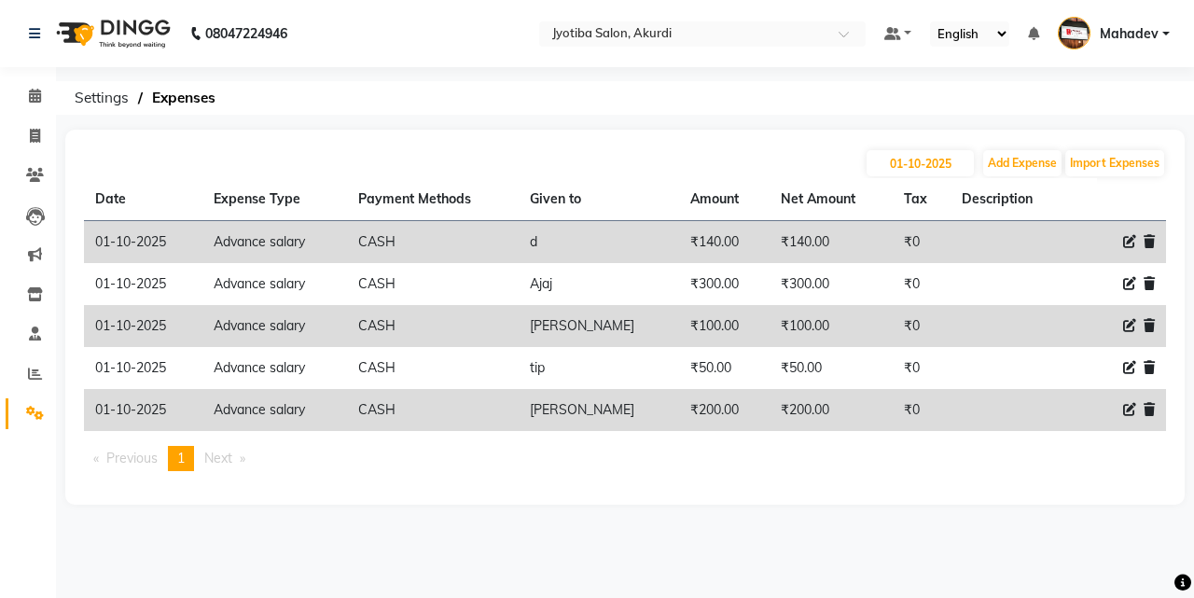
click at [1130, 242] on icon at bounding box center [1129, 241] width 13 height 13
select select "18043"
select select "1"
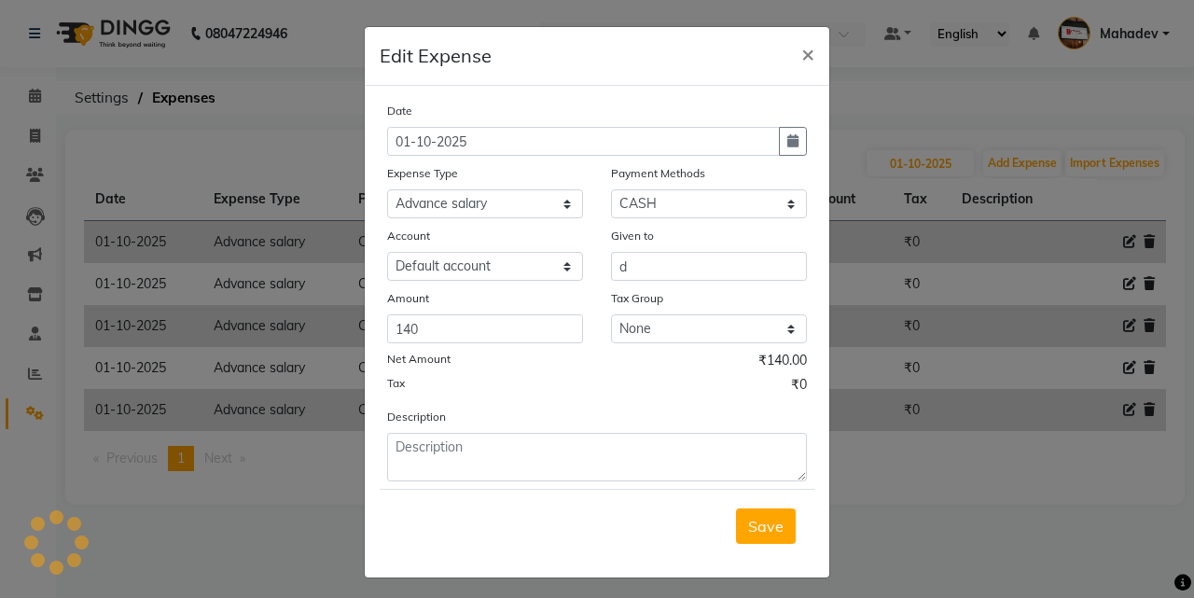
select select "2400"
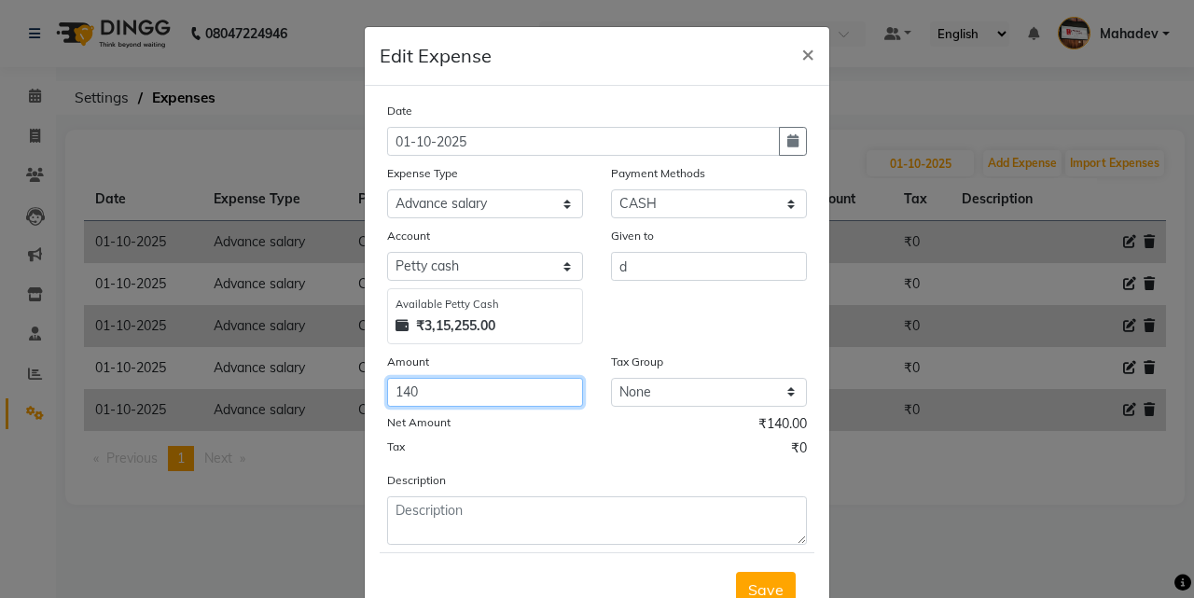
click at [481, 382] on input "140" at bounding box center [485, 392] width 196 height 29
type input "1"
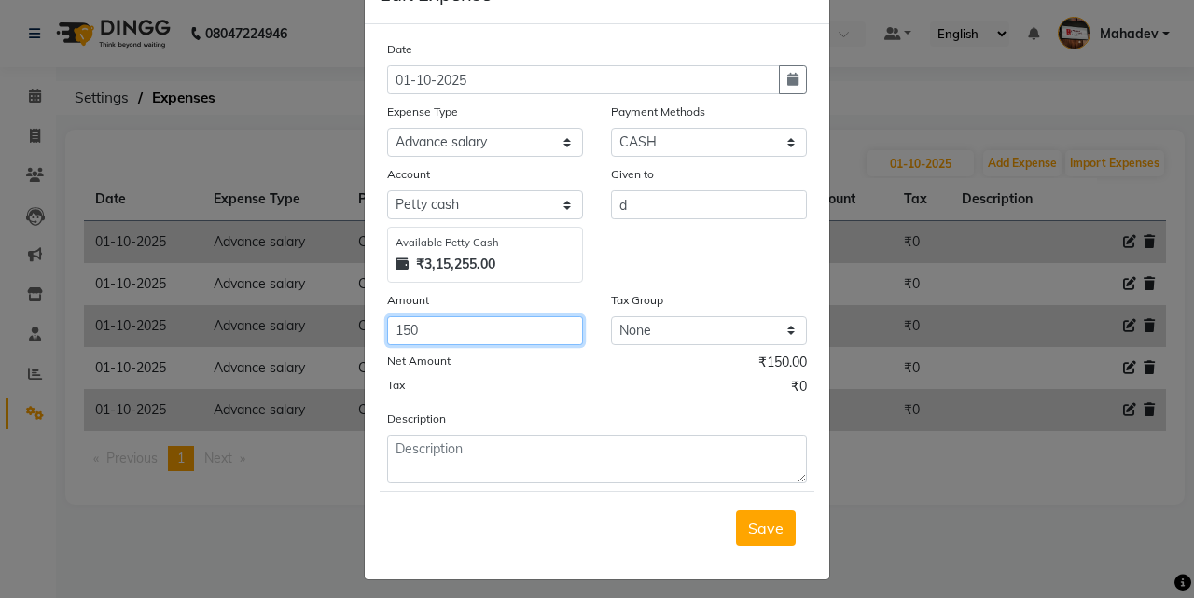
scroll to position [70, 0]
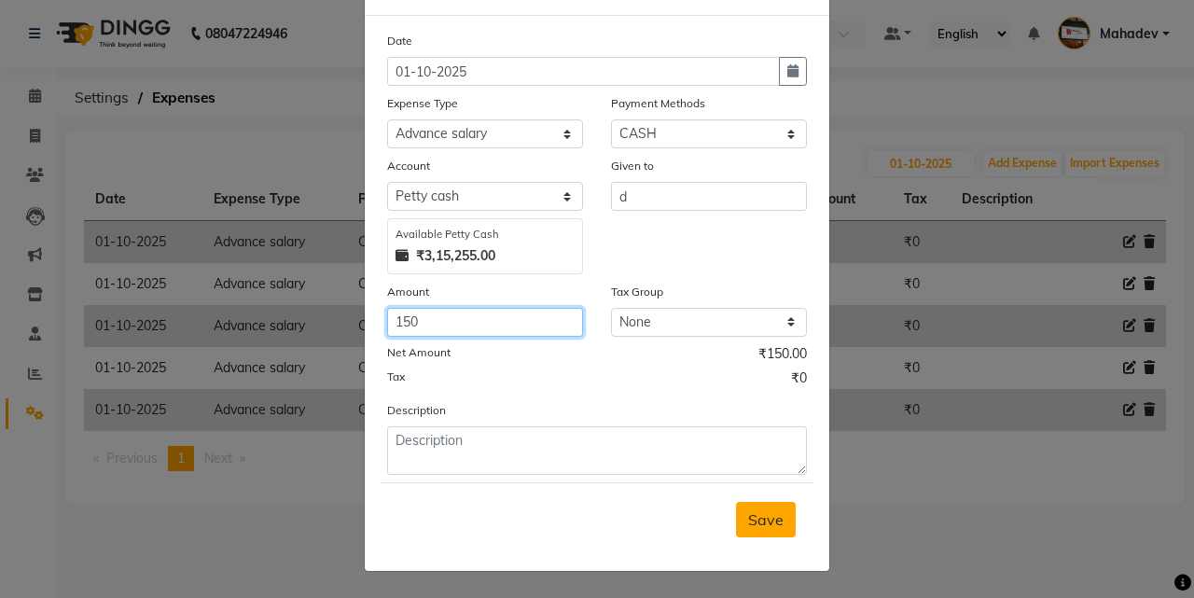
type input "150"
click at [759, 522] on span "Save" at bounding box center [765, 519] width 35 height 19
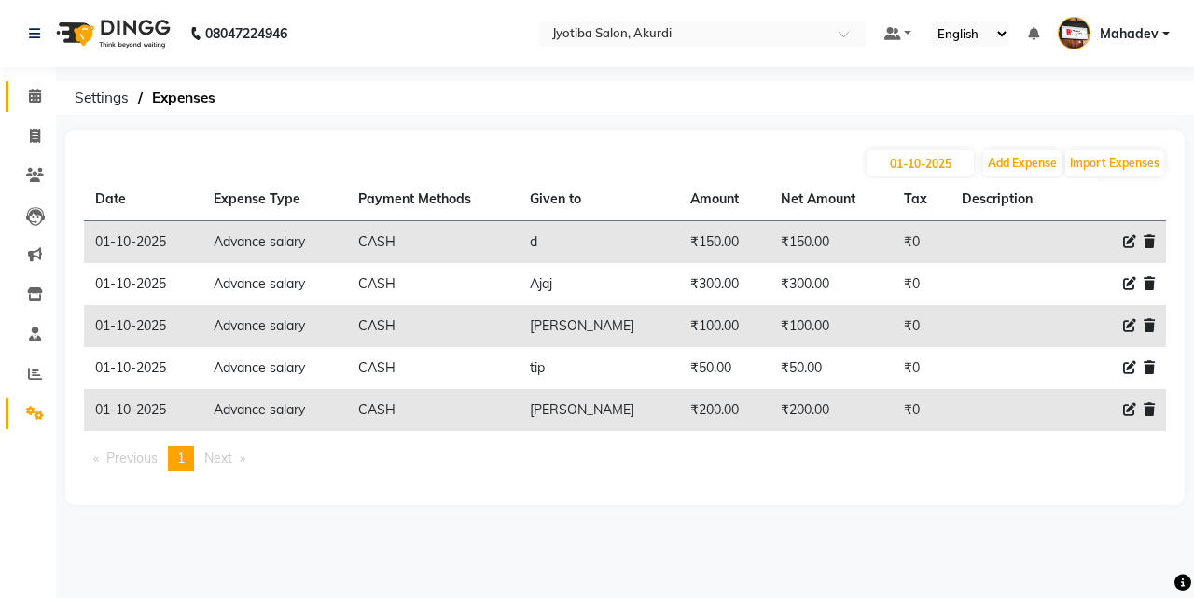
click at [11, 94] on link "Calendar" at bounding box center [28, 96] width 45 height 31
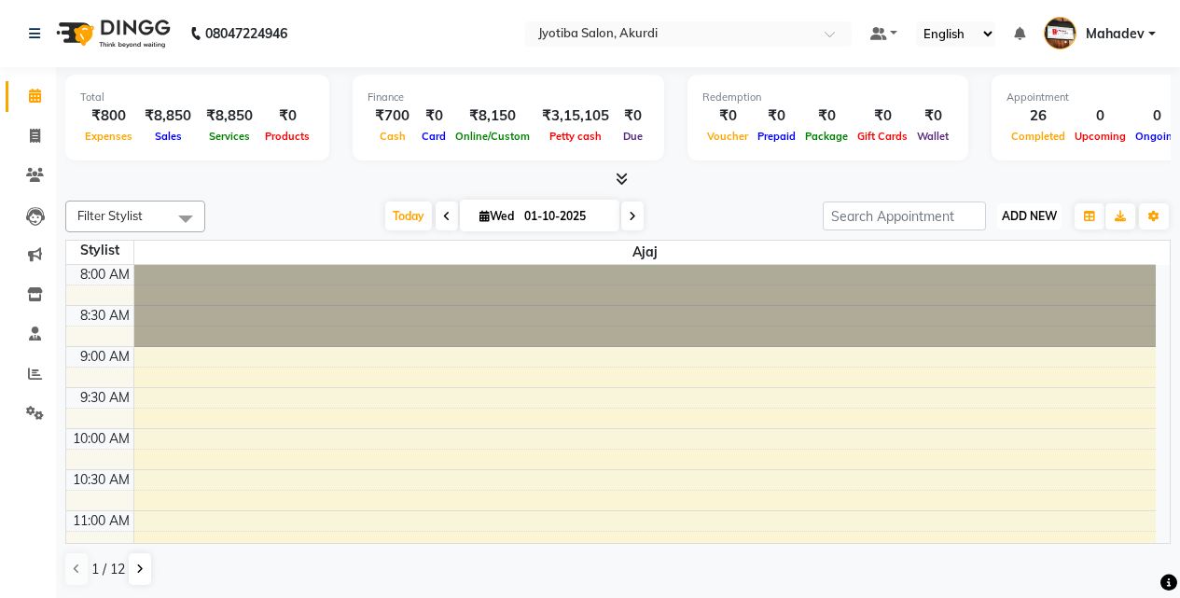
click at [1018, 212] on span "ADD NEW" at bounding box center [1029, 216] width 55 height 14
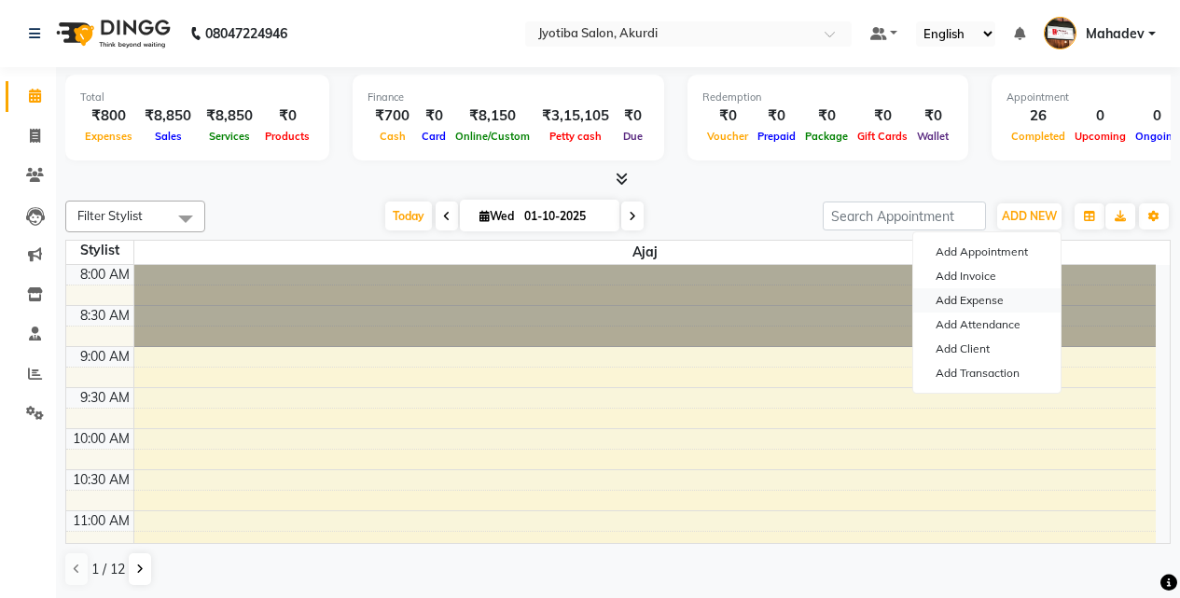
click at [983, 297] on link "Add Expense" at bounding box center [986, 300] width 147 height 24
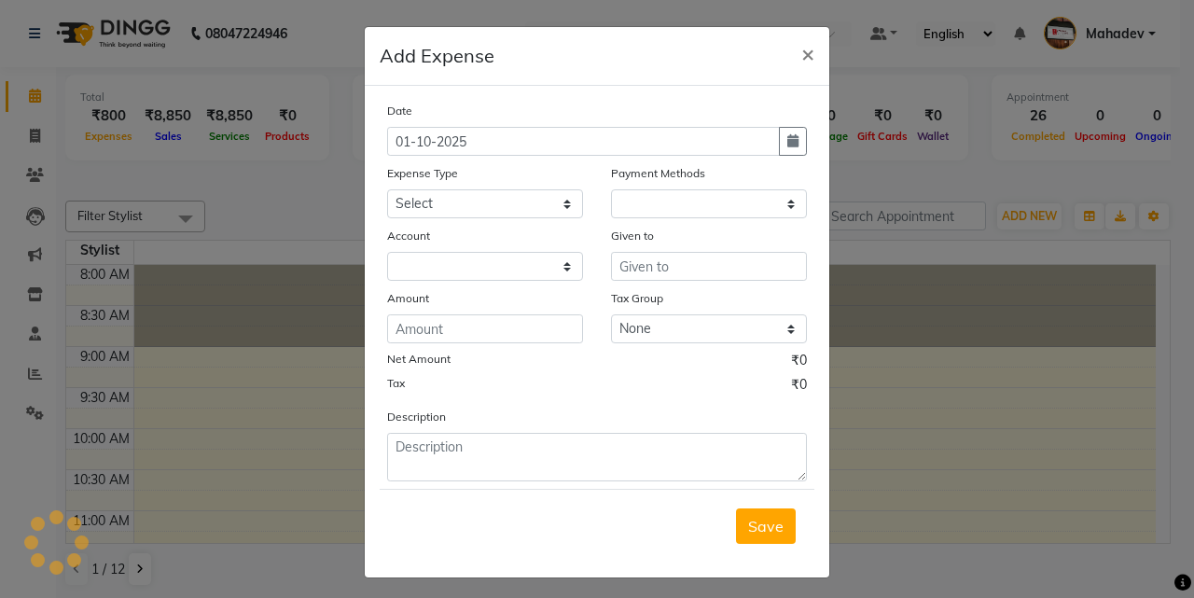
select select "1"
select select "2400"
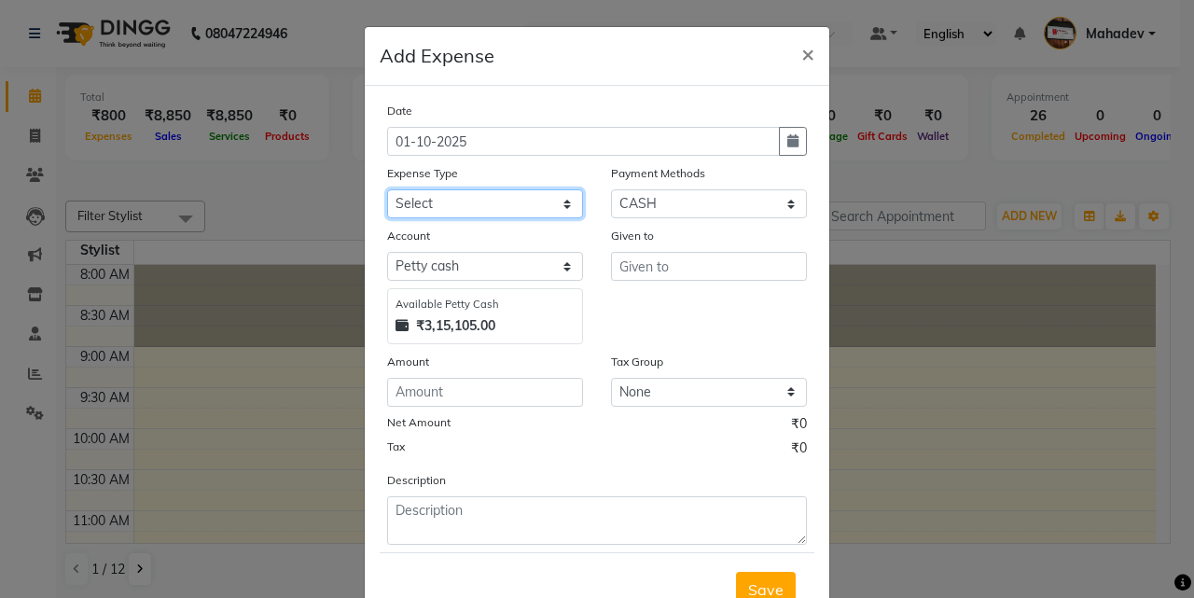
click at [536, 211] on select "Select Advance salary Advance salary ajaj Bank charges Car maintenance Cash tra…" at bounding box center [485, 203] width 196 height 29
select select "18043"
click at [387, 189] on select "Select Advance salary Advance salary ajaj Bank charges Car maintenance Cash tra…" at bounding box center [485, 203] width 196 height 29
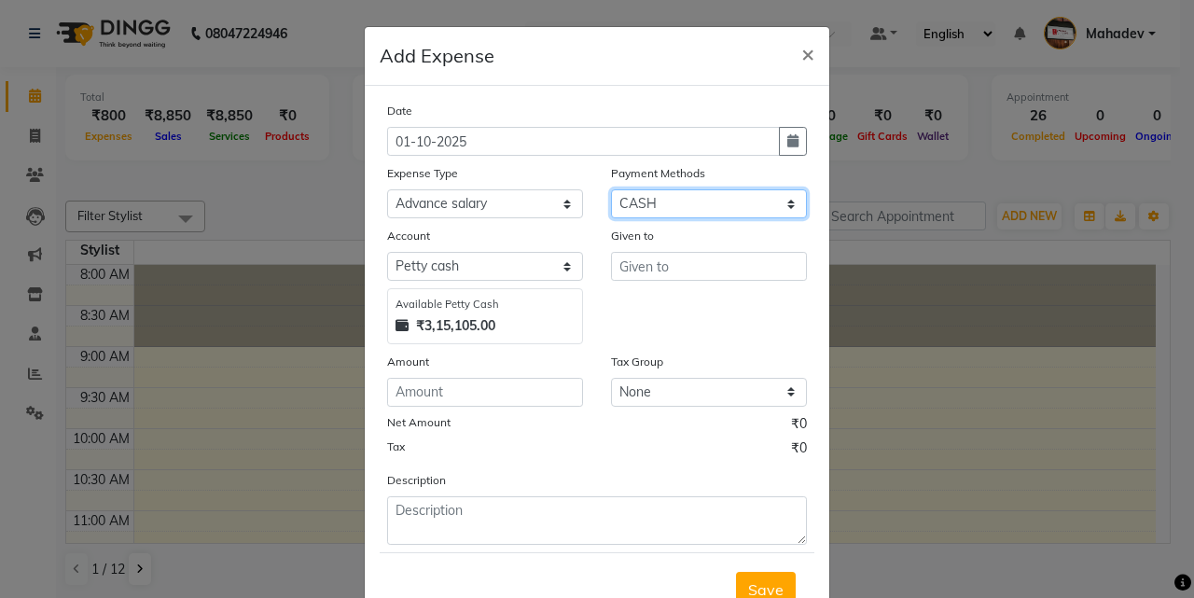
drag, startPoint x: 672, startPoint y: 193, endPoint x: 670, endPoint y: 214, distance: 20.6
click at [672, 193] on select "Select CASH ONLINE CARD" at bounding box center [709, 203] width 196 height 29
click at [611, 189] on select "Select CASH ONLINE CARD" at bounding box center [709, 203] width 196 height 29
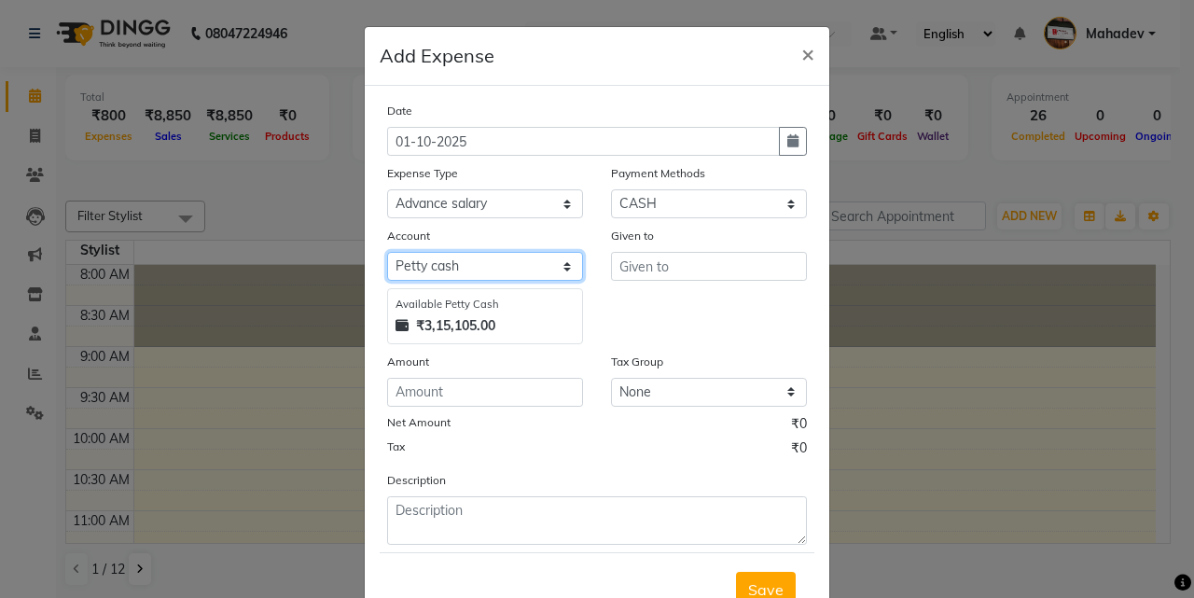
drag, startPoint x: 523, startPoint y: 262, endPoint x: 520, endPoint y: 277, distance: 15.4
click at [523, 266] on select "Select Default account Petty cash" at bounding box center [485, 266] width 196 height 29
select select "295"
click at [387, 252] on select "Select Default account Petty cash" at bounding box center [485, 266] width 196 height 29
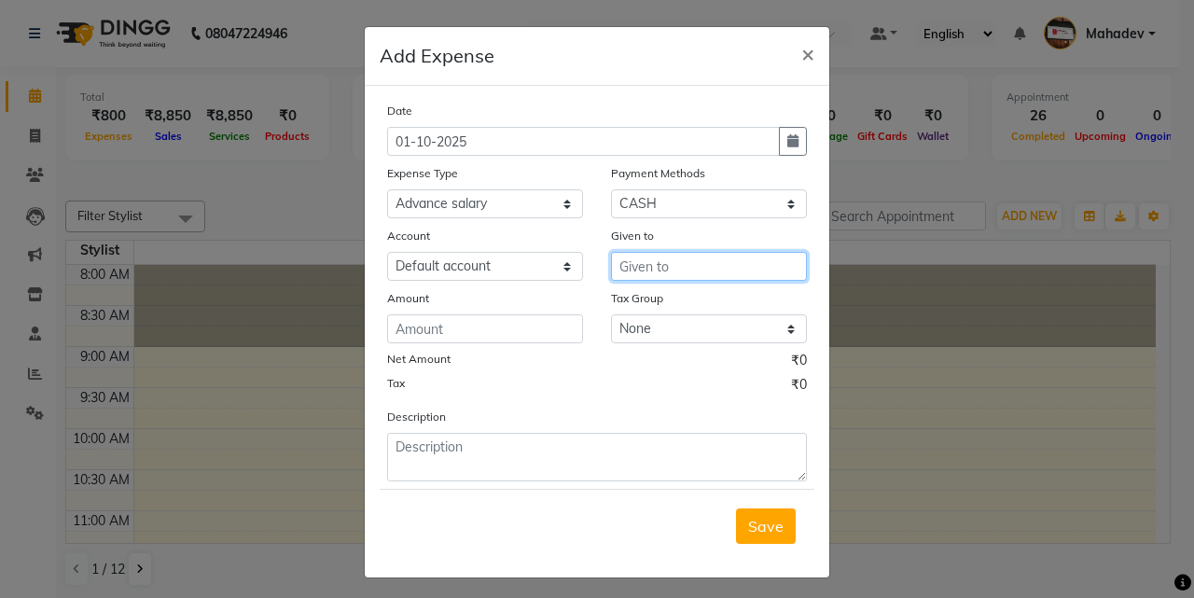
click at [624, 270] on input "text" at bounding box center [709, 266] width 196 height 29
type input "kaka"
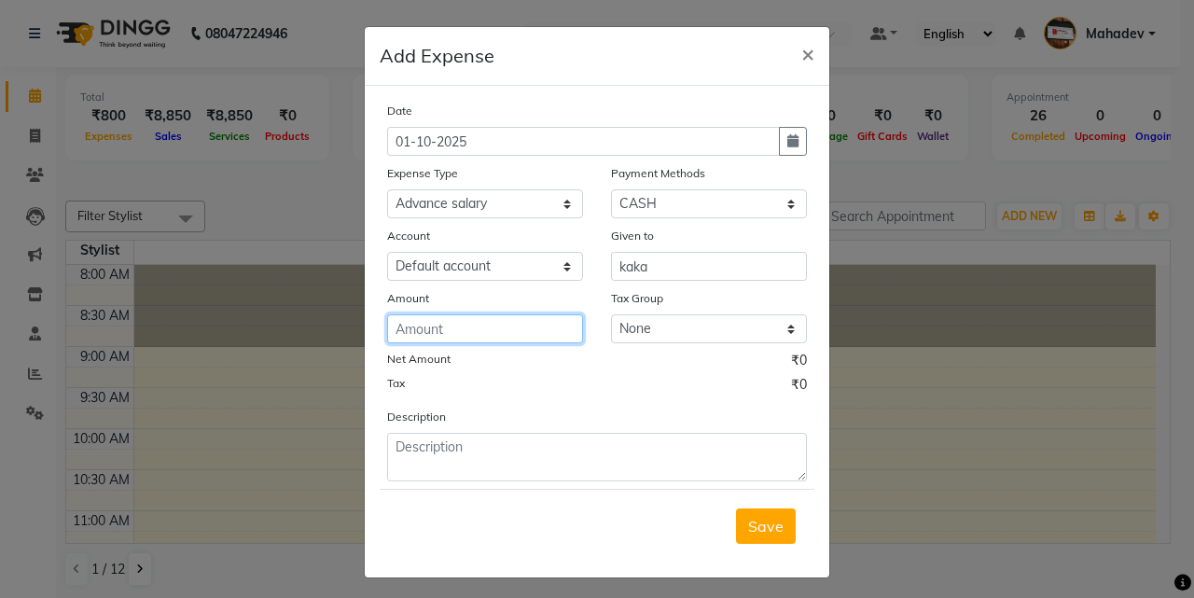
click at [517, 317] on input "number" at bounding box center [485, 328] width 196 height 29
type input "200"
click at [754, 516] on button "Save" at bounding box center [766, 526] width 60 height 35
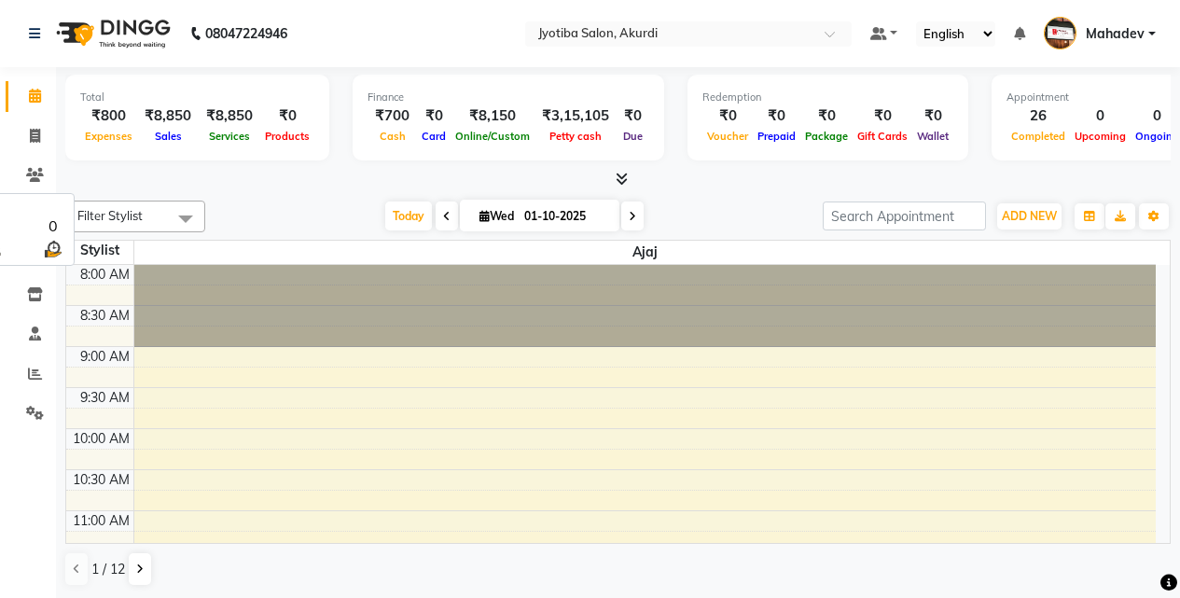
drag, startPoint x: 265, startPoint y: 261, endPoint x: 264, endPoint y: 247, distance: 14.0
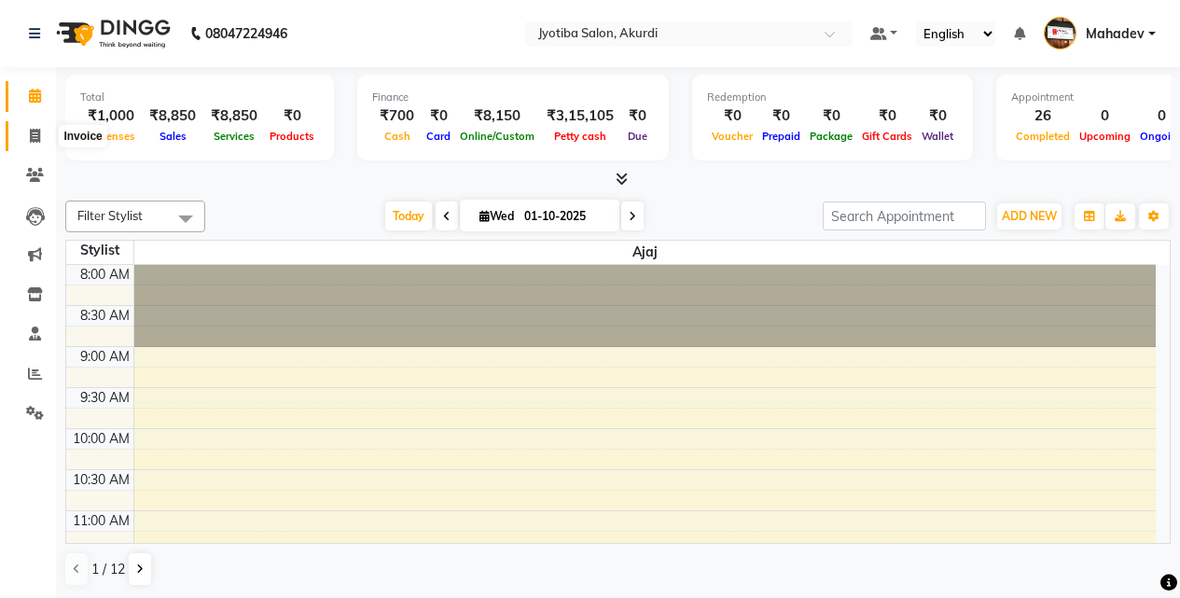
click at [21, 131] on span at bounding box center [35, 136] width 33 height 21
select select "557"
select select "service"
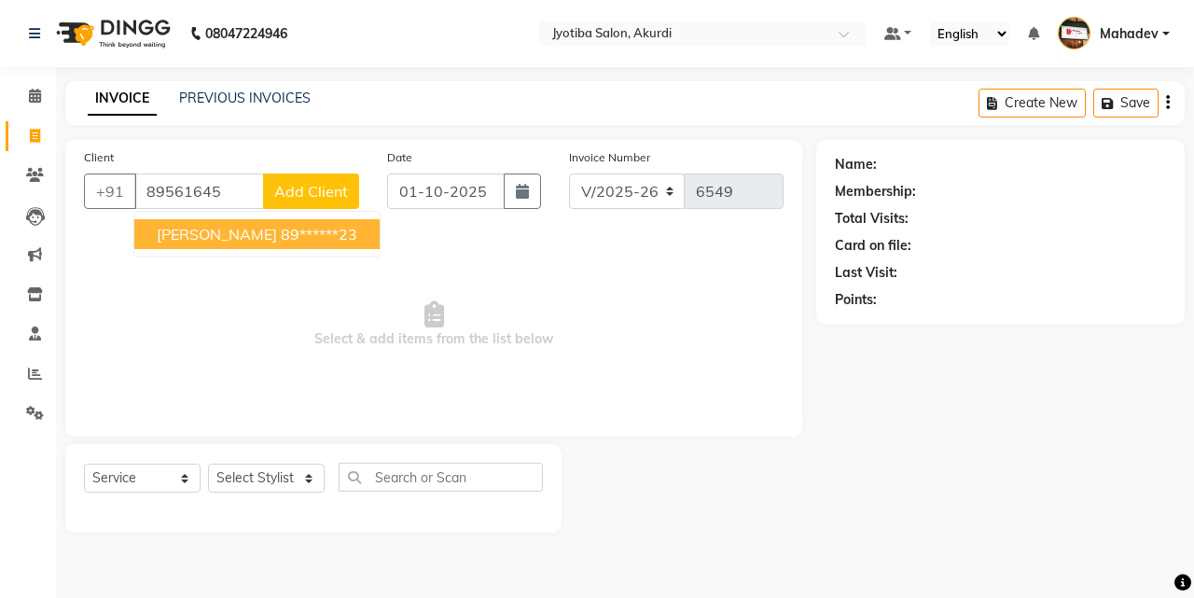
click at [281, 232] on ngb-highlight "89******23" at bounding box center [319, 234] width 77 height 19
type input "89******23"
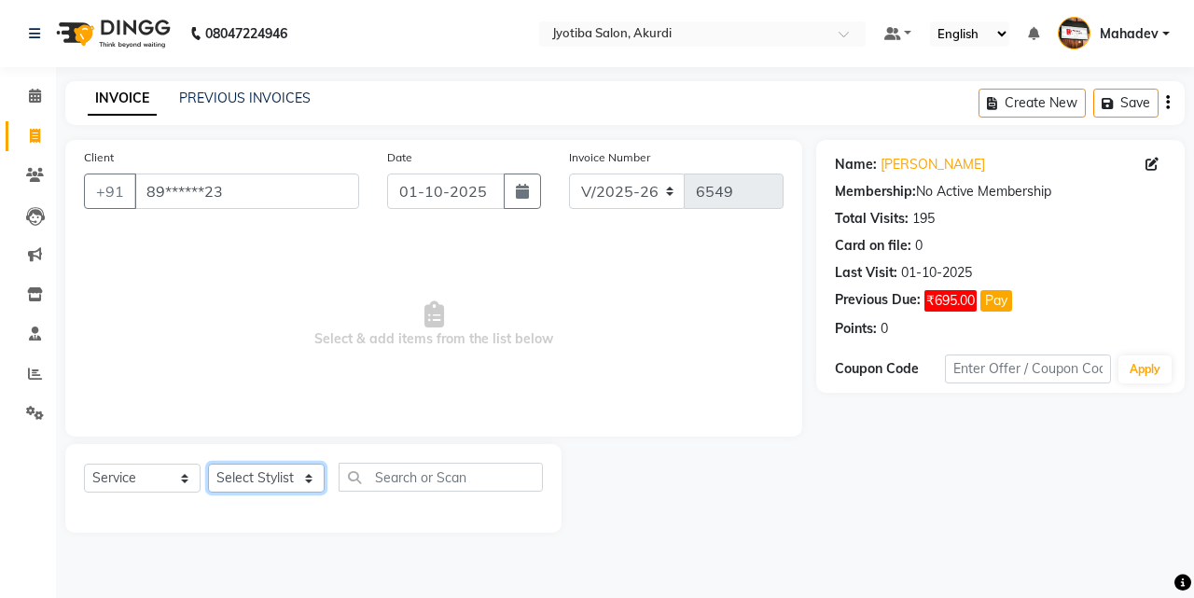
click at [281, 472] on select "Select Stylist Ajaj Ansari sahid Arif Ganpat Mahadev manish choudhari Parmu tat…" at bounding box center [266, 478] width 117 height 29
select select "78017"
click at [208, 464] on select "Select Stylist Ajaj Ansari sahid Arif Ganpat Mahadev manish choudhari Parmu tat…" at bounding box center [266, 478] width 117 height 29
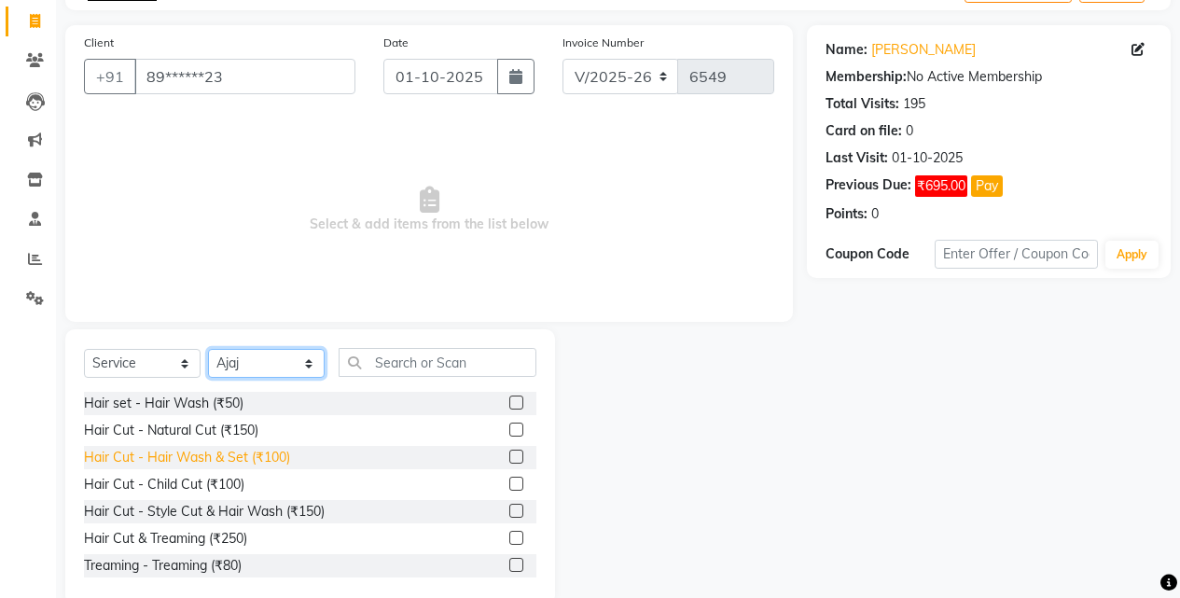
scroll to position [149, 0]
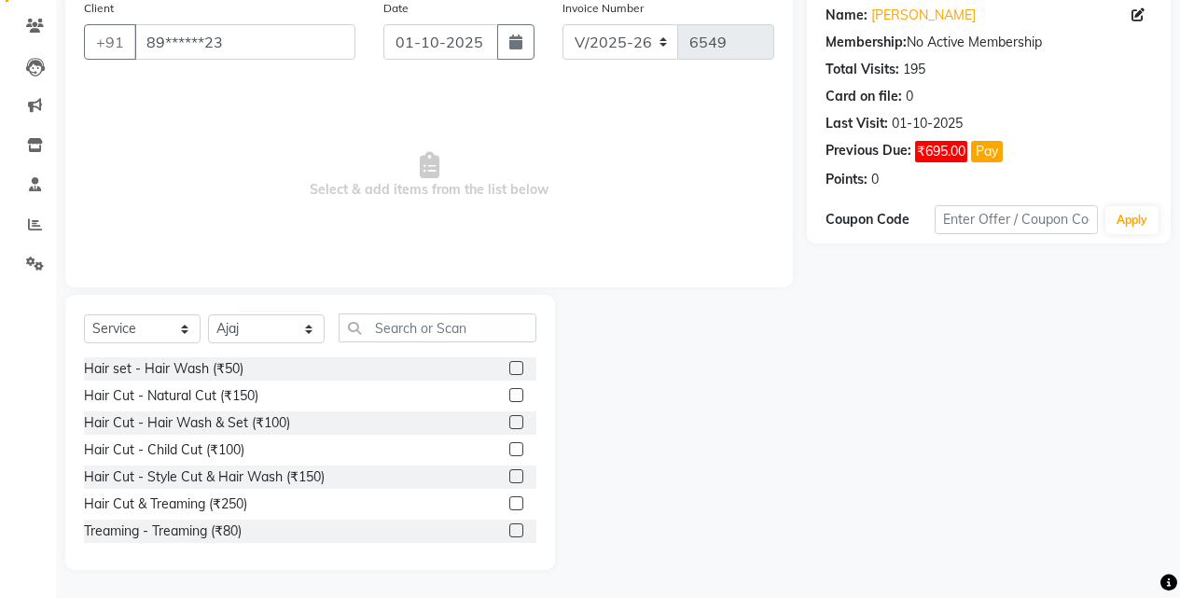
drag, startPoint x: 224, startPoint y: 510, endPoint x: 404, endPoint y: 362, distance: 233.3
click at [230, 506] on div "Hair Cut & Treaming (₹250)" at bounding box center [165, 505] width 163 height 20
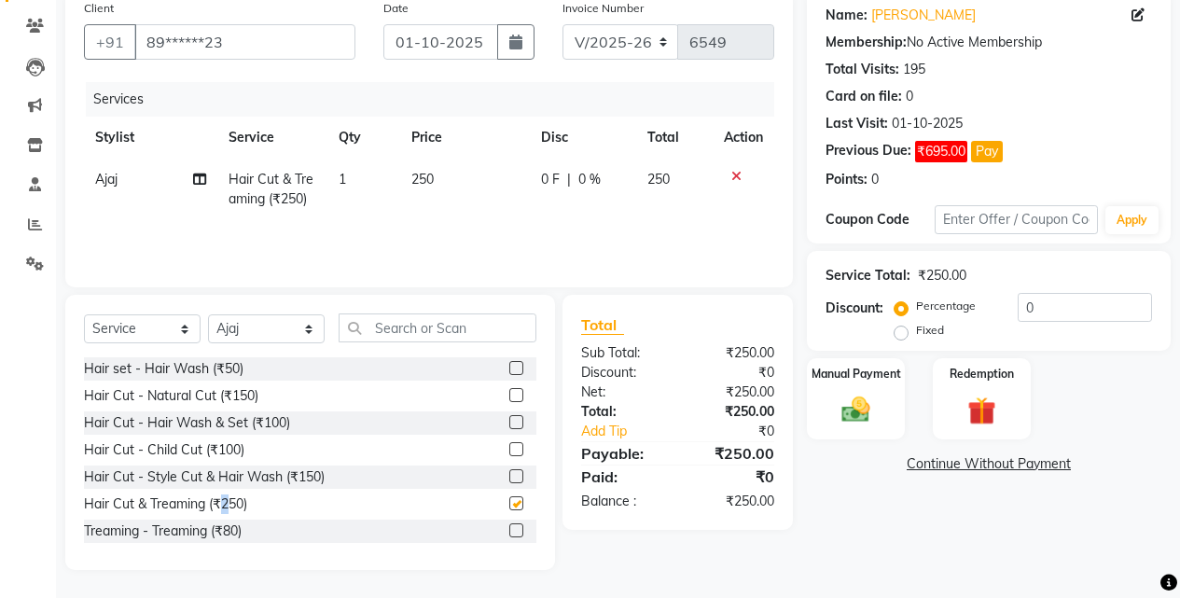
checkbox input "false"
click at [264, 332] on select "Select Stylist Ajaj Ansari sahid Arif Ganpat Mahadev manish choudhari Parmu tat…" at bounding box center [266, 328] width 117 height 29
select select "7216"
click at [208, 314] on select "Select Stylist Ajaj Ansari sahid Arif Ganpat Mahadev manish choudhari Parmu tat…" at bounding box center [266, 328] width 117 height 29
click at [250, 402] on div "Hair Cut - Natural Cut (₹150)" at bounding box center [171, 396] width 174 height 20
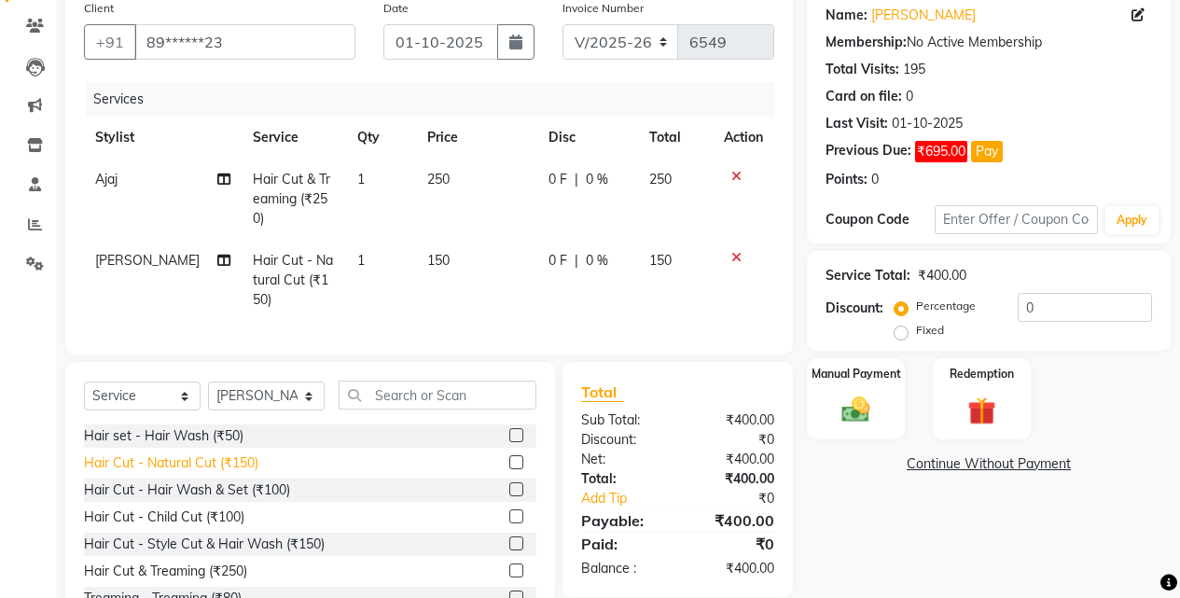
click at [244, 456] on div "Hair Cut - Natural Cut (₹150)" at bounding box center [171, 463] width 174 height 20
checkbox input "false"
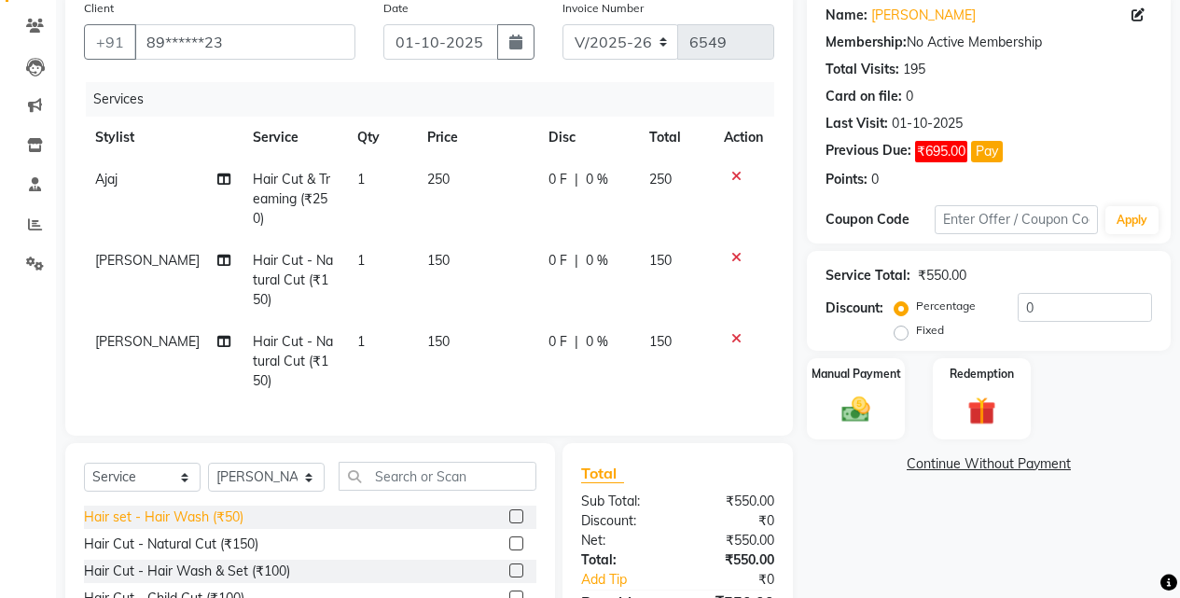
click at [230, 508] on div "Hair set - Hair Wash (₹50)" at bounding box center [164, 518] width 160 height 20
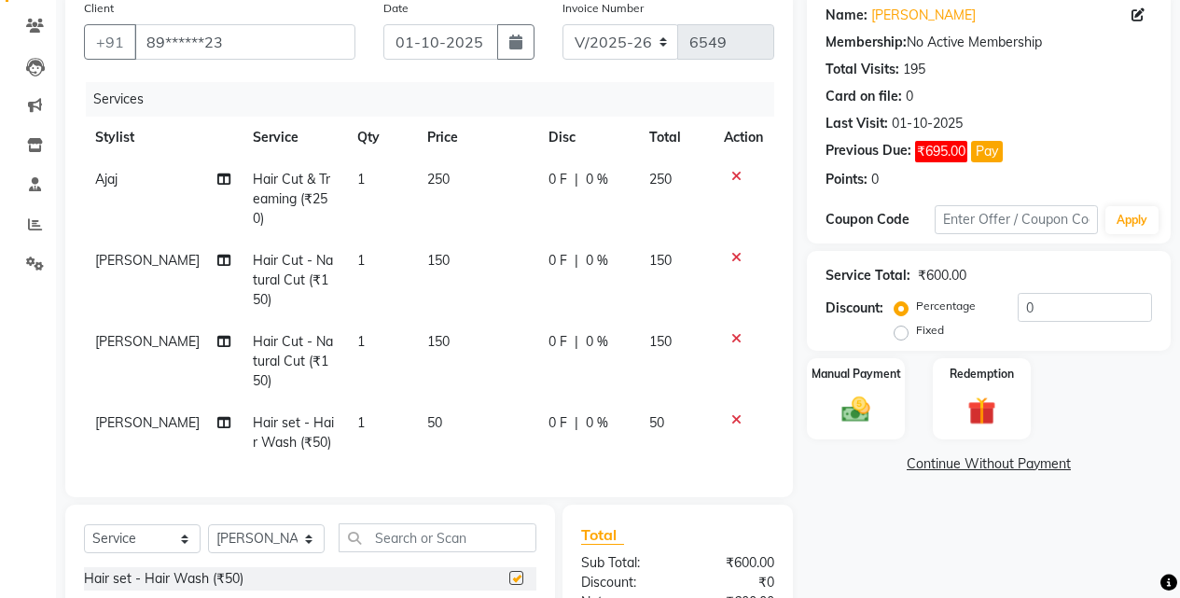
checkbox input "false"
click at [897, 411] on div "Manual Payment" at bounding box center [856, 398] width 102 height 85
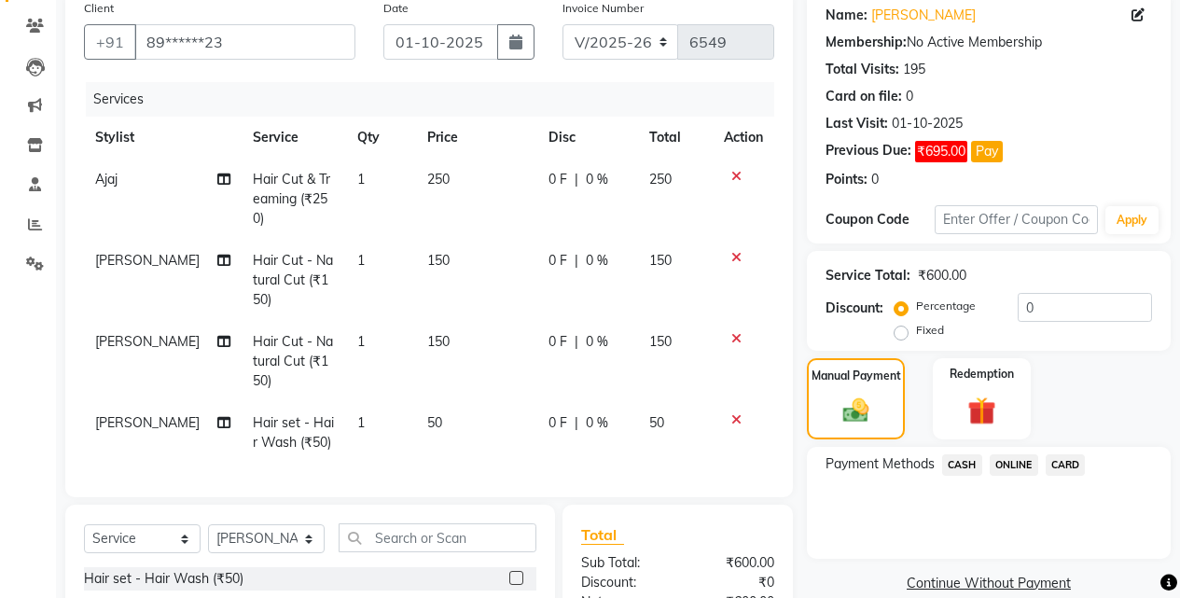
click at [955, 469] on span "CASH" at bounding box center [962, 464] width 40 height 21
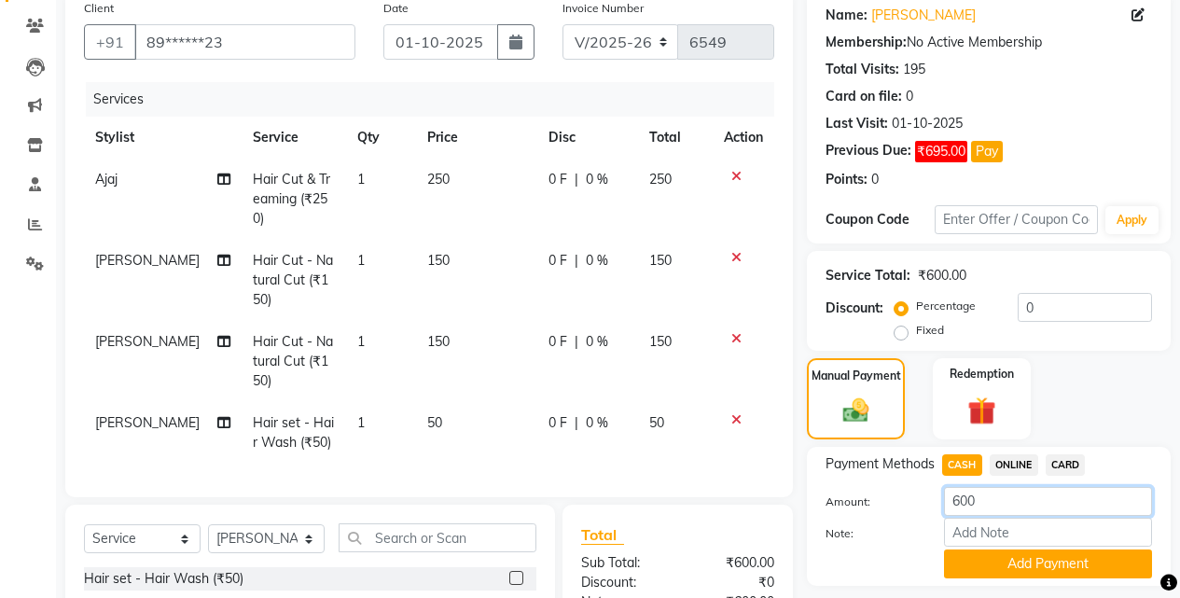
click at [987, 499] on input "600" at bounding box center [1048, 501] width 208 height 29
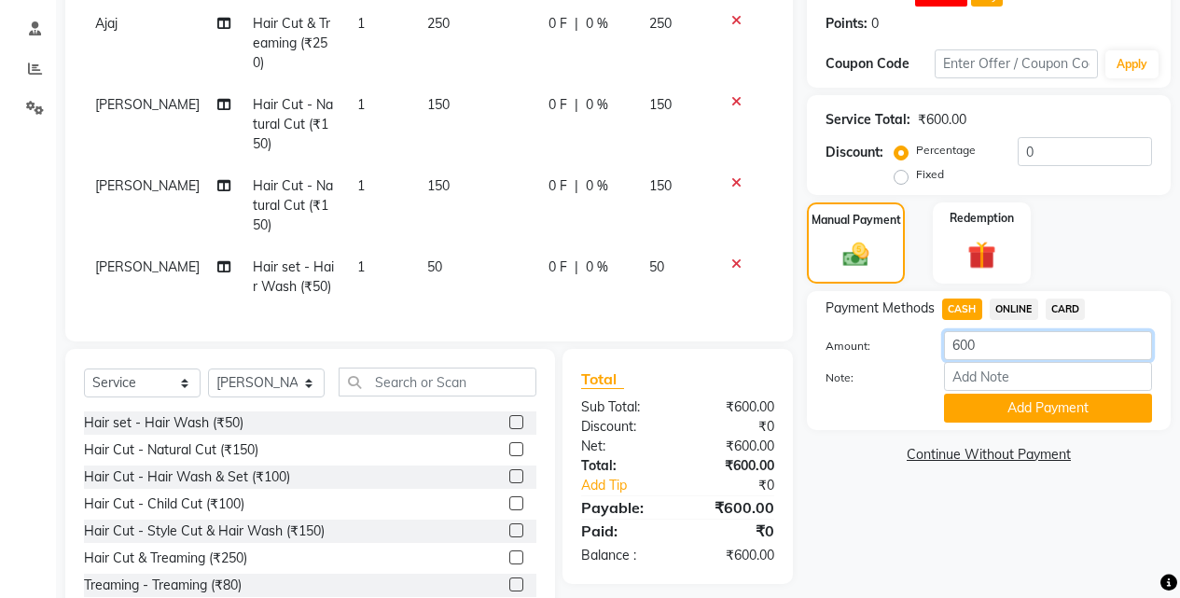
scroll to position [0, 0]
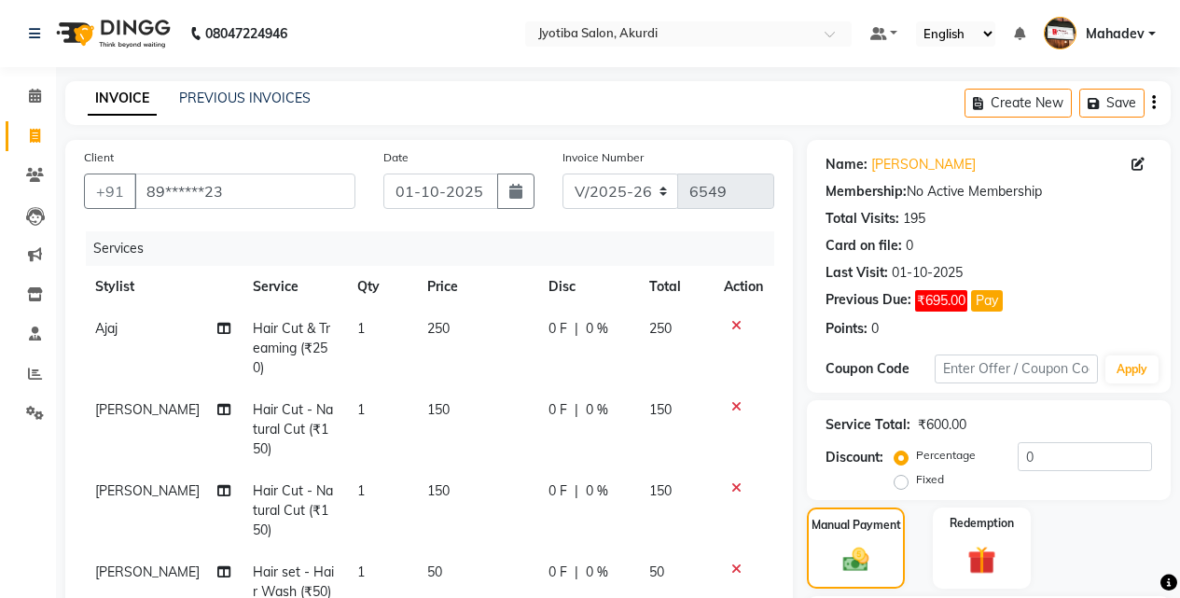
click at [737, 326] on icon at bounding box center [737, 325] width 10 height 13
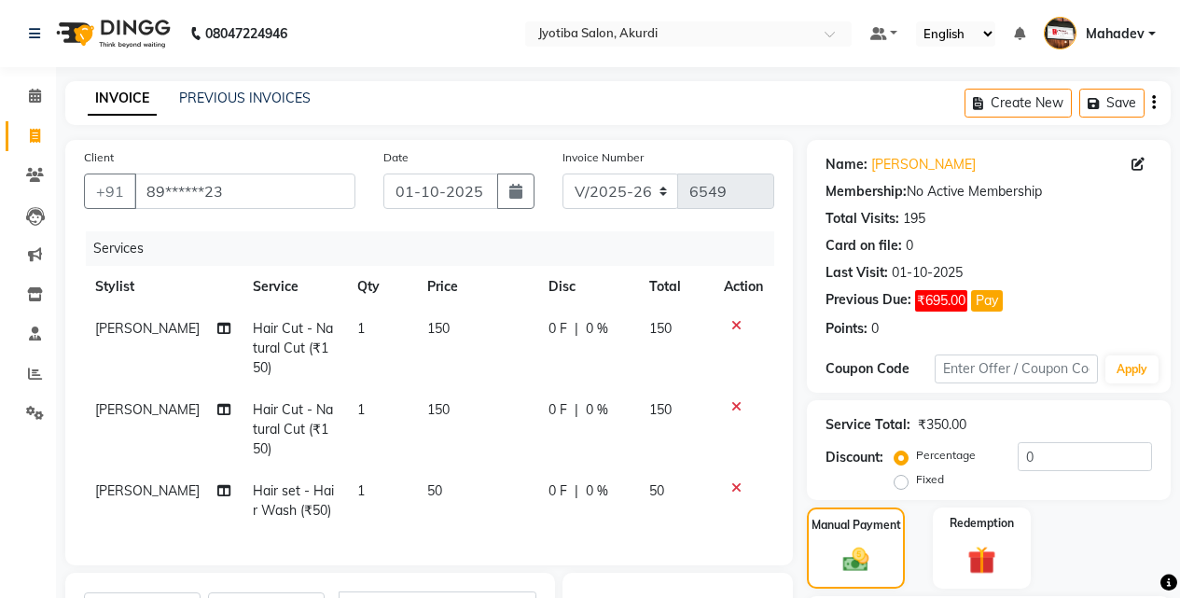
click at [737, 326] on icon at bounding box center [737, 325] width 10 height 13
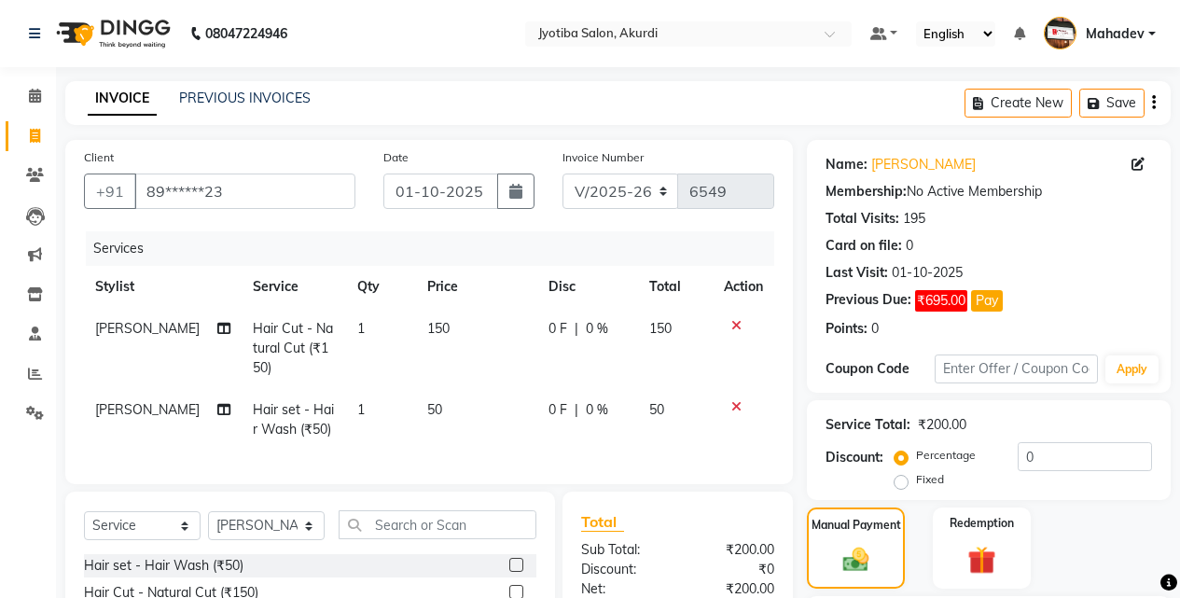
click at [737, 326] on icon at bounding box center [737, 325] width 10 height 13
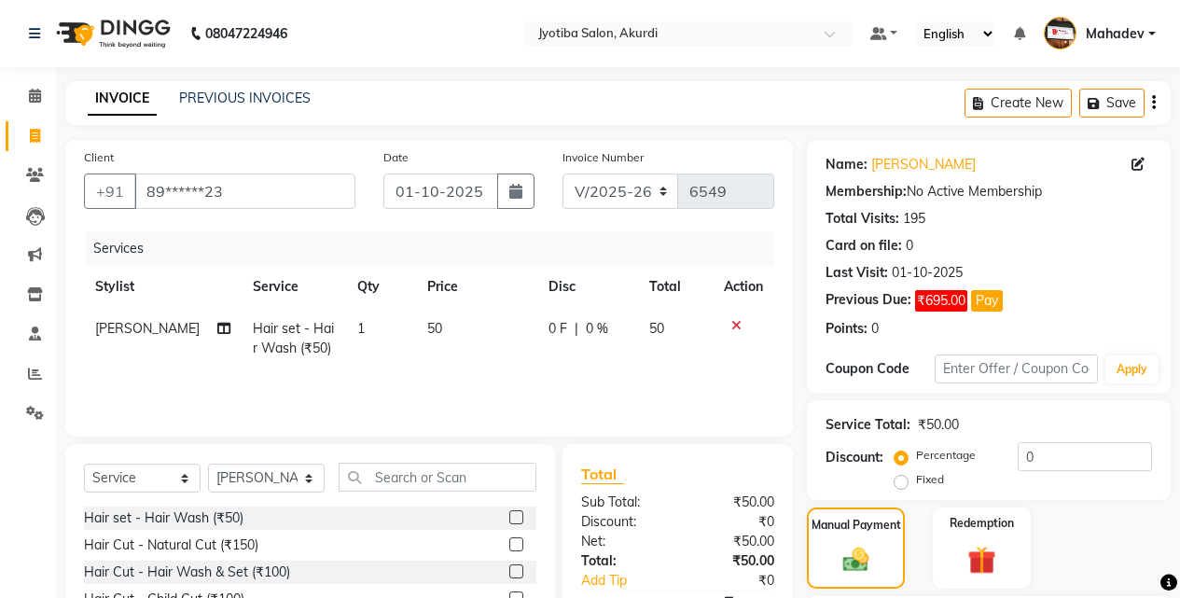
click at [737, 326] on icon at bounding box center [737, 325] width 10 height 13
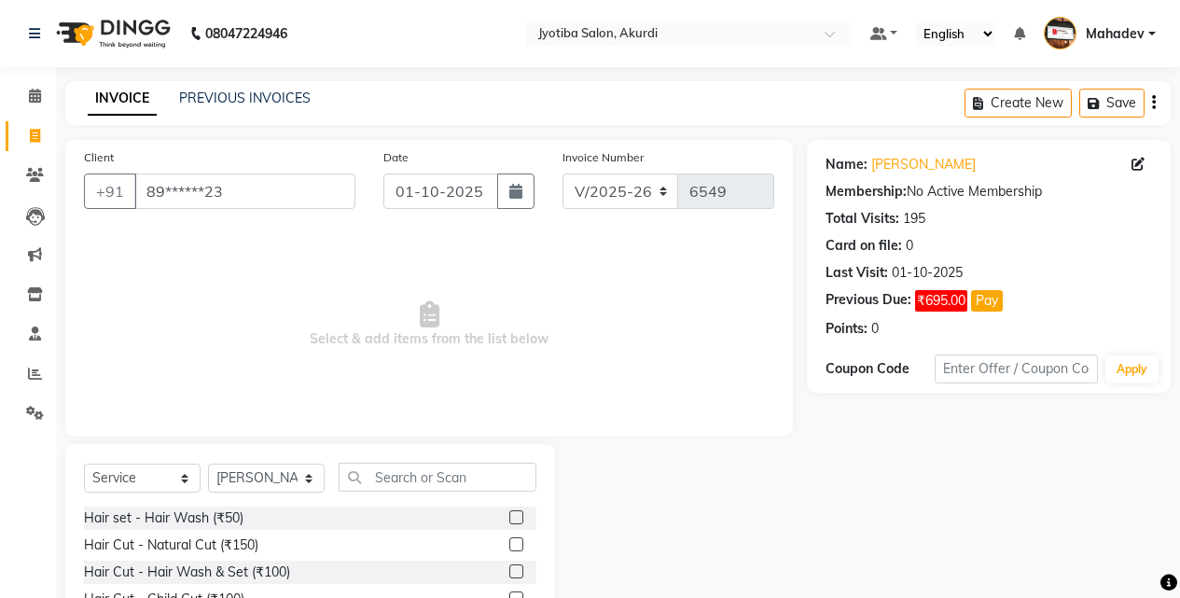
click at [737, 326] on span "Select & add items from the list below" at bounding box center [429, 324] width 690 height 187
click at [286, 475] on select "Select Stylist Ajaj Ansari sahid Arif Ganpat Mahadev manish choudhari Parmu tat…" at bounding box center [266, 478] width 117 height 29
select select "78017"
click at [208, 464] on select "Select Stylist Ajaj Ansari sahid Arif Ganpat Mahadev manish choudhari Parmu tat…" at bounding box center [266, 478] width 117 height 29
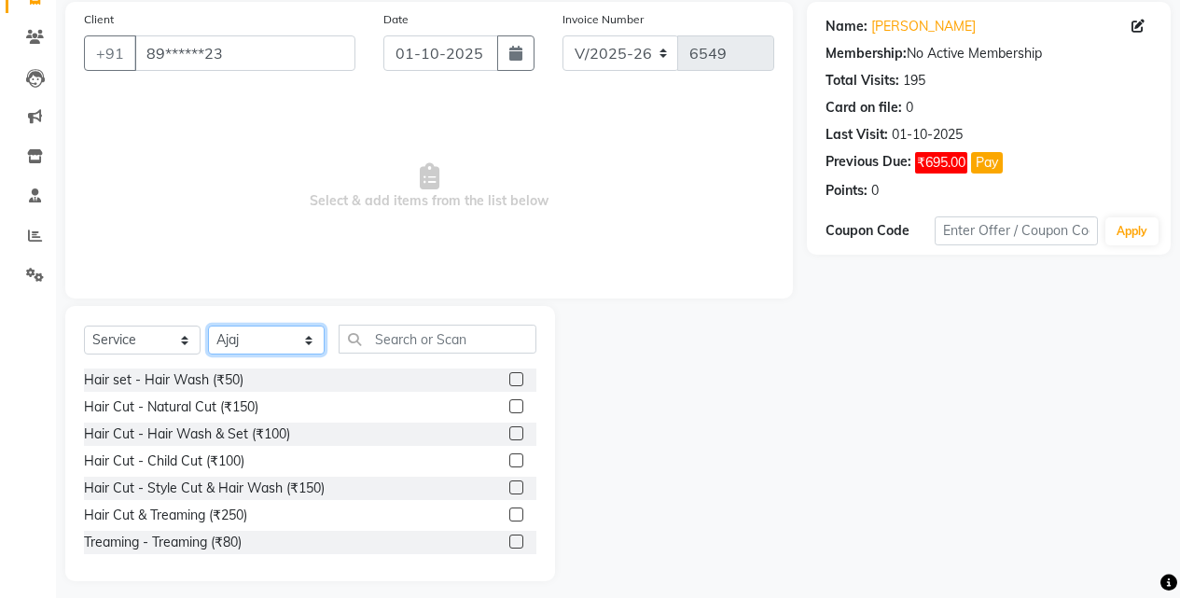
scroll to position [149, 0]
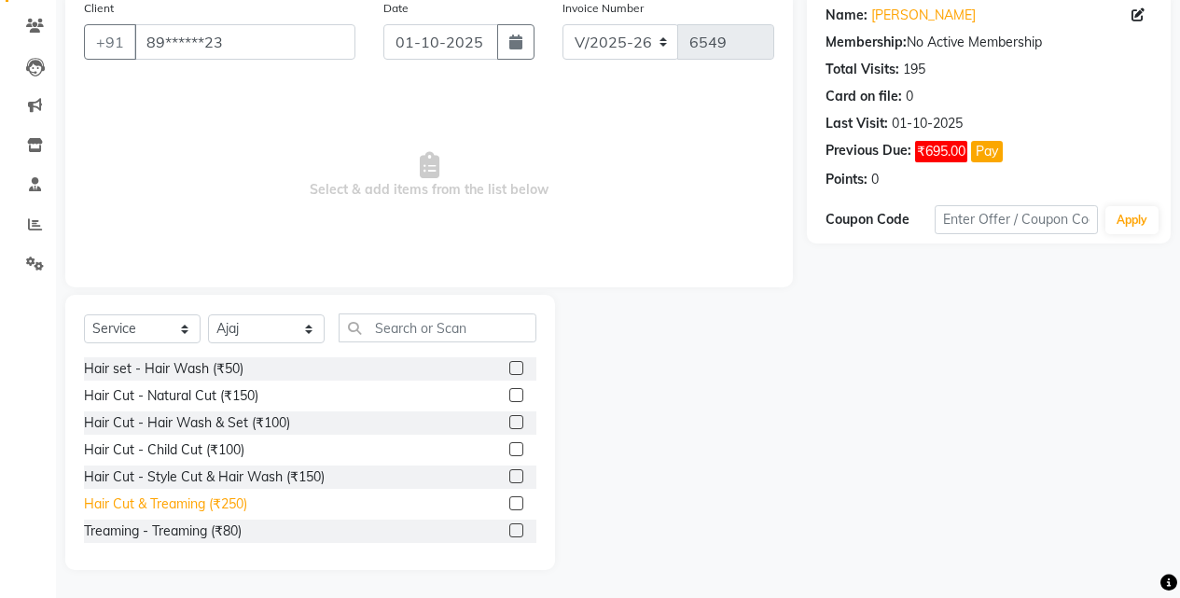
click at [231, 497] on div "Hair Cut & Treaming (₹250)" at bounding box center [165, 505] width 163 height 20
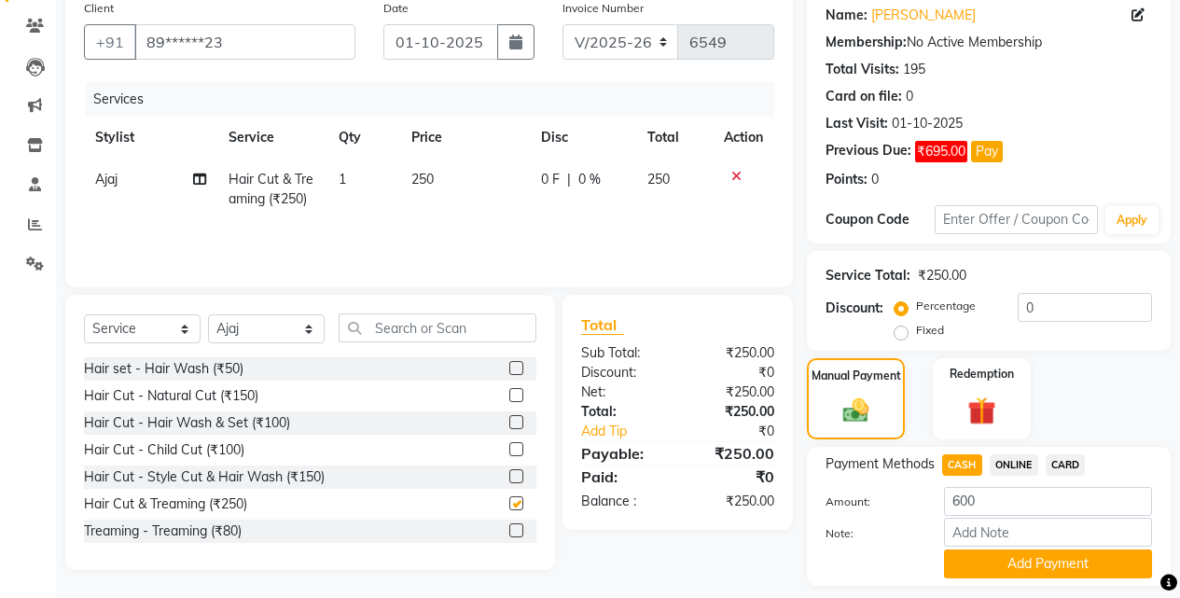
checkbox input "false"
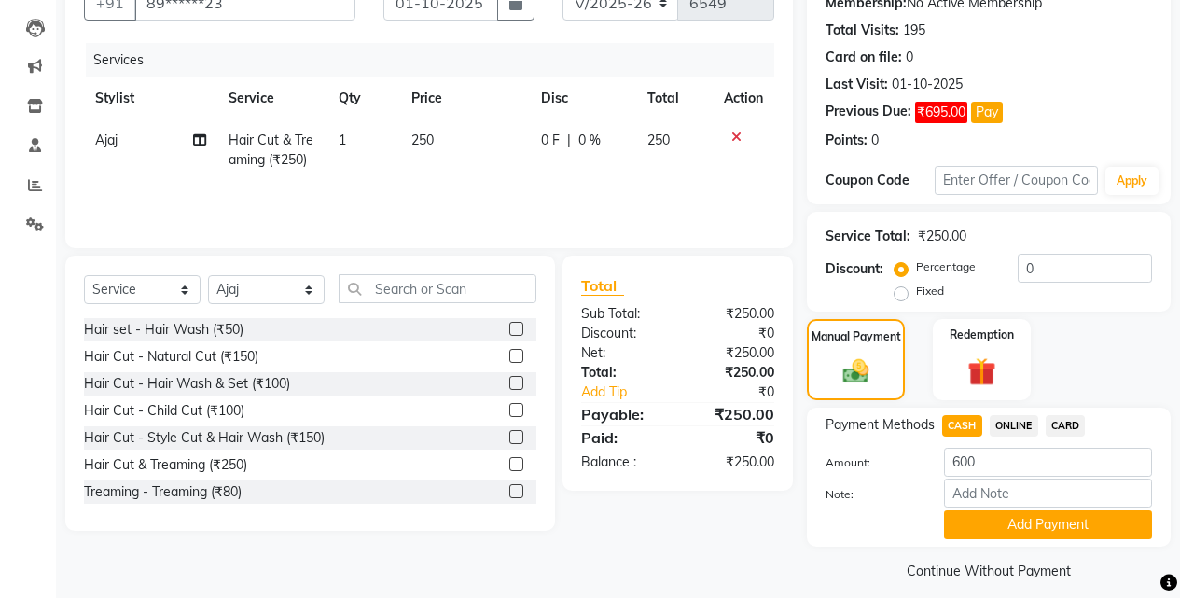
scroll to position [203, 0]
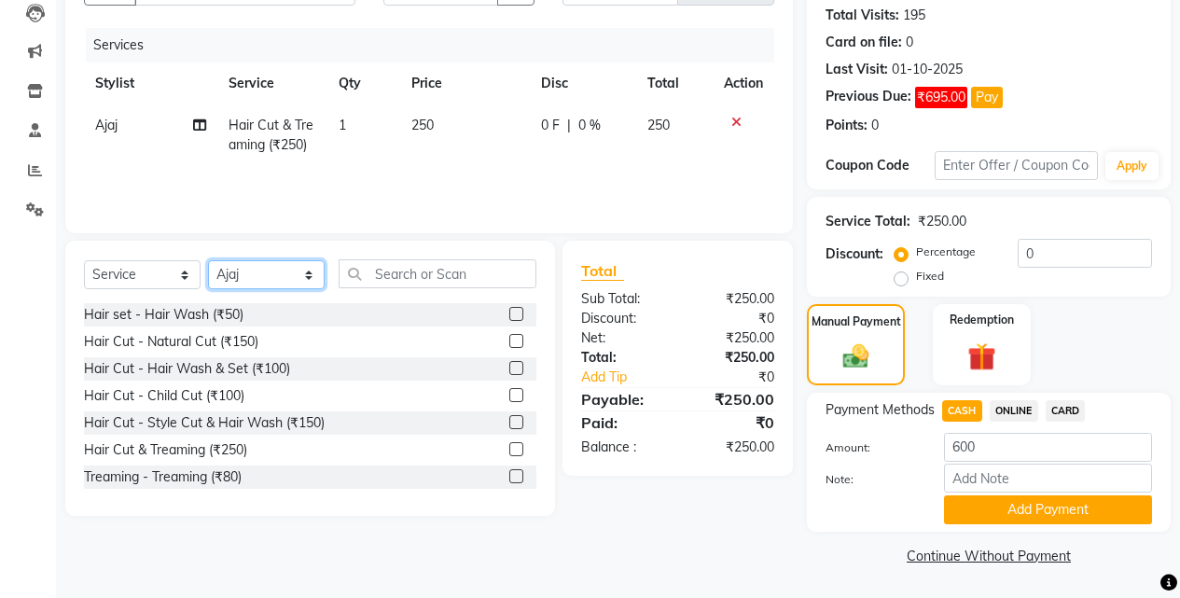
click at [263, 278] on select "Select Stylist Ajaj Ansari sahid Arif Ganpat Mahadev manish choudhari Parmu tat…" at bounding box center [266, 274] width 117 height 29
drag, startPoint x: 437, startPoint y: 156, endPoint x: 271, endPoint y: 279, distance: 206.8
click at [271, 279] on select "Select Stylist Ajaj Ansari sahid Arif Ganpat Mahadev manish choudhari Parmu tat…" at bounding box center [266, 274] width 117 height 29
select select "70863"
click at [208, 260] on select "Select Stylist Ajaj Ansari sahid Arif Ganpat Mahadev manish choudhari Parmu tat…" at bounding box center [266, 274] width 117 height 29
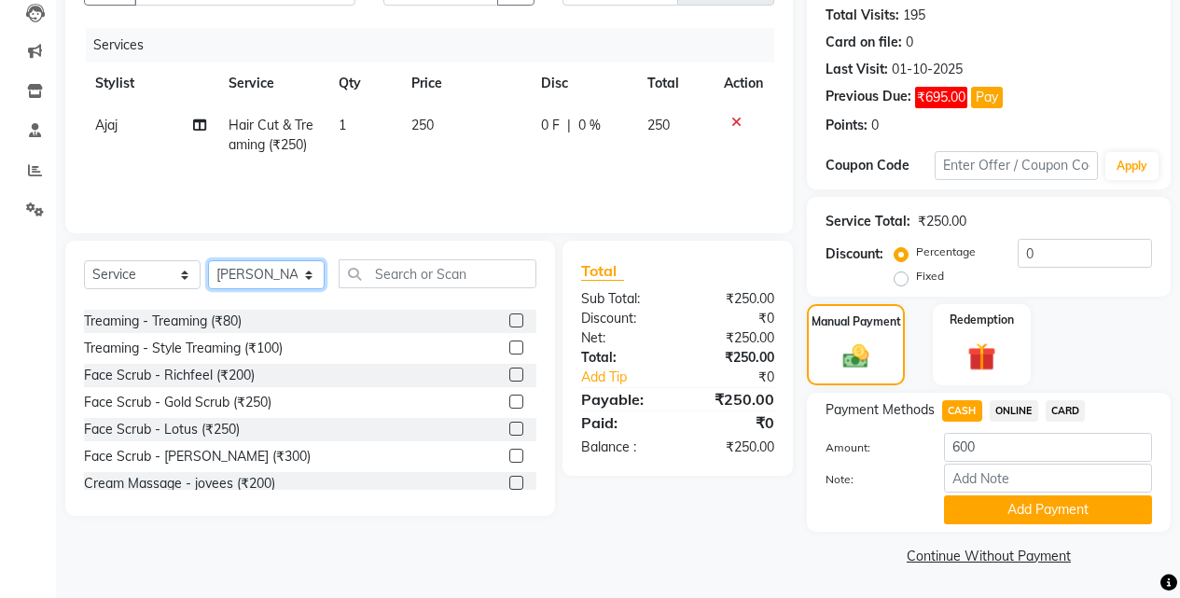
scroll to position [0, 0]
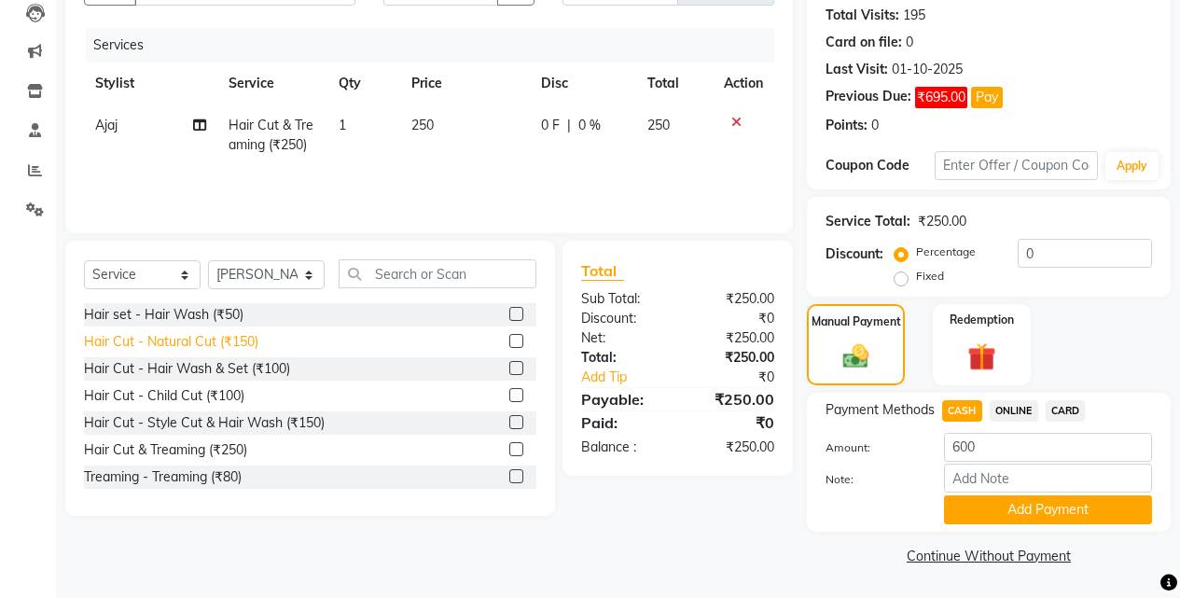
click at [245, 340] on div "Hair Cut - Natural Cut (₹150)" at bounding box center [171, 342] width 174 height 20
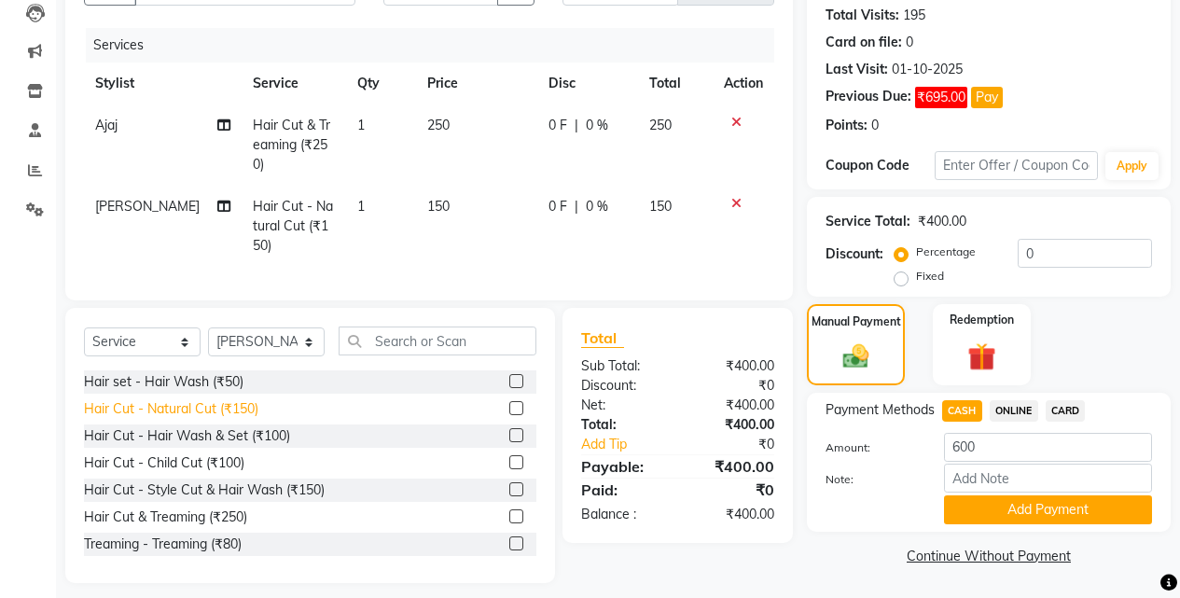
click at [254, 400] on div "Hair Cut - Natural Cut (₹150)" at bounding box center [171, 409] width 174 height 20
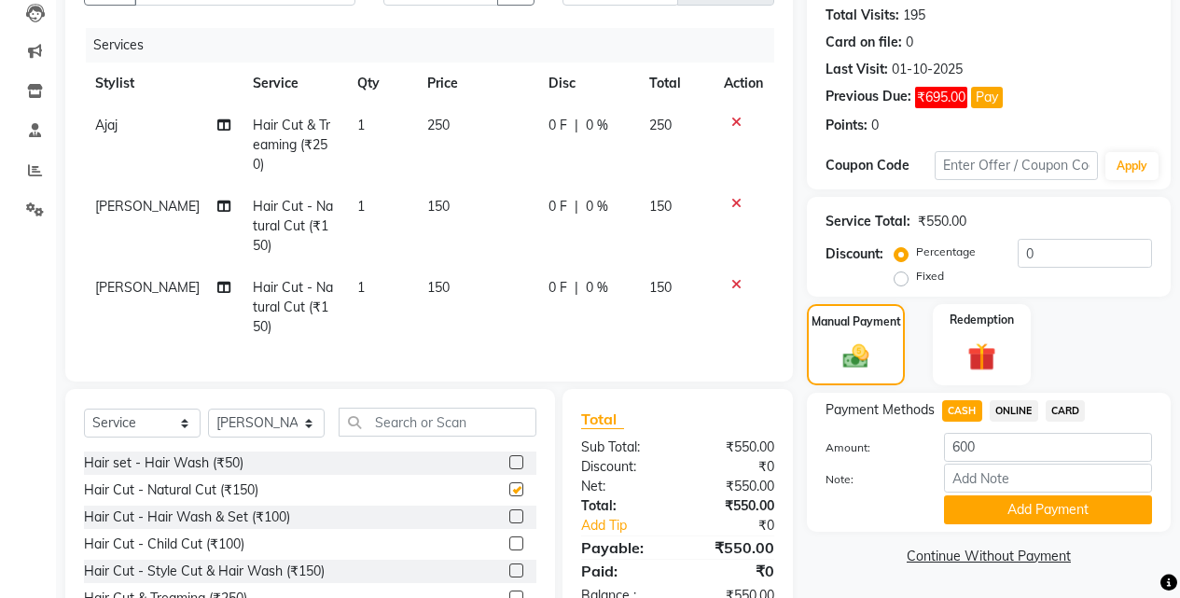
checkbox input "false"
click at [240, 463] on div "Hair set - Hair Wash (₹50)" at bounding box center [164, 463] width 160 height 20
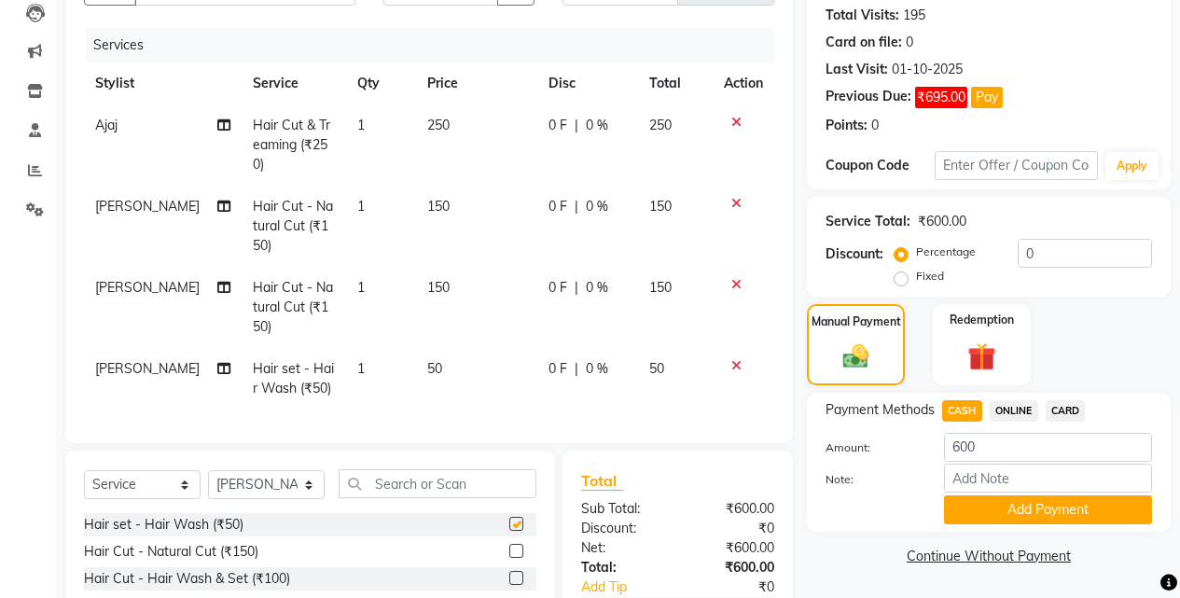
checkbox input "false"
click at [1006, 405] on span "ONLINE" at bounding box center [1014, 410] width 49 height 21
click at [956, 405] on span "CASH" at bounding box center [962, 410] width 40 height 21
click at [1002, 447] on input "600" at bounding box center [1048, 447] width 208 height 29
type input "6"
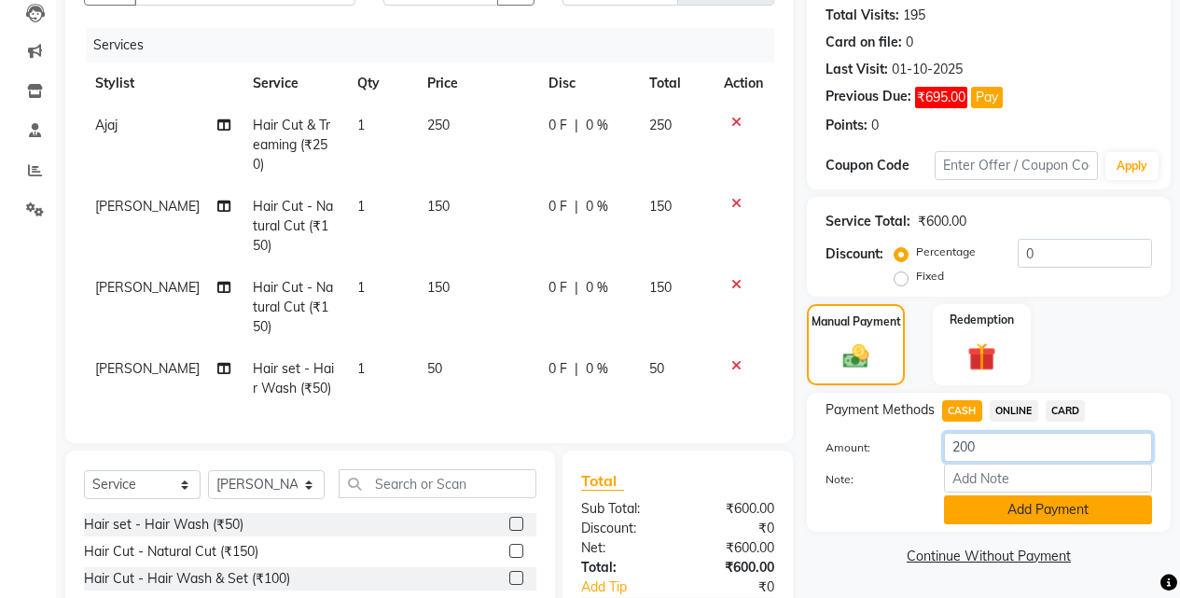
type input "200"
click at [1005, 514] on button "Add Payment" at bounding box center [1048, 509] width 208 height 29
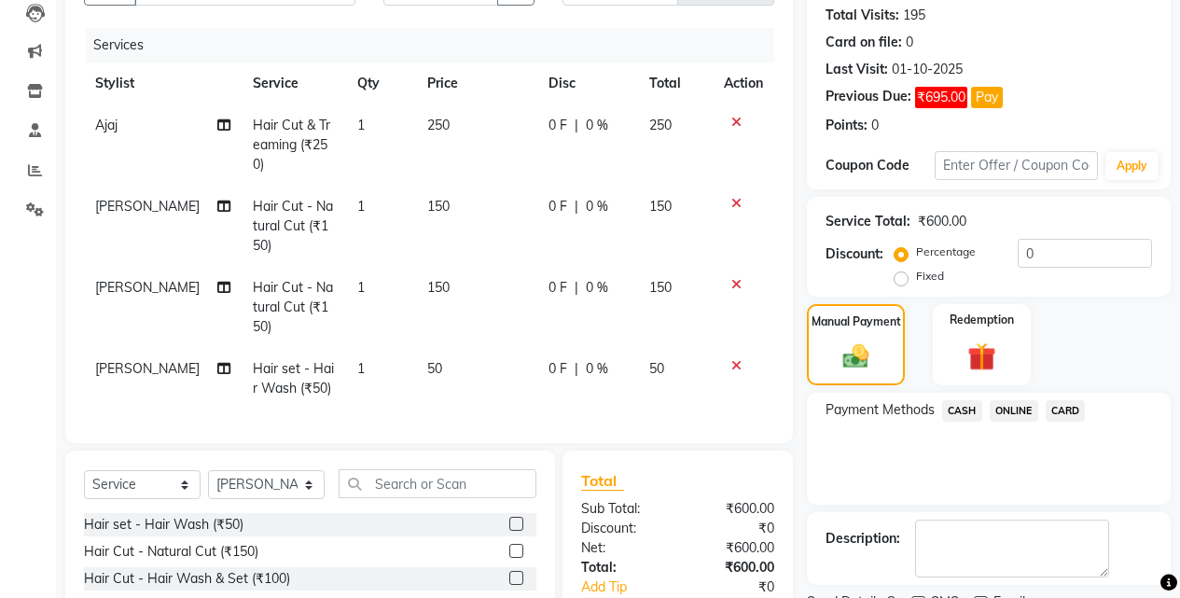
click at [1019, 405] on span "ONLINE" at bounding box center [1014, 410] width 49 height 21
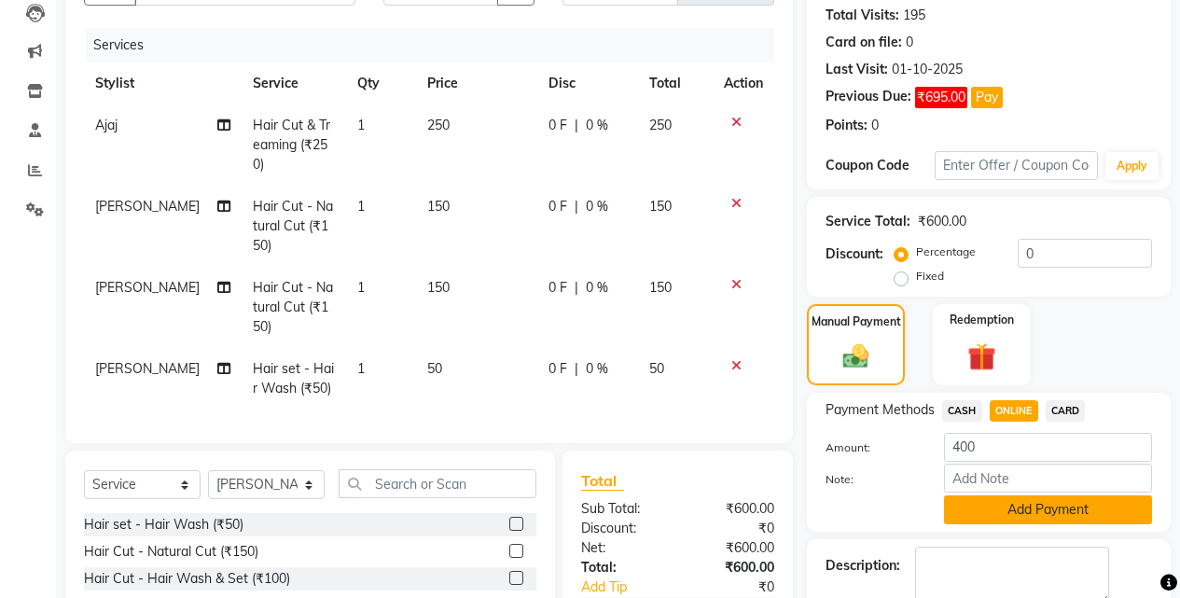
click at [1015, 503] on button "Add Payment" at bounding box center [1048, 509] width 208 height 29
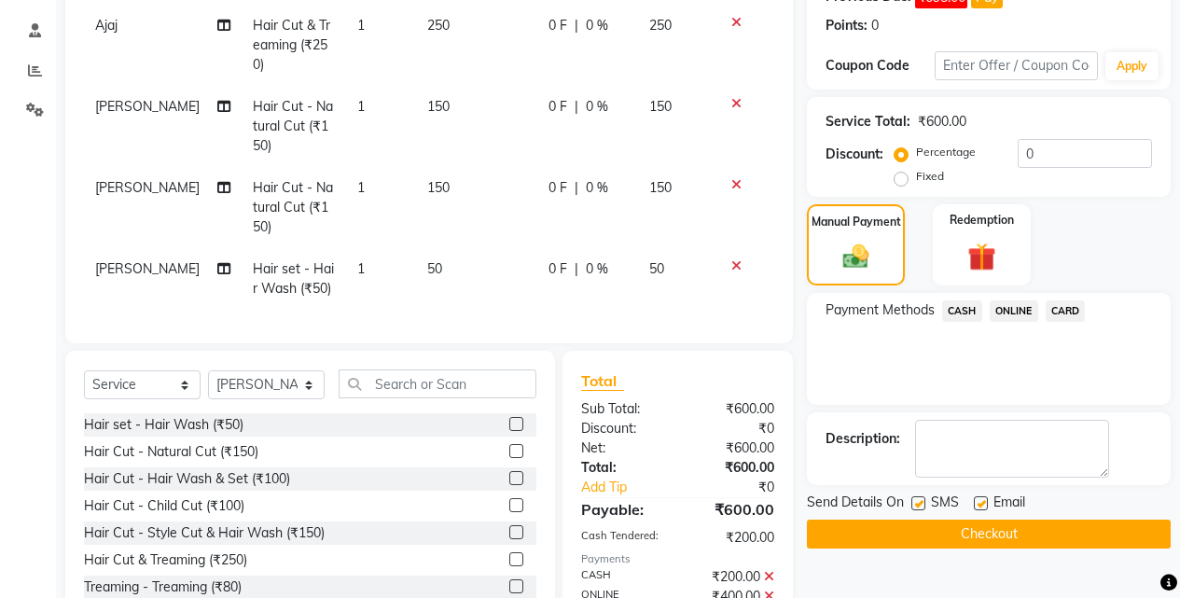
scroll to position [359, 0]
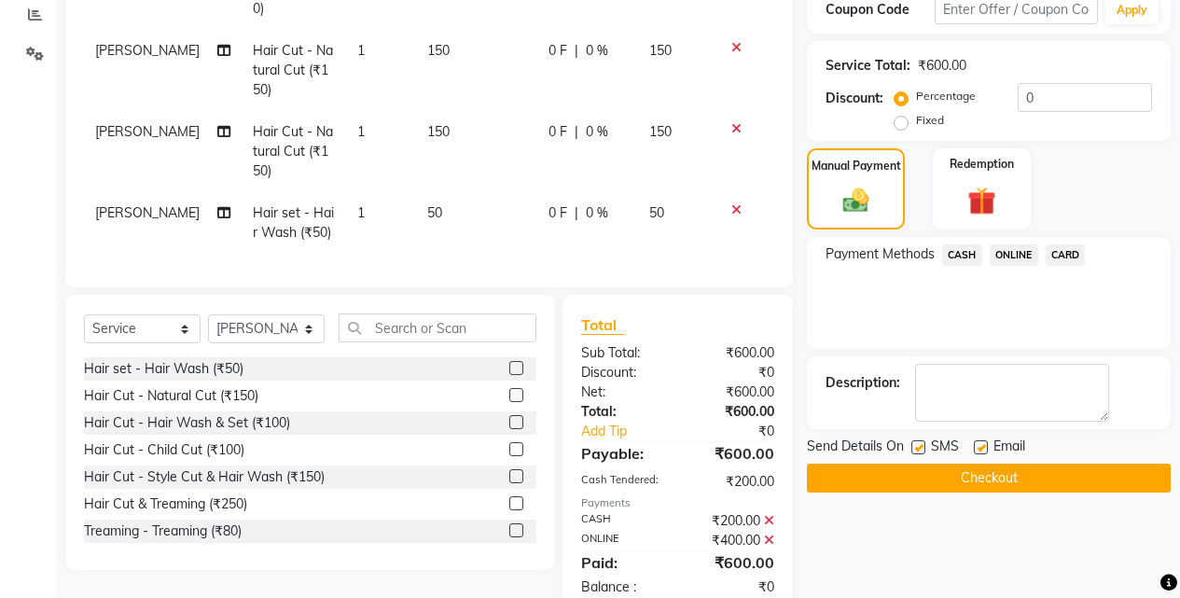
click at [1039, 485] on button "Checkout" at bounding box center [989, 478] width 364 height 29
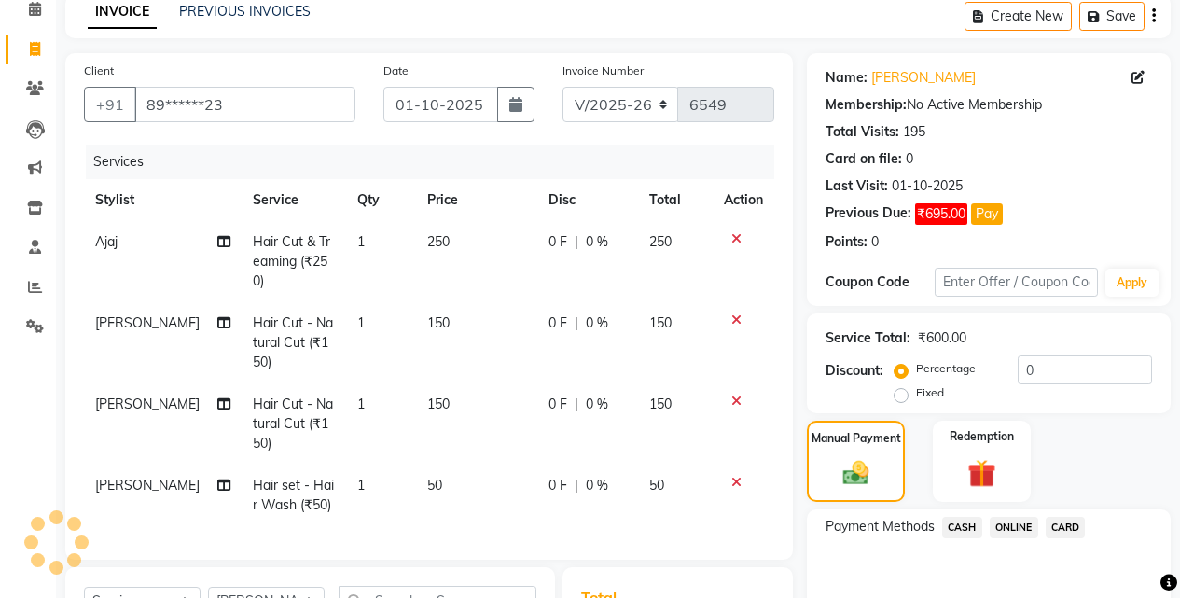
scroll to position [0, 0]
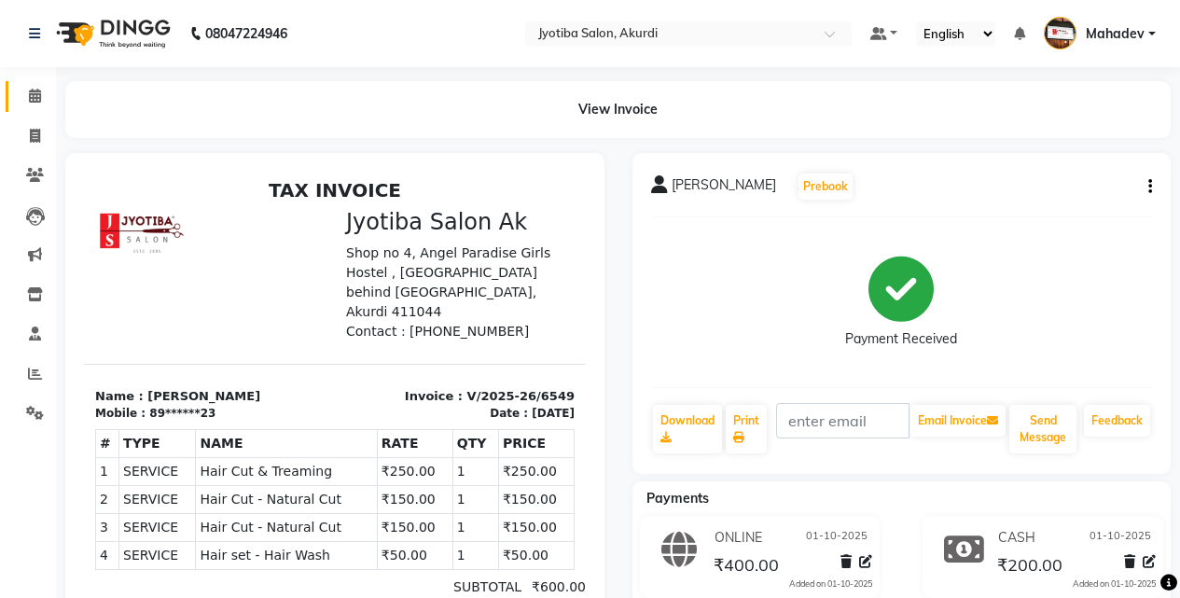
click at [24, 85] on link "Calendar" at bounding box center [28, 96] width 45 height 31
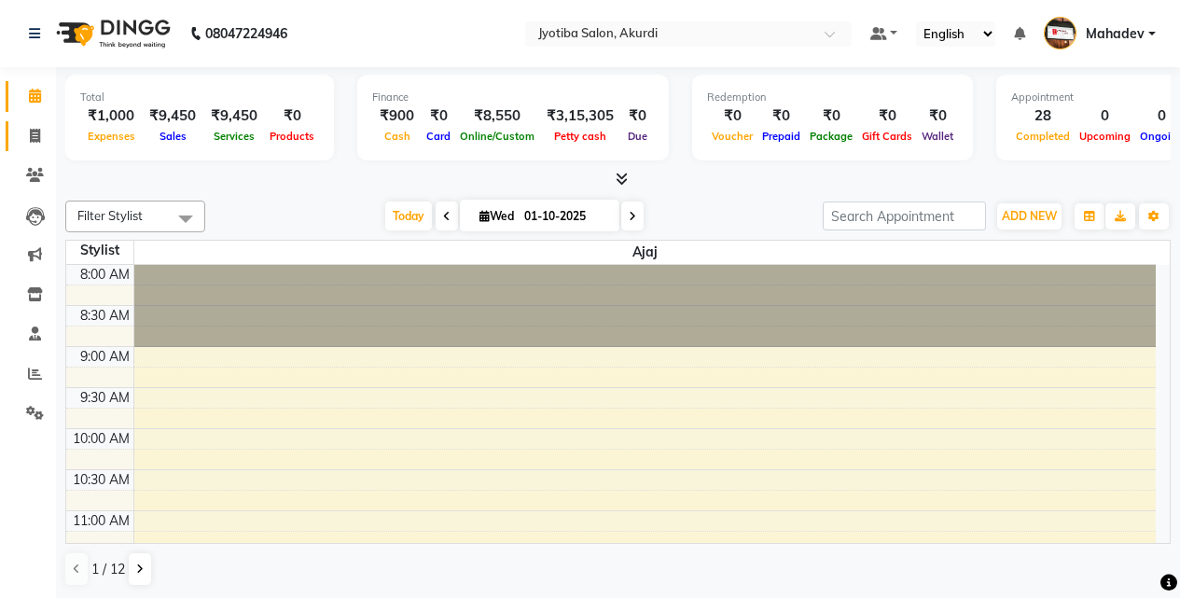
click at [17, 135] on link "Invoice" at bounding box center [28, 136] width 45 height 31
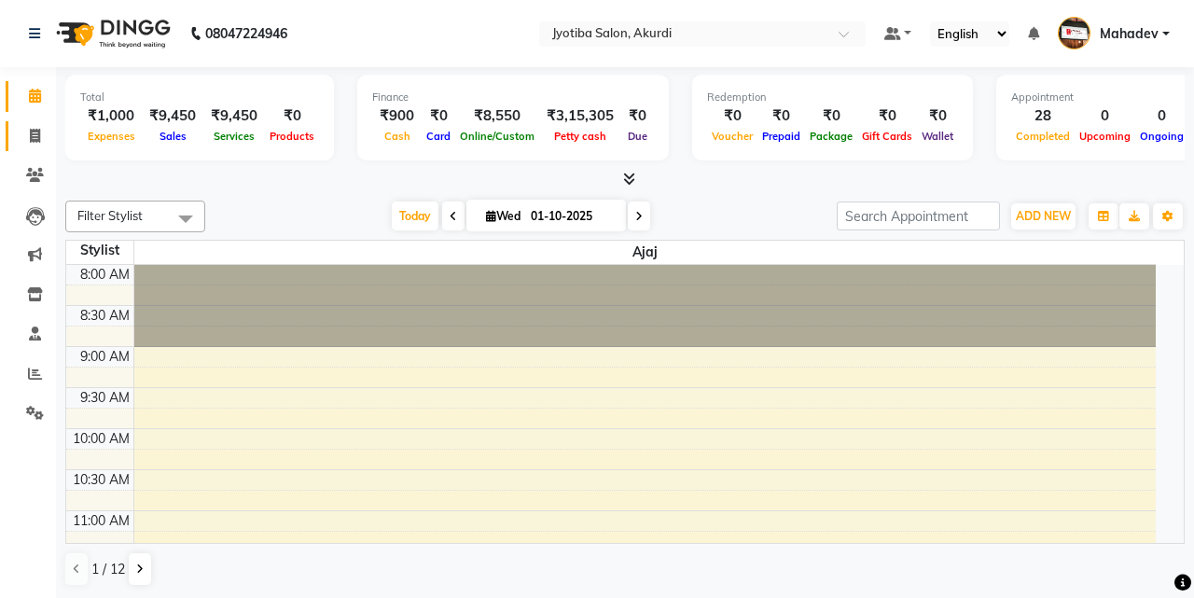
select select "557"
select select "service"
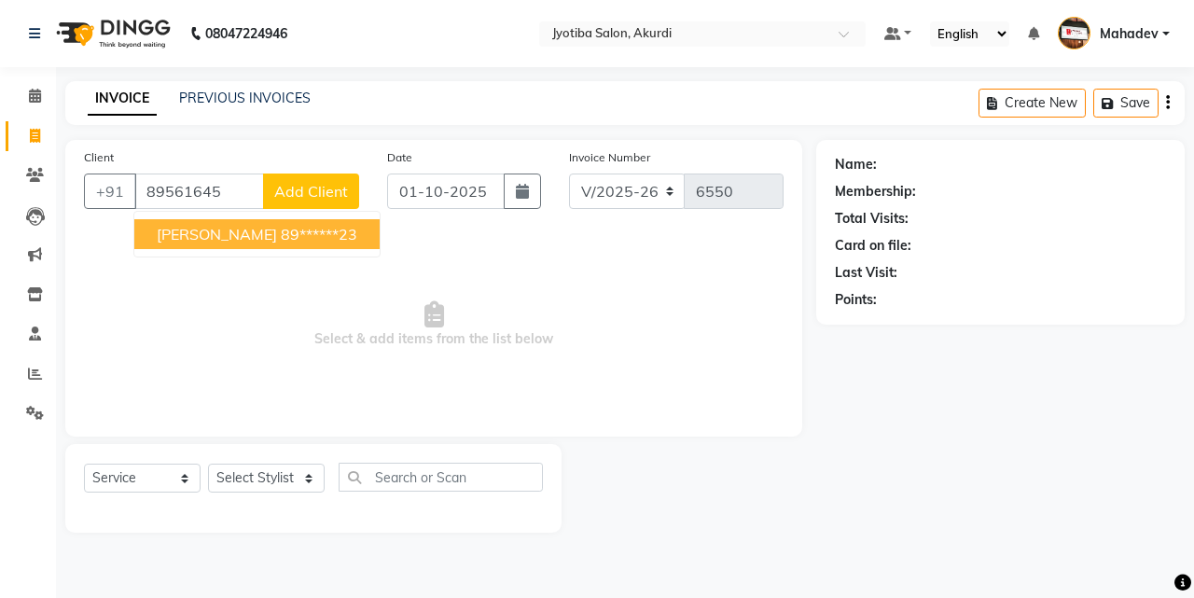
click at [281, 236] on ngb-highlight "89******23" at bounding box center [319, 234] width 77 height 19
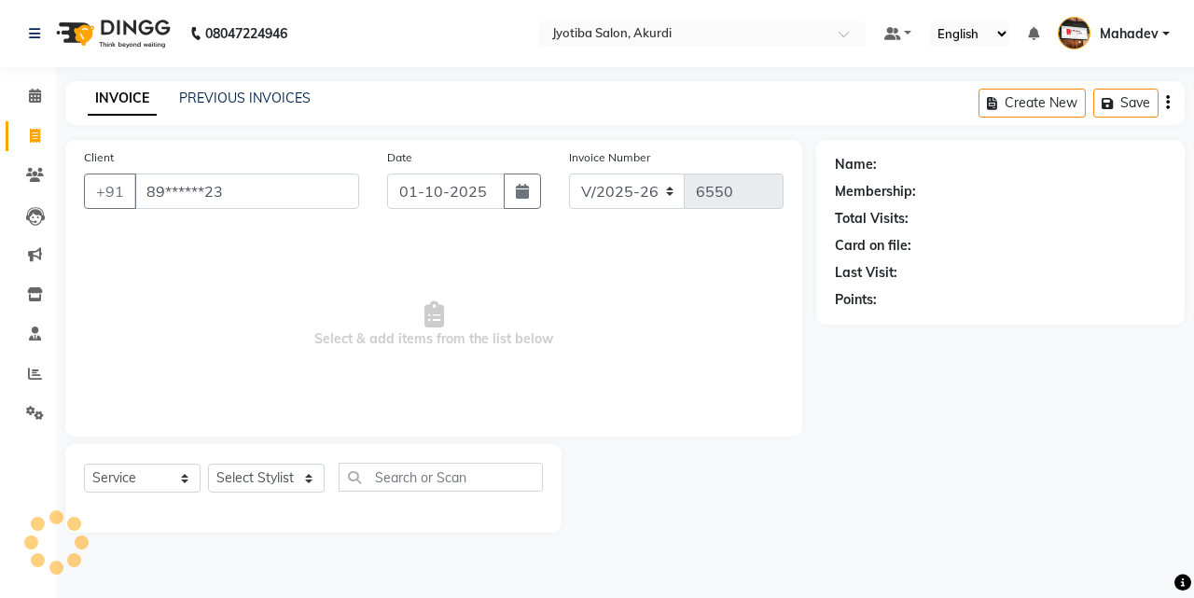
type input "89******23"
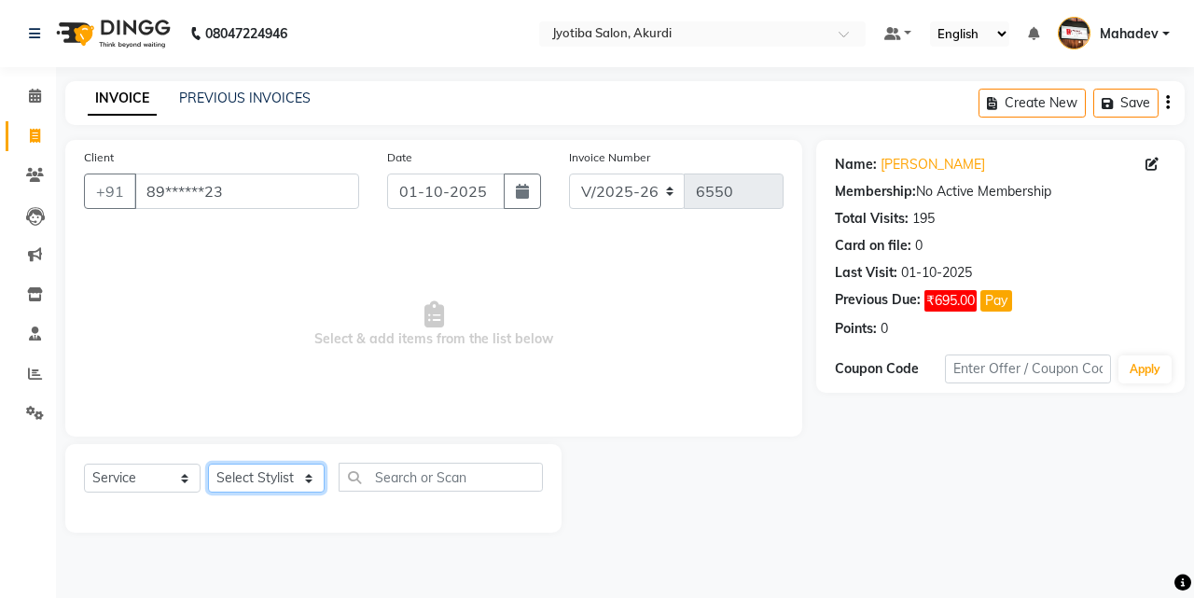
click at [292, 485] on select "Select Stylist Ajaj Ansari sahid Arif Ganpat Mahadev manish choudhari Parmu tat…" at bounding box center [266, 478] width 117 height 29
select select "43504"
click at [208, 464] on select "Select Stylist Ajaj Ansari sahid Arif Ganpat Mahadev manish choudhari Parmu tat…" at bounding box center [266, 478] width 117 height 29
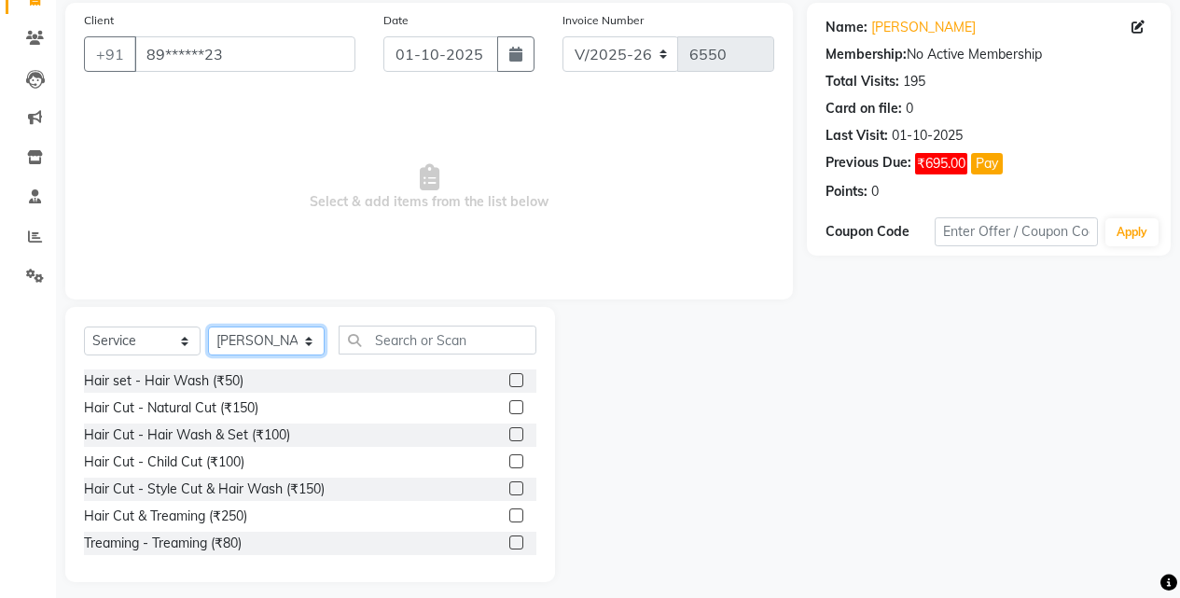
scroll to position [149, 0]
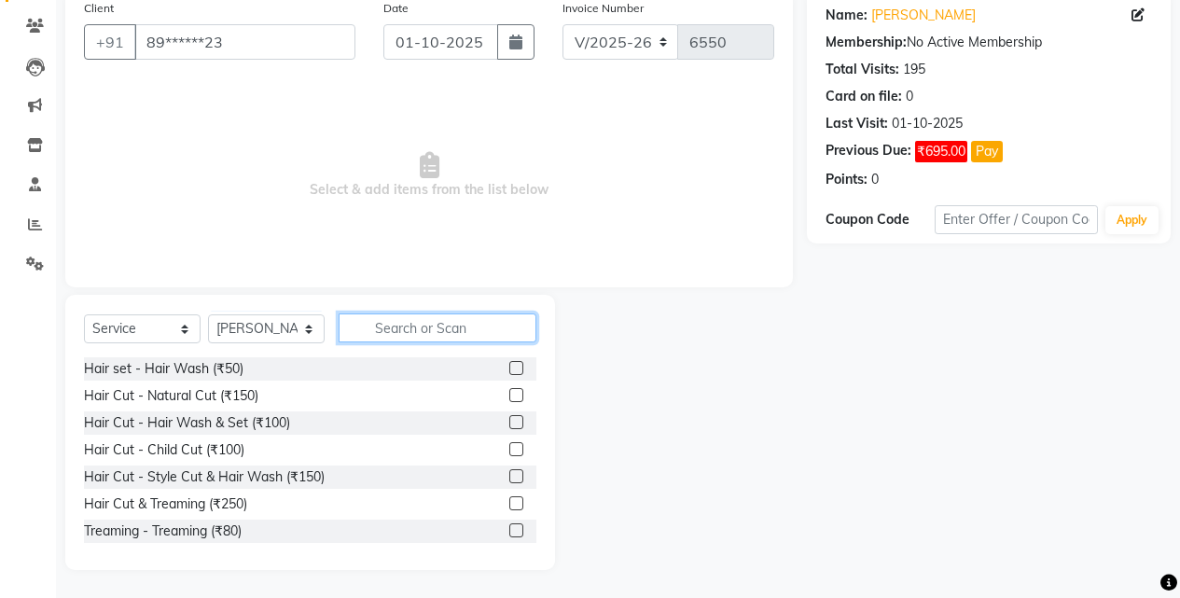
click at [411, 329] on input "text" at bounding box center [438, 328] width 198 height 29
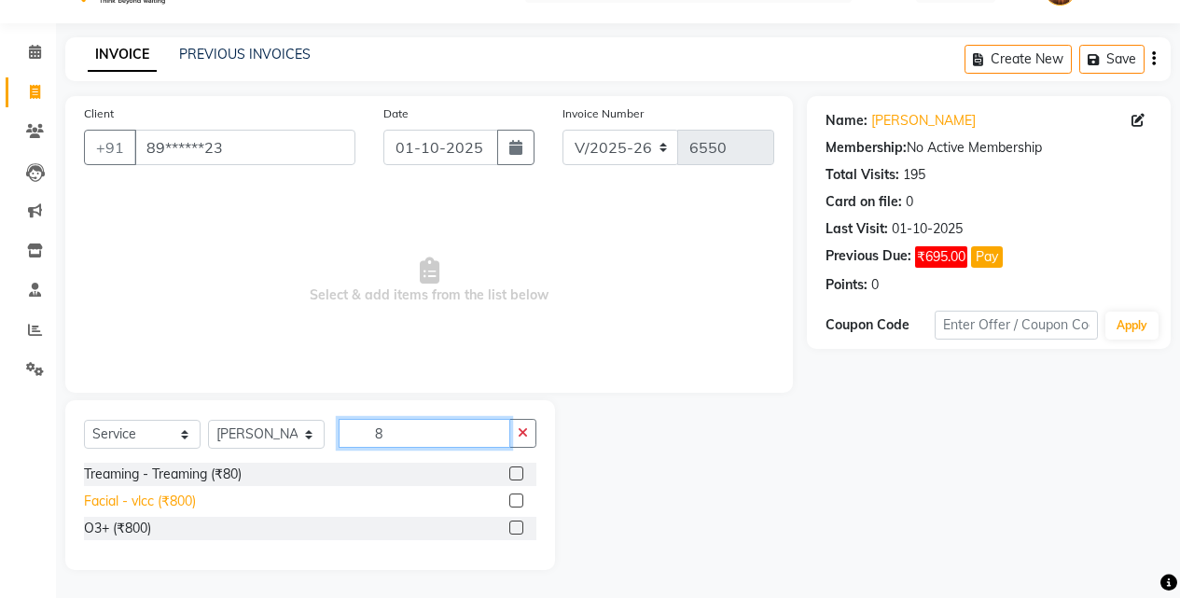
type input "8"
click at [129, 508] on div "Facial - vlcc (₹800)" at bounding box center [140, 502] width 112 height 20
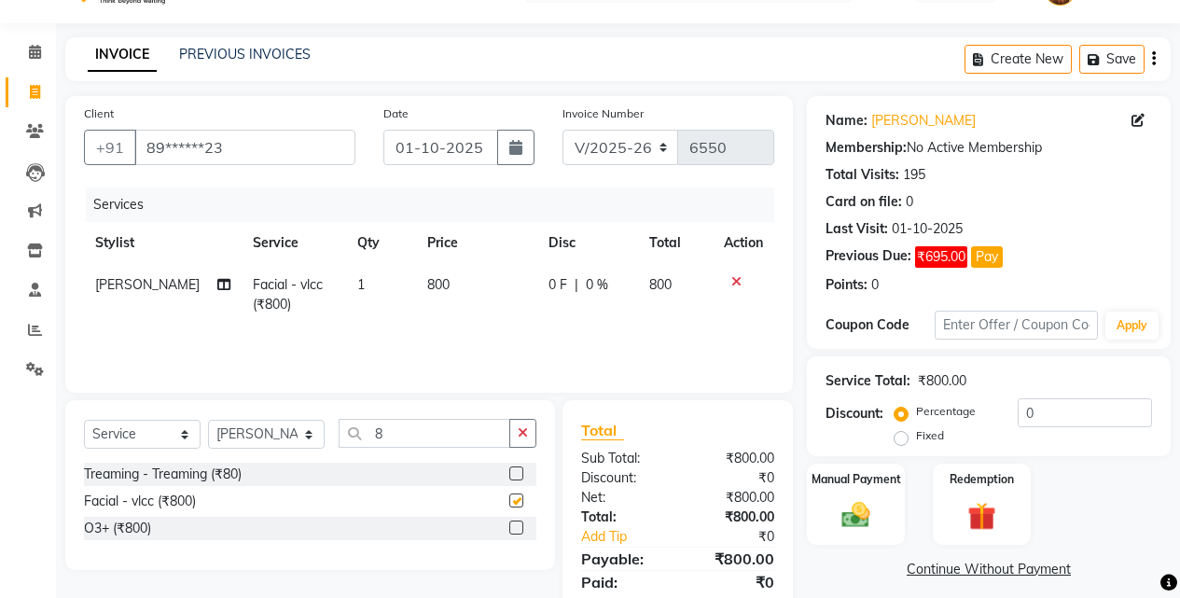
checkbox input "false"
click at [521, 428] on icon "button" at bounding box center [523, 432] width 10 height 13
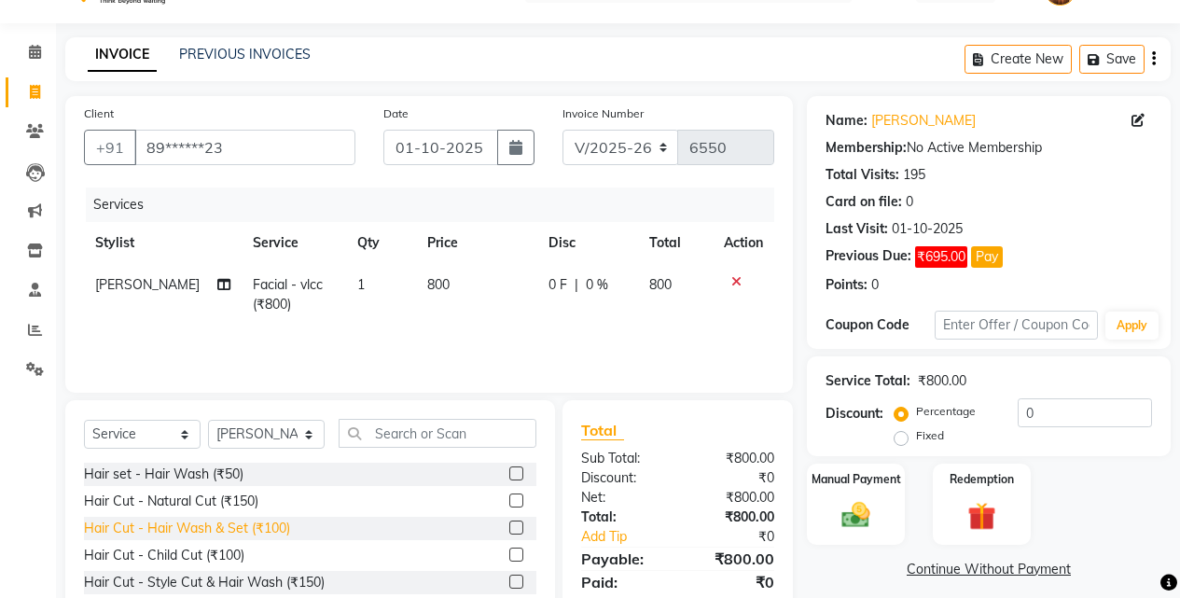
click at [284, 523] on div "Hair Cut - Hair Wash & Set (₹100)" at bounding box center [187, 529] width 206 height 20
checkbox input "false"
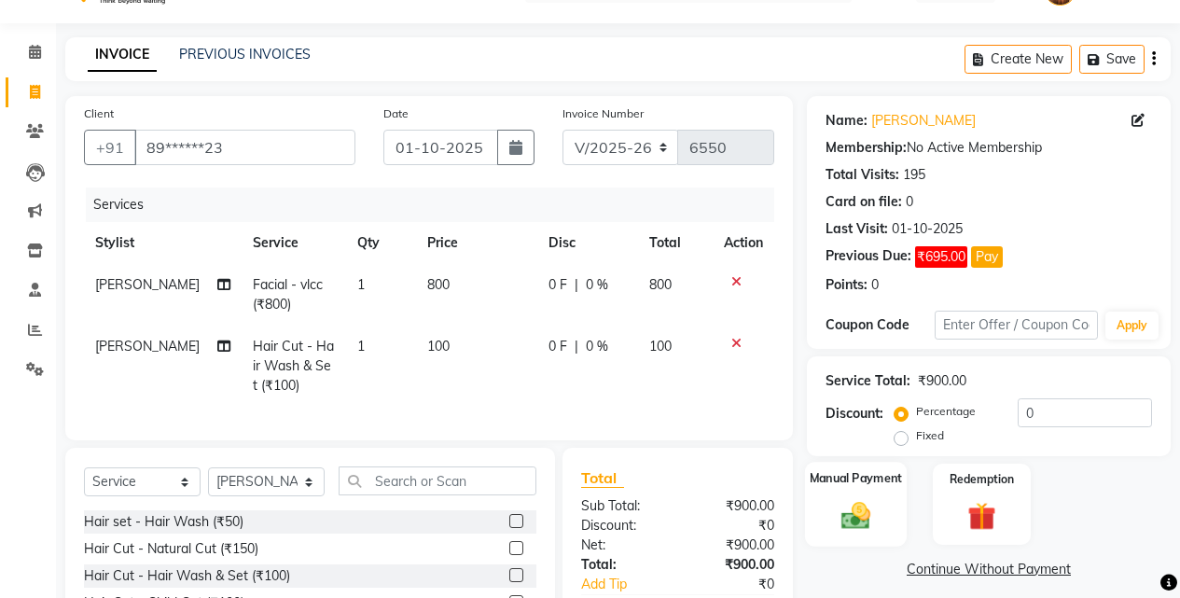
click at [874, 528] on img at bounding box center [856, 515] width 48 height 34
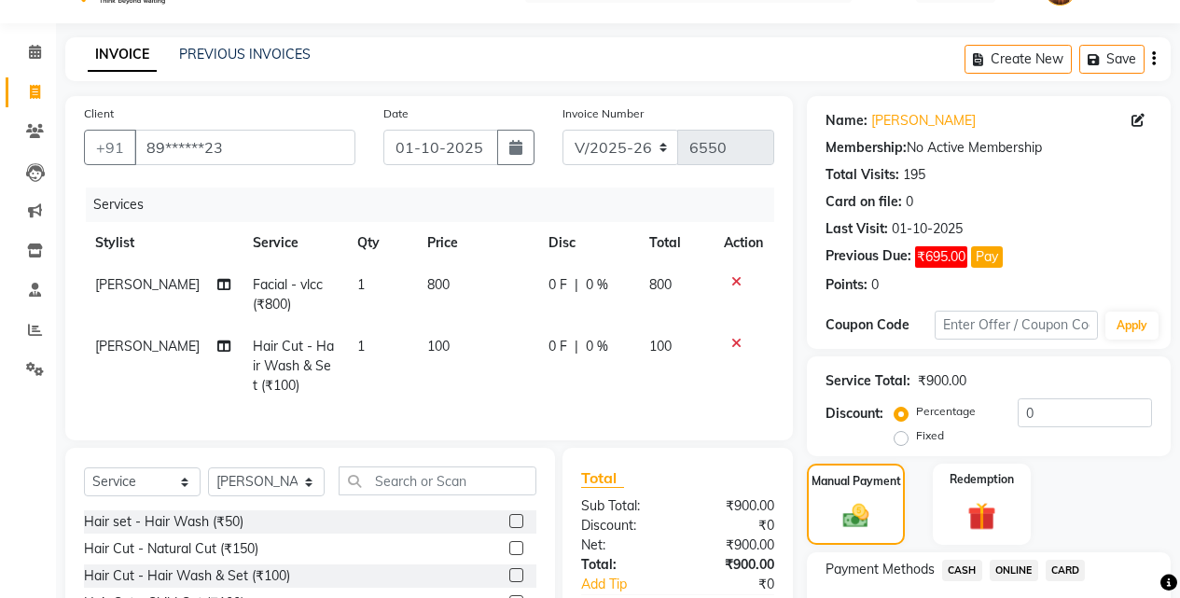
click at [1021, 568] on span "ONLINE" at bounding box center [1014, 570] width 49 height 21
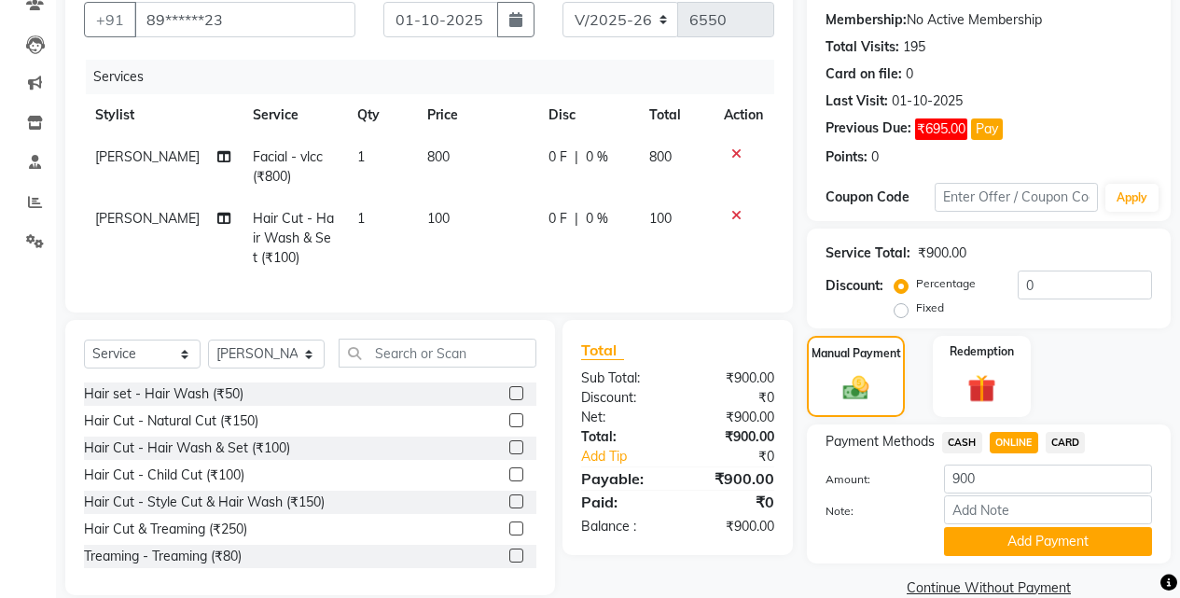
scroll to position [211, 0]
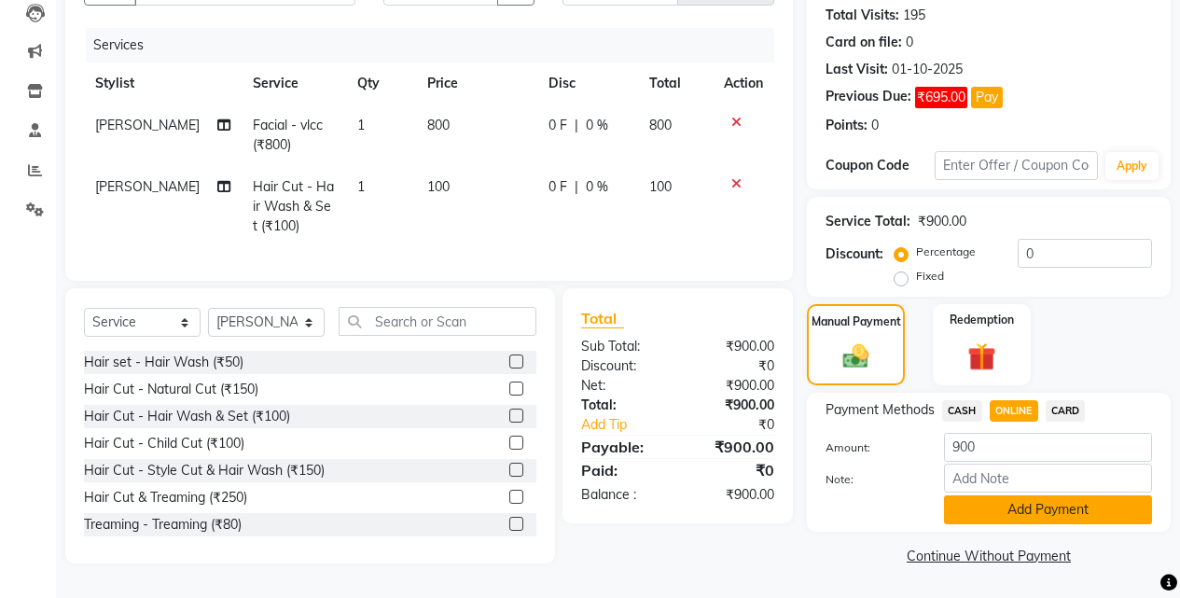
click at [1046, 509] on button "Add Payment" at bounding box center [1048, 509] width 208 height 29
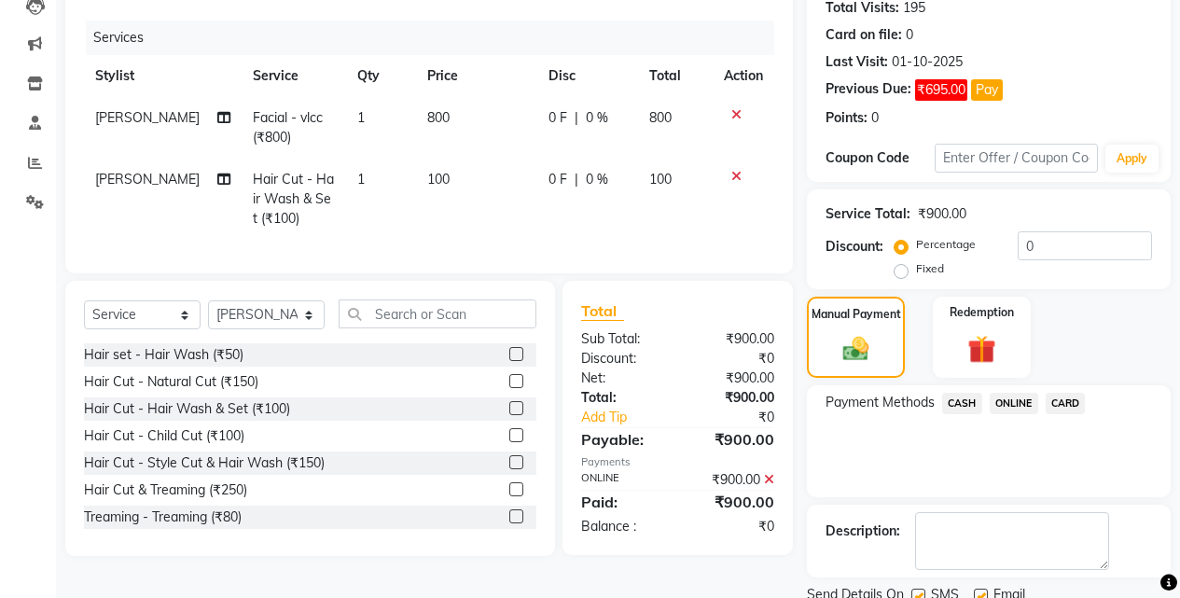
scroll to position [282, 0]
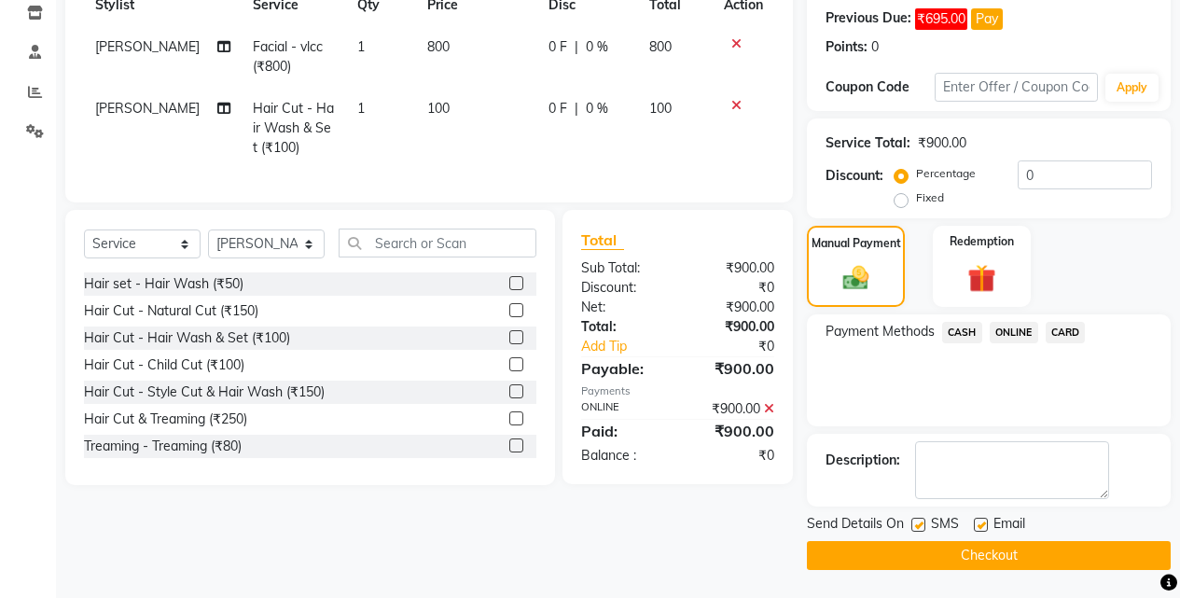
click at [1033, 560] on button "Checkout" at bounding box center [989, 555] width 364 height 29
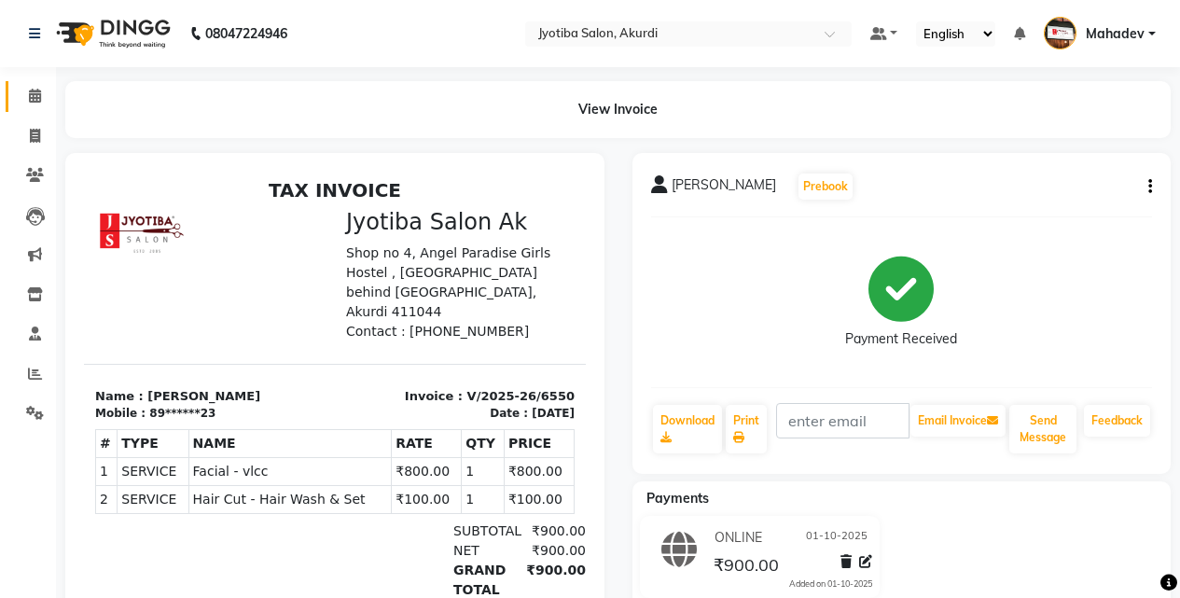
click at [15, 91] on link "Calendar" at bounding box center [28, 96] width 45 height 31
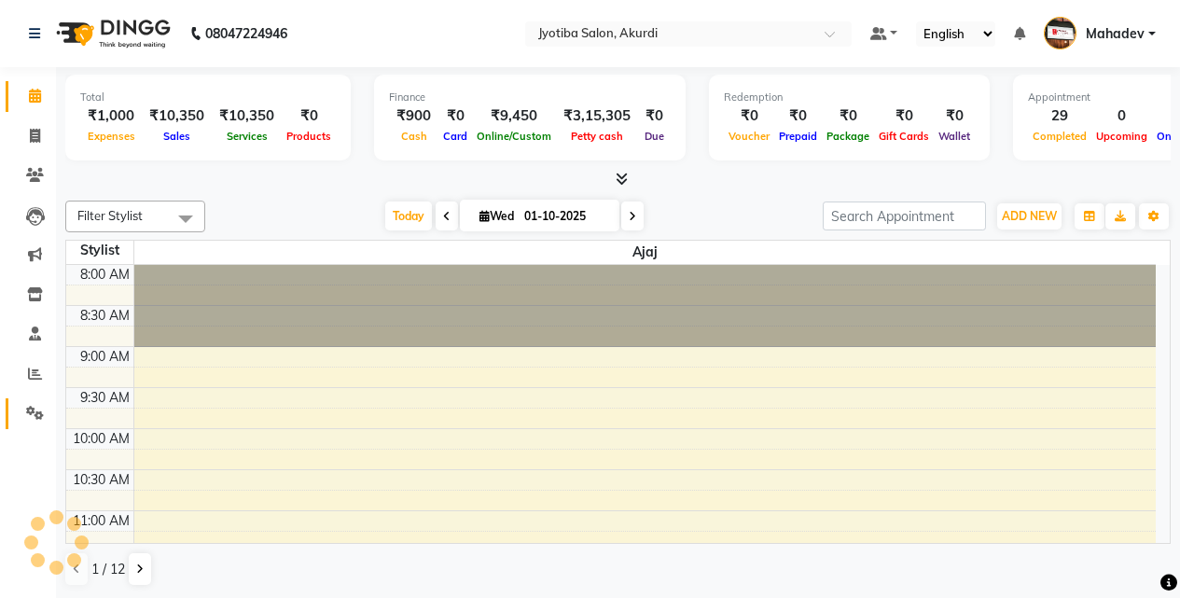
click at [30, 416] on icon at bounding box center [35, 413] width 18 height 14
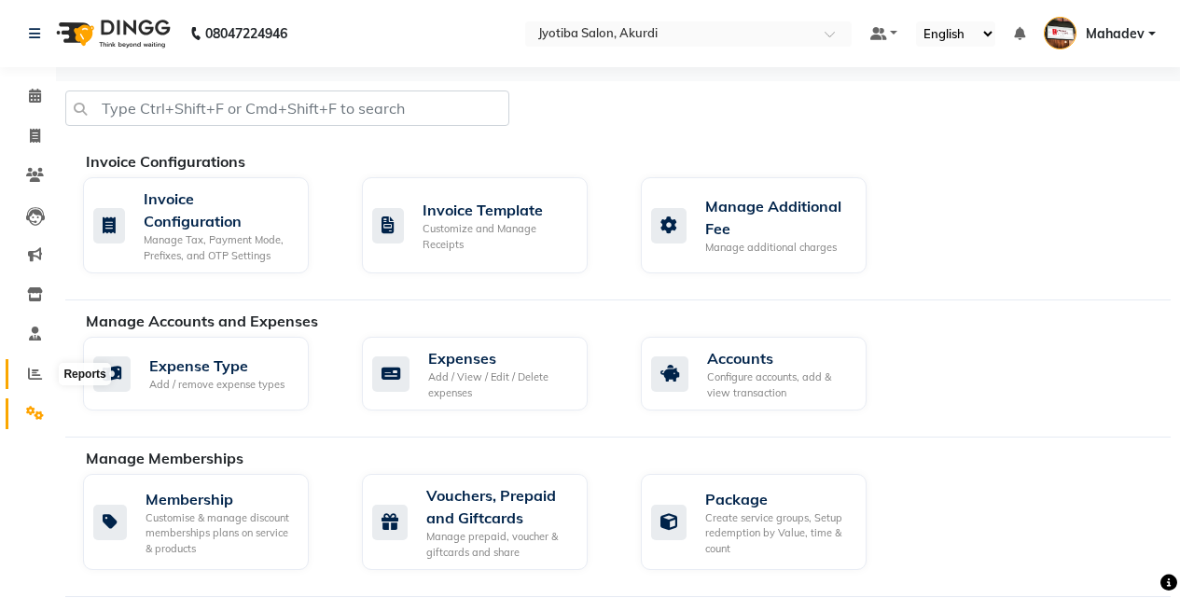
click at [21, 368] on span at bounding box center [35, 374] width 33 height 21
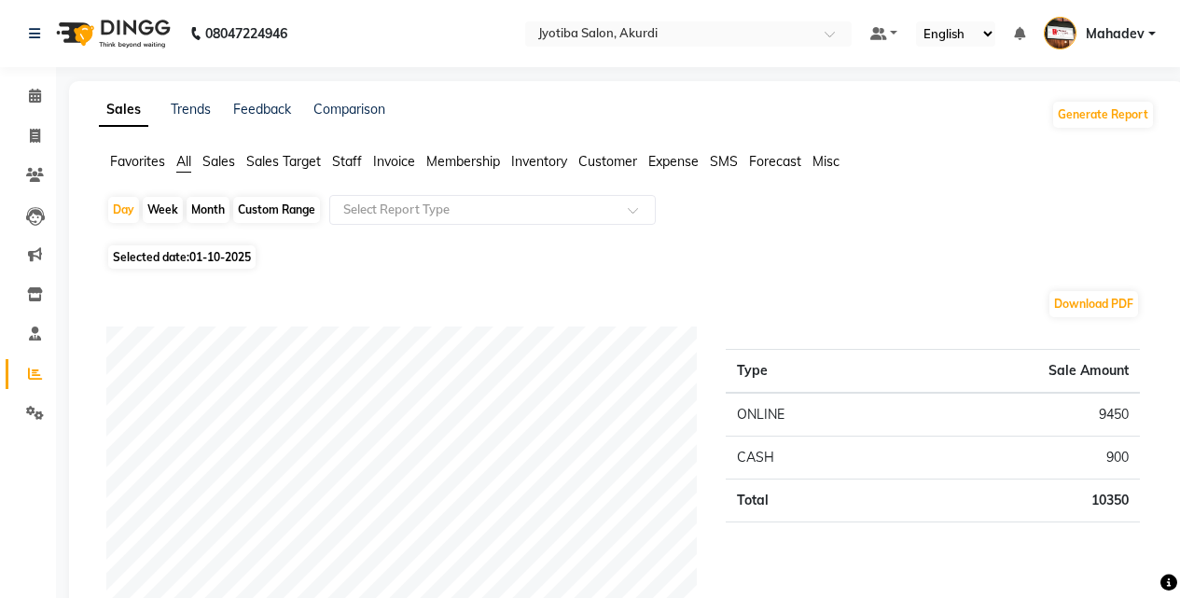
click at [32, 113] on li "Calendar" at bounding box center [28, 97] width 56 height 40
click at [31, 103] on span at bounding box center [35, 96] width 33 height 21
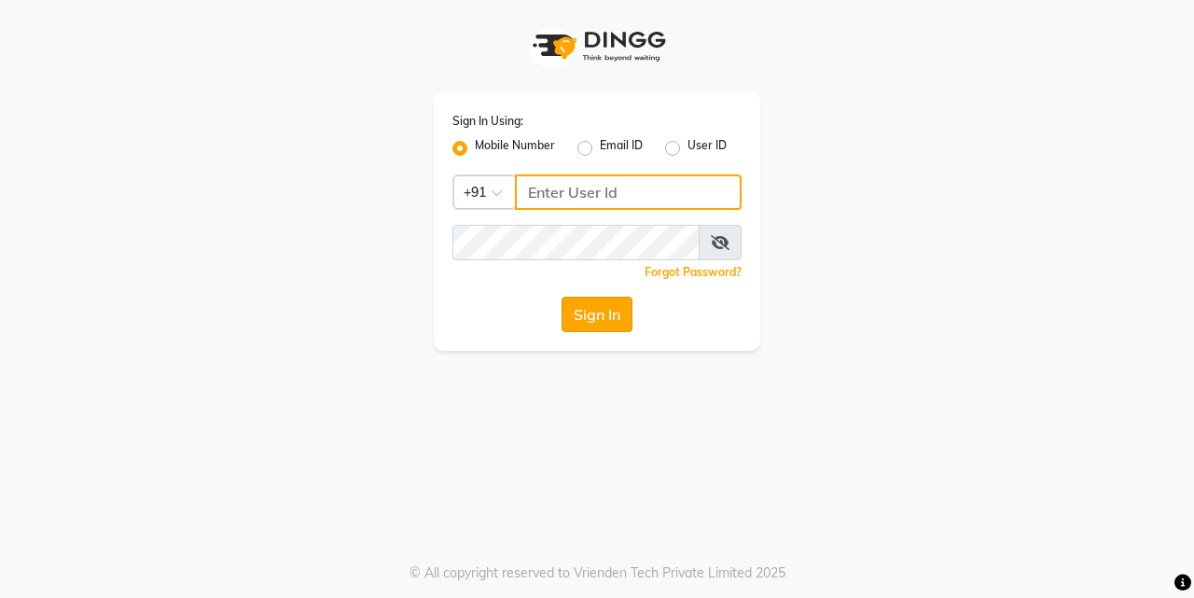
type input "7276795598"
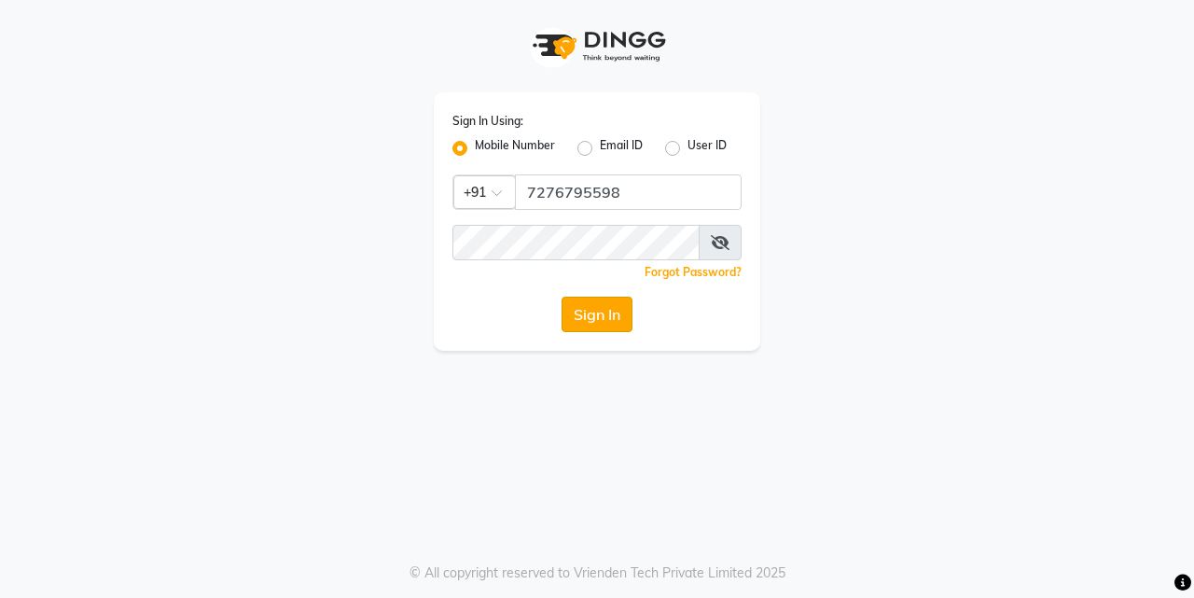
click at [606, 324] on button "Sign In" at bounding box center [597, 314] width 71 height 35
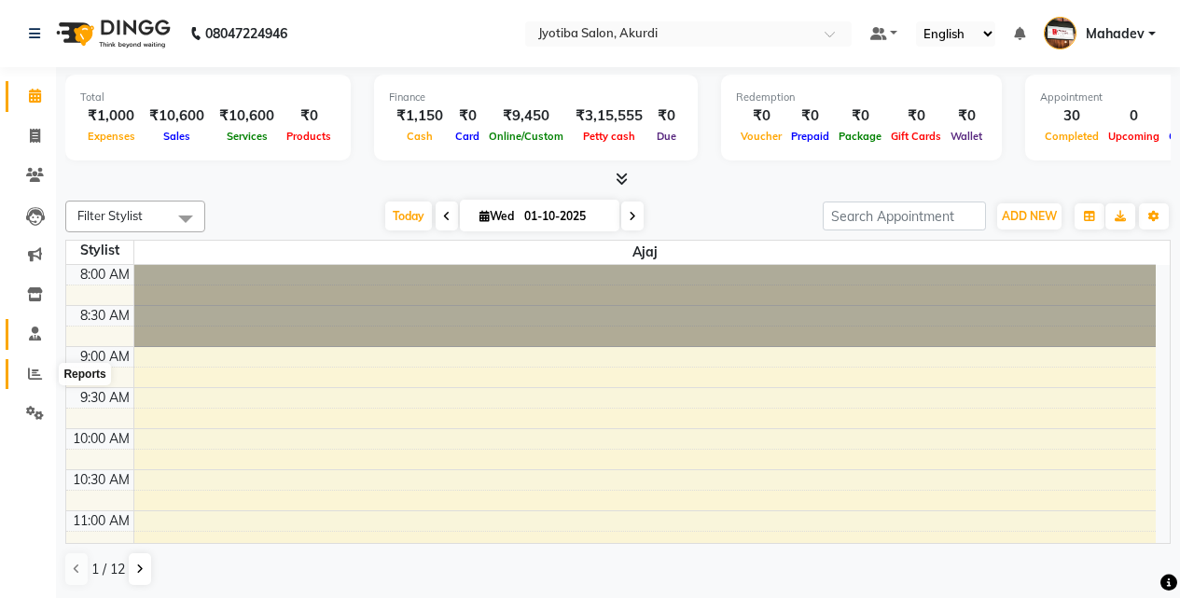
drag, startPoint x: 28, startPoint y: 364, endPoint x: 36, endPoint y: 343, distance: 22.2
click at [31, 364] on span at bounding box center [35, 374] width 33 height 21
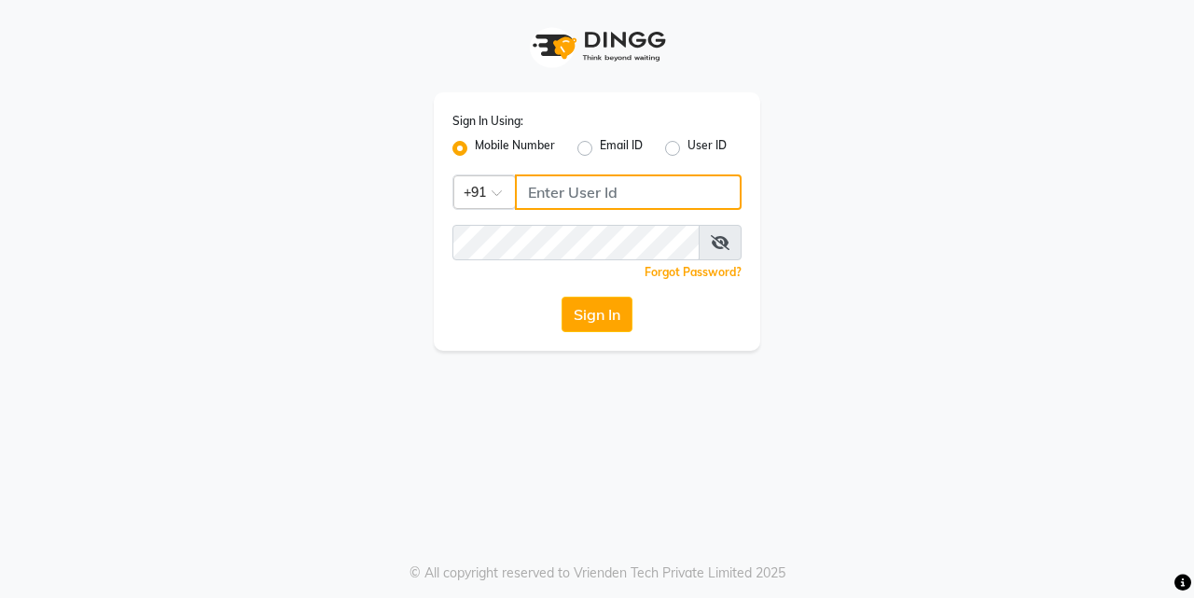
type input "7276795598"
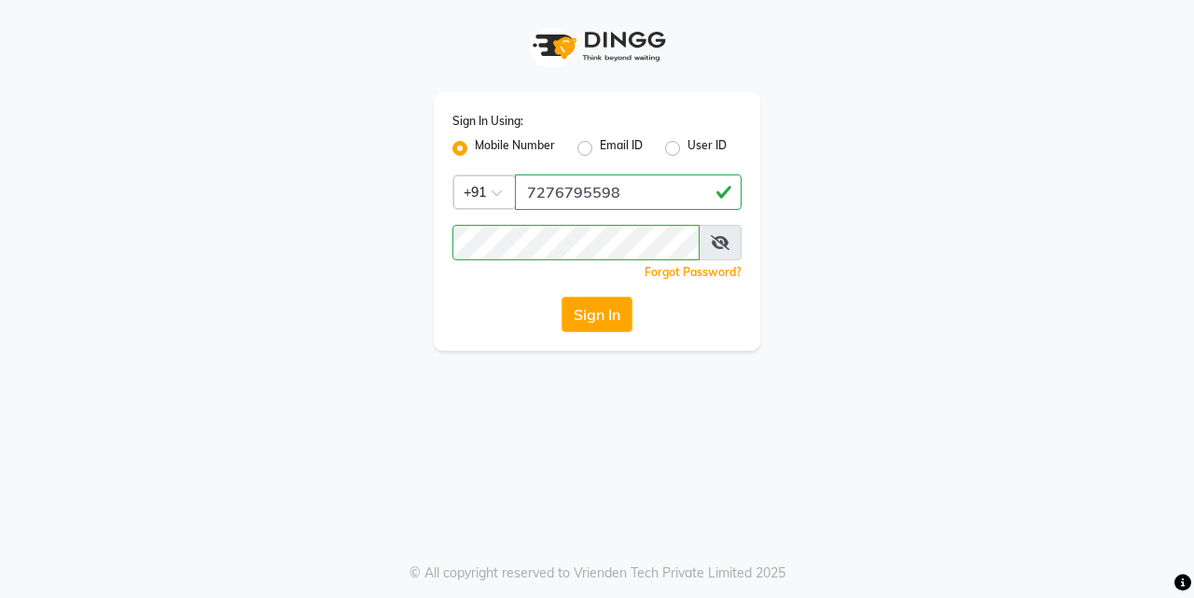
click at [613, 312] on button "Sign In" at bounding box center [597, 314] width 71 height 35
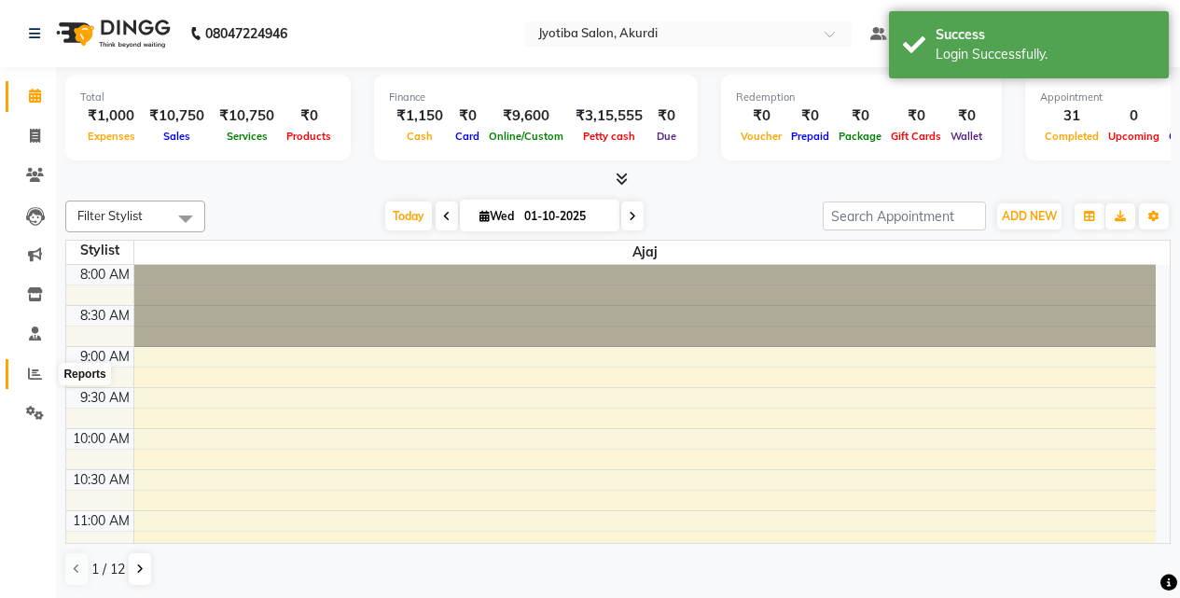
click at [34, 373] on icon at bounding box center [35, 374] width 14 height 14
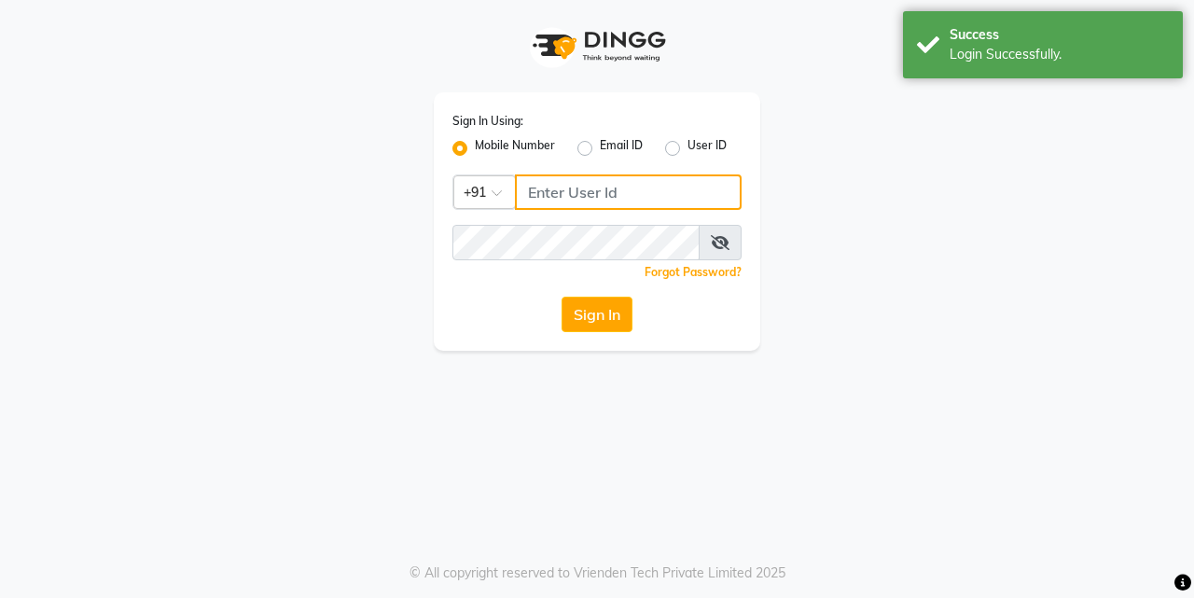
type input "7276795598"
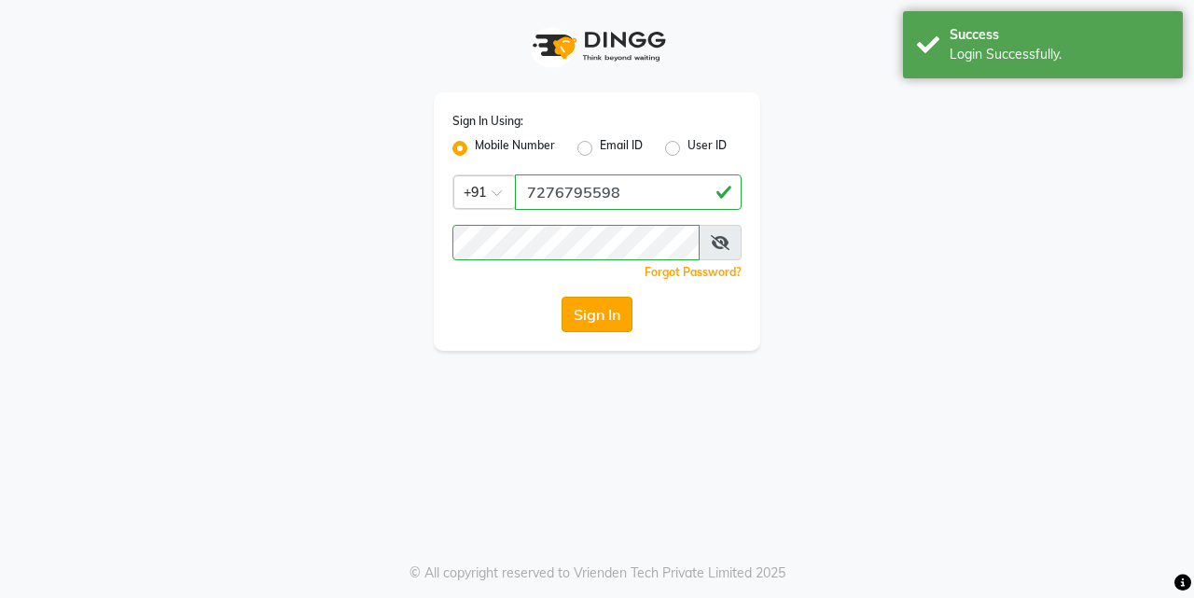
click at [614, 314] on button "Sign In" at bounding box center [597, 314] width 71 height 35
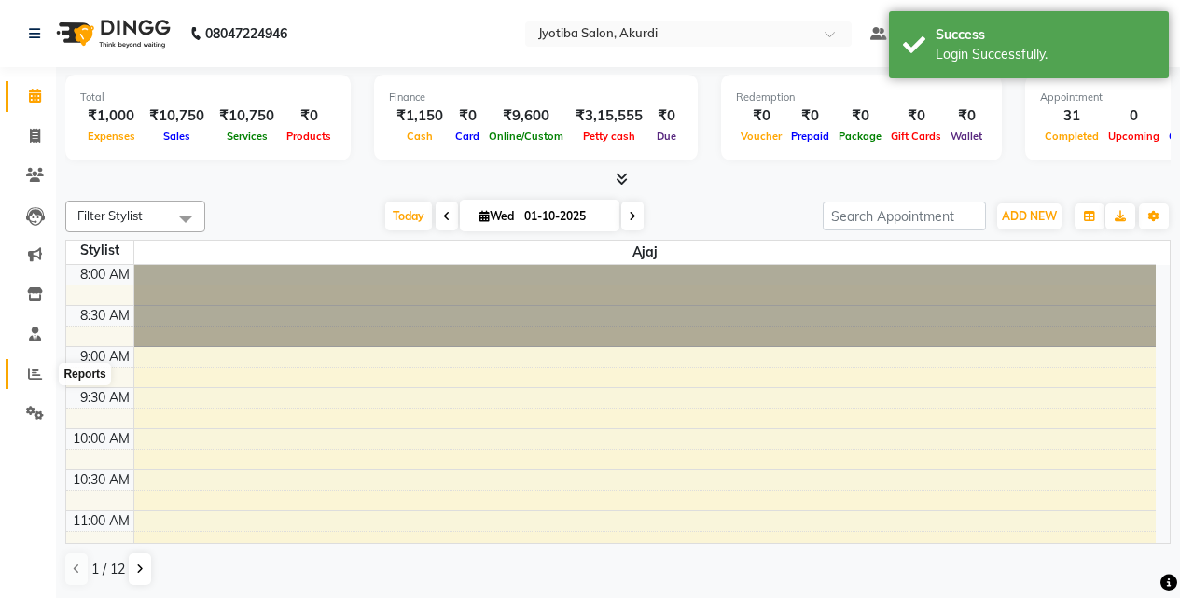
click at [25, 378] on span at bounding box center [35, 374] width 33 height 21
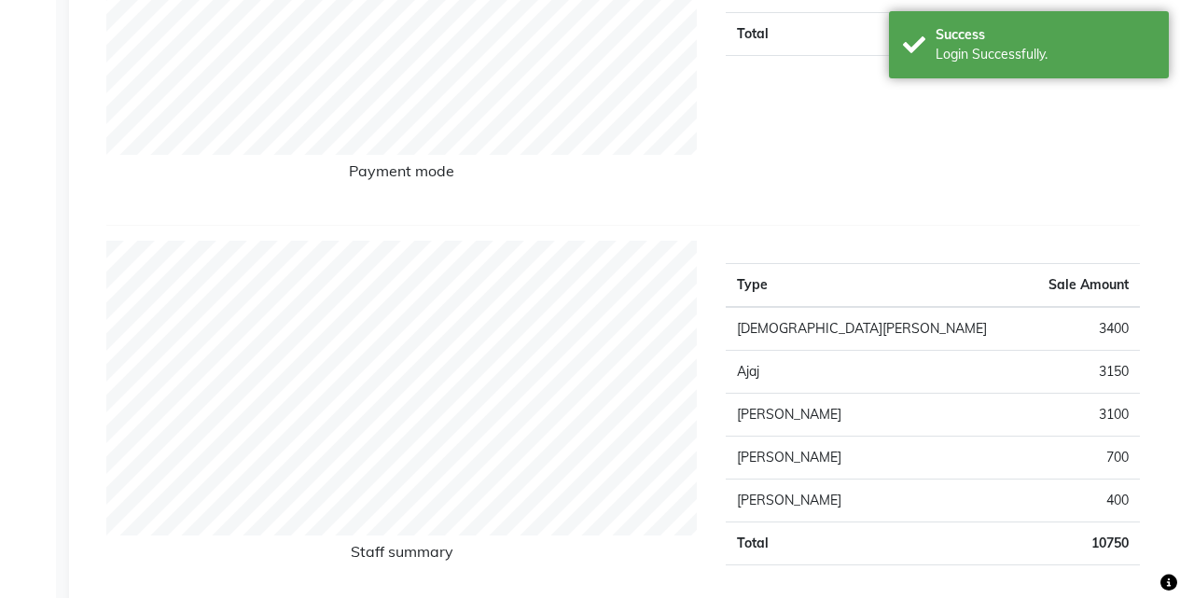
scroll to position [622, 0]
